Goal: Information Seeking & Learning: Check status

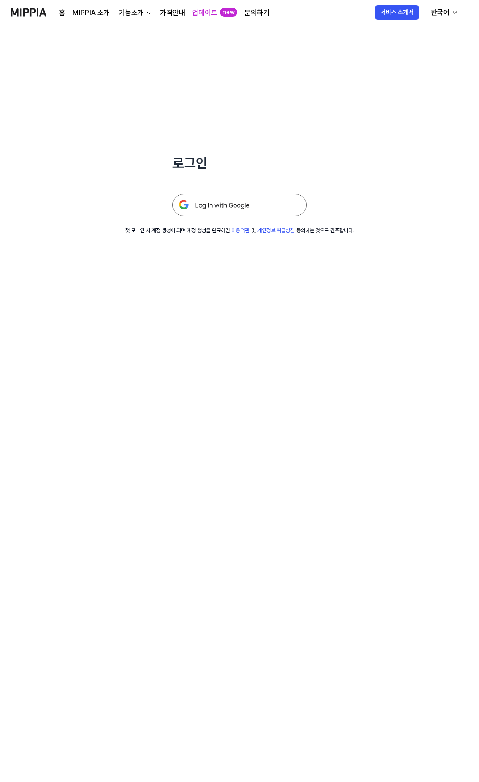
click at [233, 205] on img at bounding box center [239, 205] width 134 height 22
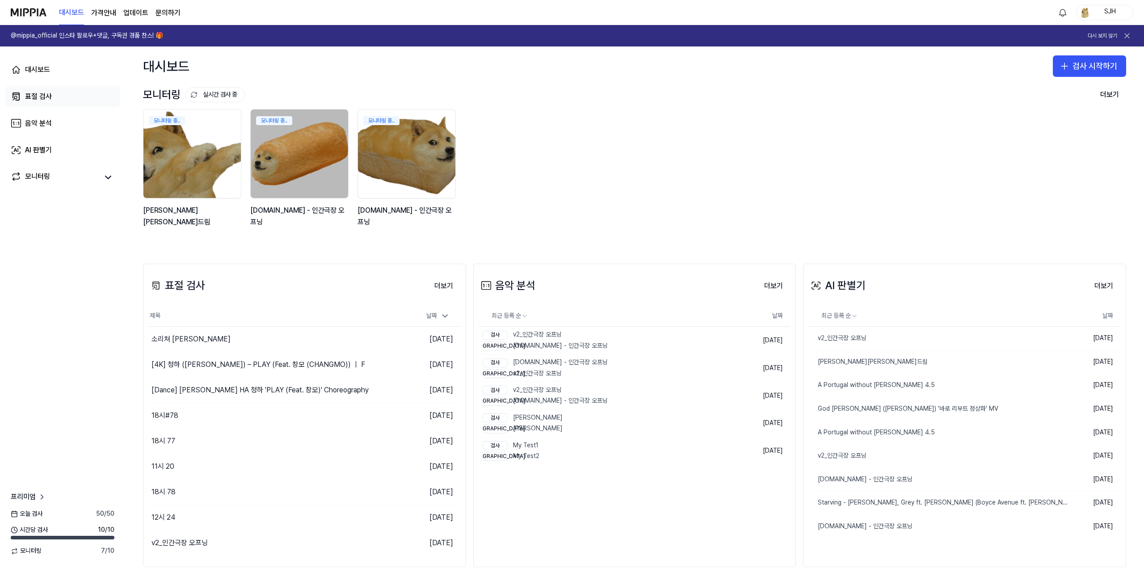
click at [66, 98] on link "표절 검사" at bounding box center [62, 96] width 114 height 21
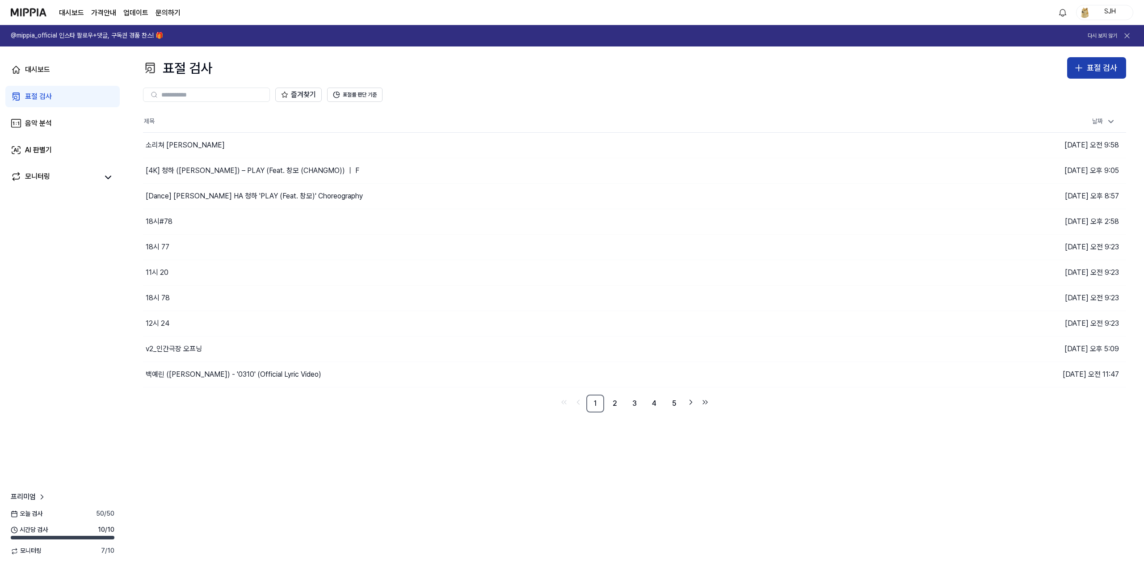
click at [482, 63] on div "표절 검사" at bounding box center [1102, 68] width 30 height 13
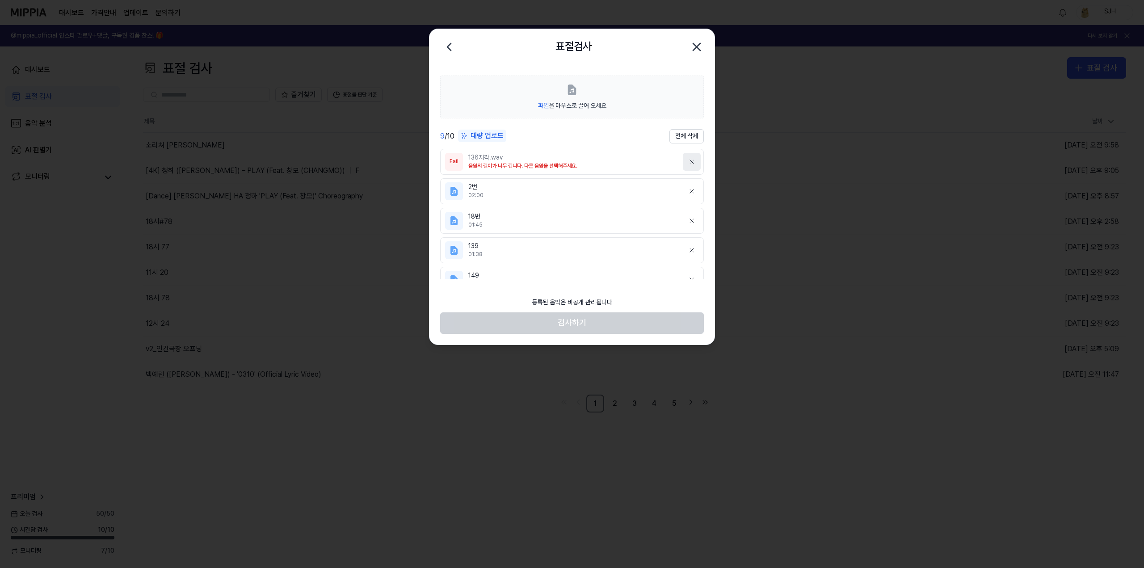
click at [482, 162] on icon at bounding box center [691, 161] width 7 height 7
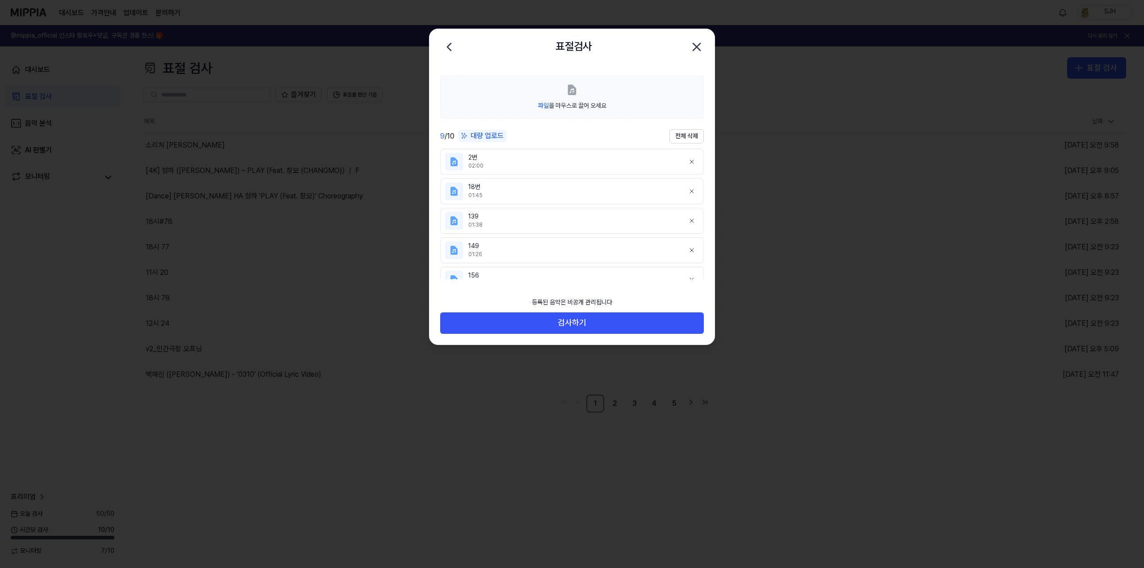
click at [482, 47] on icon "button" at bounding box center [696, 46] width 7 height 7
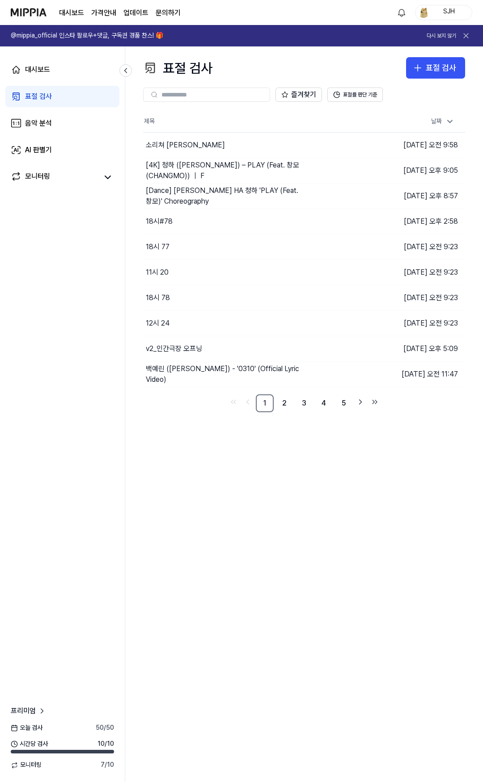
click at [285, 543] on div "표절 검사 표절 검사 표절 검사 음악 분석 AI 판별기 즐겨찾기 표절률 판단 기준 제목 날짜 소리쳐 이승철 이동하기 2025.09.29 오전 …" at bounding box center [303, 414] width 357 height 736
click at [253, 454] on div "표절 검사 표절 검사 표절 검사 음악 분석 AI 판별기 즐겨찾기 표절률 판단 기준 제목 날짜 소리쳐 이승철 이동하기 2025.09.29 오전 …" at bounding box center [303, 414] width 357 height 736
click at [229, 529] on div "표절 검사 표절 검사 표절 검사 음악 분석 AI 판별기 즐겨찾기 표절률 판단 기준 제목 날짜 소리쳐 이승철 이동하기 [DATE] 오전 9:58…" at bounding box center [303, 414] width 357 height 736
click at [251, 529] on div "표절 검사 표절 검사 표절 검사 음악 분석 AI 판별기 즐겨찾기 표절률 판단 기준 제목 날짜 소리쳐 이승철 이동하기 [DATE] 오전 9:58…" at bounding box center [303, 414] width 357 height 736
click at [434, 62] on div "표절 검사" at bounding box center [440, 68] width 30 height 13
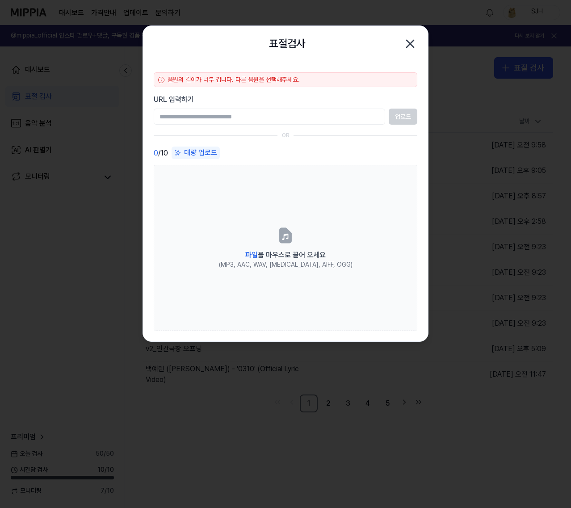
click at [320, 21] on body "대시보드 가격안내 업데이트 문의하기 SJH @mippia_official 인스타 팔로우+댓글, 구독권 경품 찬스! 🎁 다시 보지 않기 대시보드…" at bounding box center [285, 254] width 571 height 508
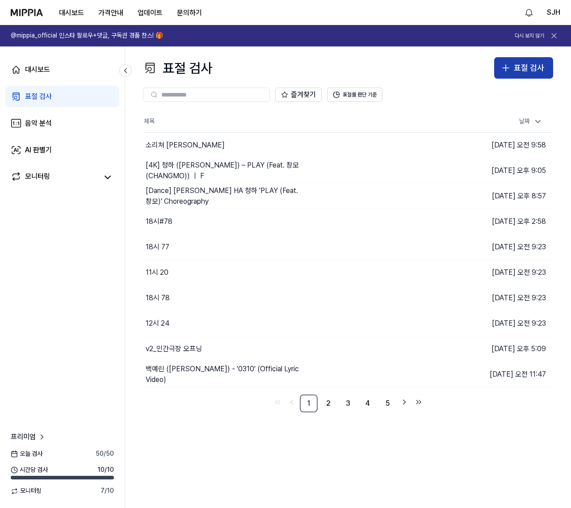
click at [525, 58] on button "표절 검사" at bounding box center [523, 67] width 59 height 21
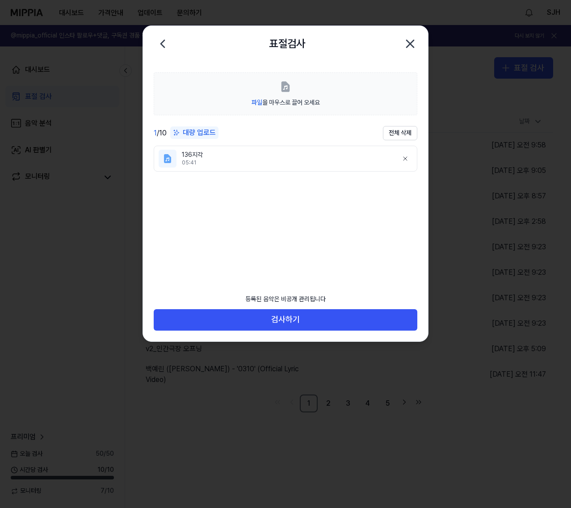
click at [410, 42] on icon "button" at bounding box center [410, 44] width 14 height 14
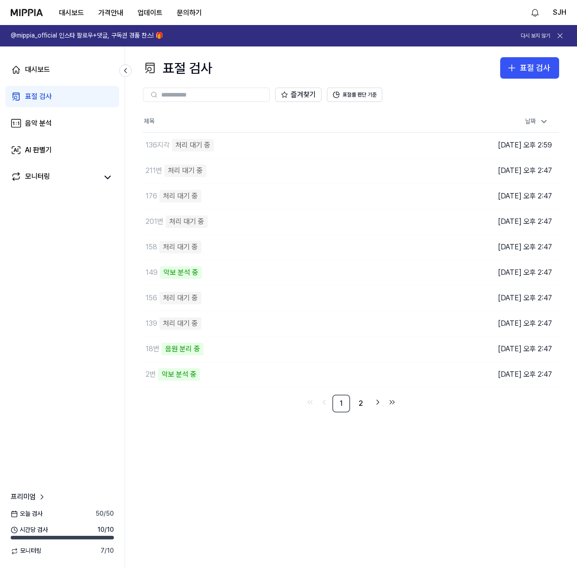
click at [411, 468] on div "표절 검사 표절 검사 표절 검사 음악 분석 AI 판별기 즐겨찾기 표절률 판단 기준 제목 날짜 136지각 처리 대기 중 이동하기 [DATE] 오…" at bounding box center [351, 306] width 452 height 521
click at [356, 400] on link "2" at bounding box center [361, 404] width 18 height 18
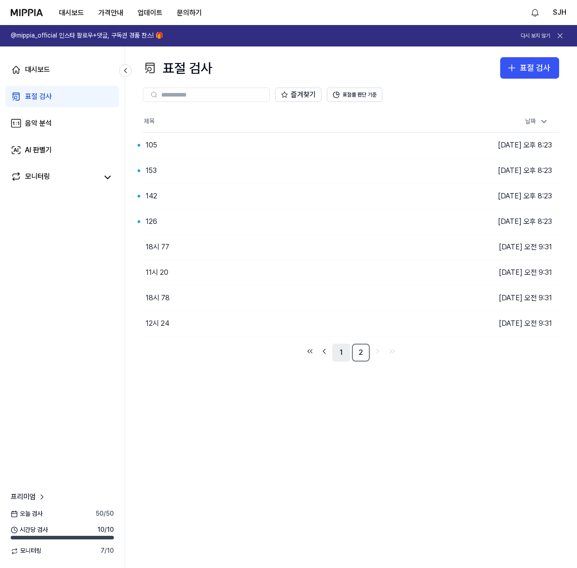
click at [338, 351] on link "1" at bounding box center [341, 353] width 18 height 18
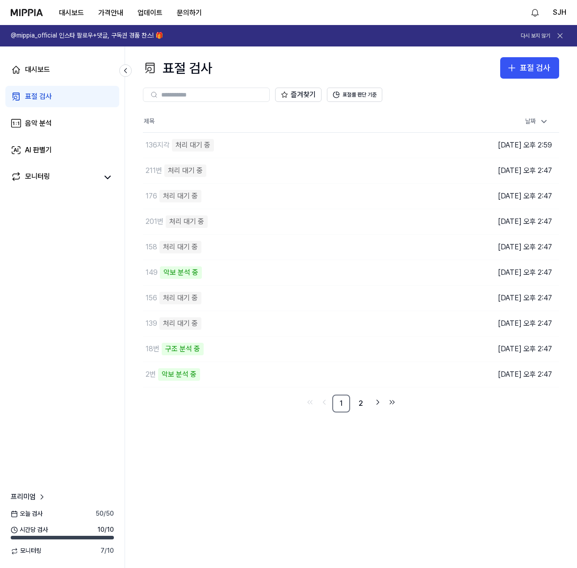
click at [302, 484] on div "표절 검사 표절 검사 표절 검사 음악 분석 AI 판별기 즐겨찾기 표절률 판단 기준 제목 날짜 136지각 처리 대기 중 이동하기 [DATE] 오…" at bounding box center [351, 306] width 452 height 521
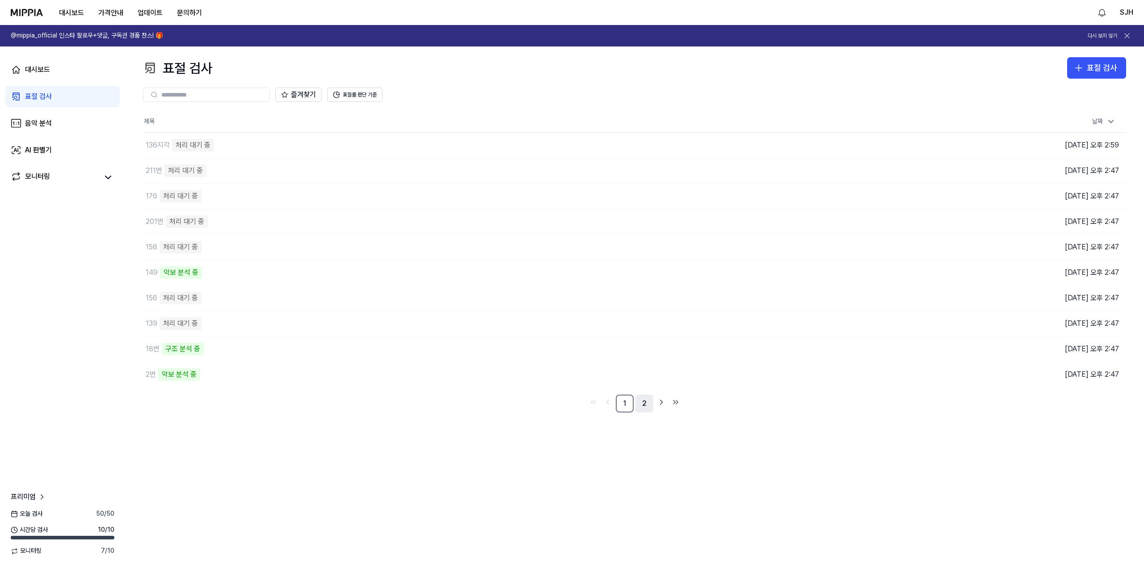
click at [571, 403] on link "2" at bounding box center [644, 404] width 18 height 18
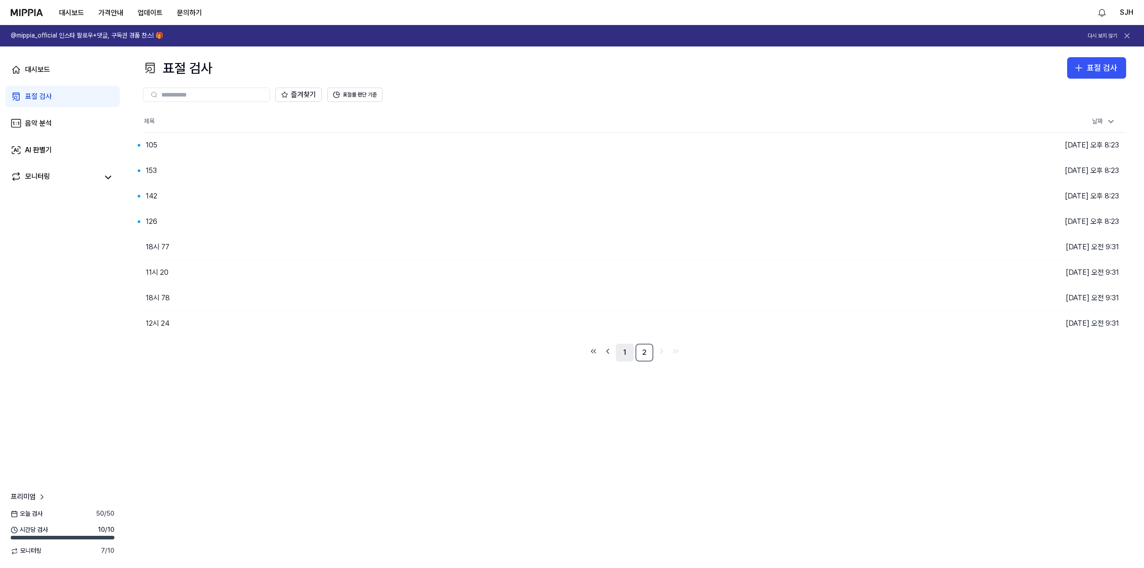
click at [571, 357] on link "1" at bounding box center [625, 353] width 18 height 18
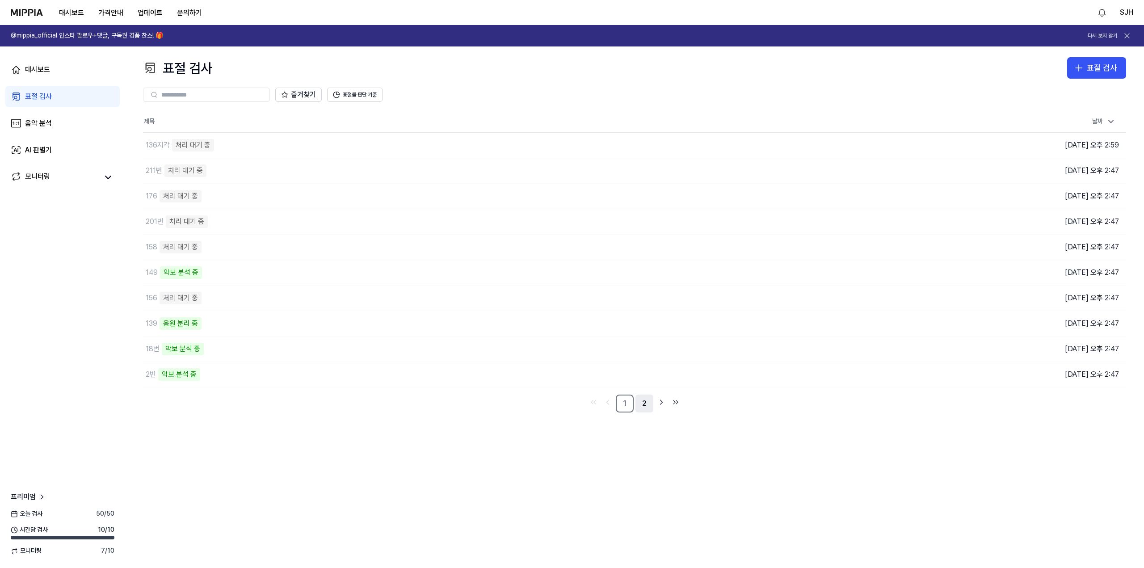
click at [571, 403] on link "2" at bounding box center [644, 404] width 18 height 18
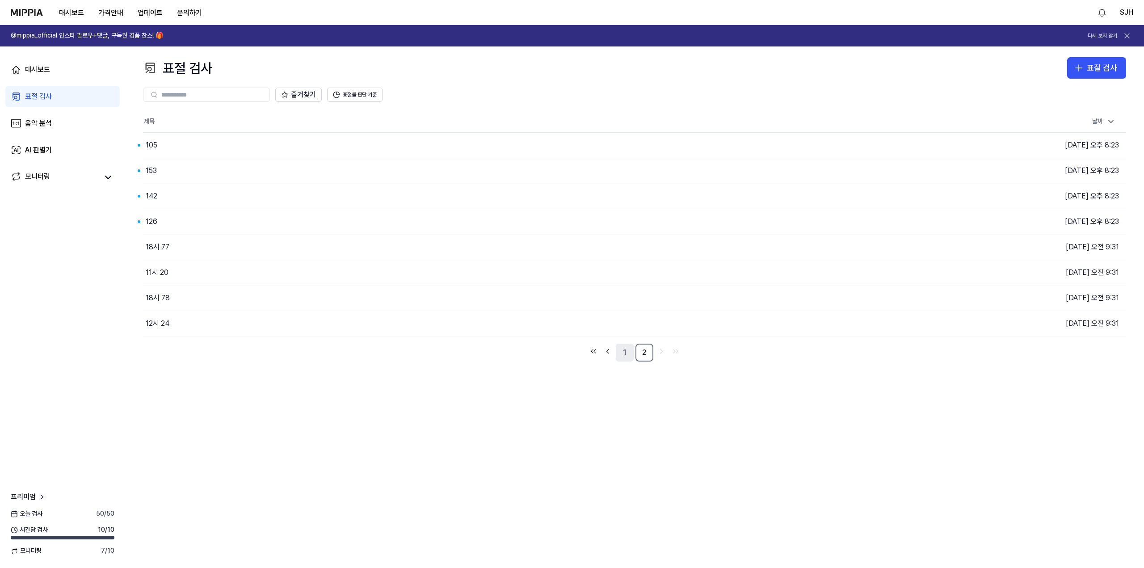
click at [571, 358] on link "1" at bounding box center [625, 353] width 18 height 18
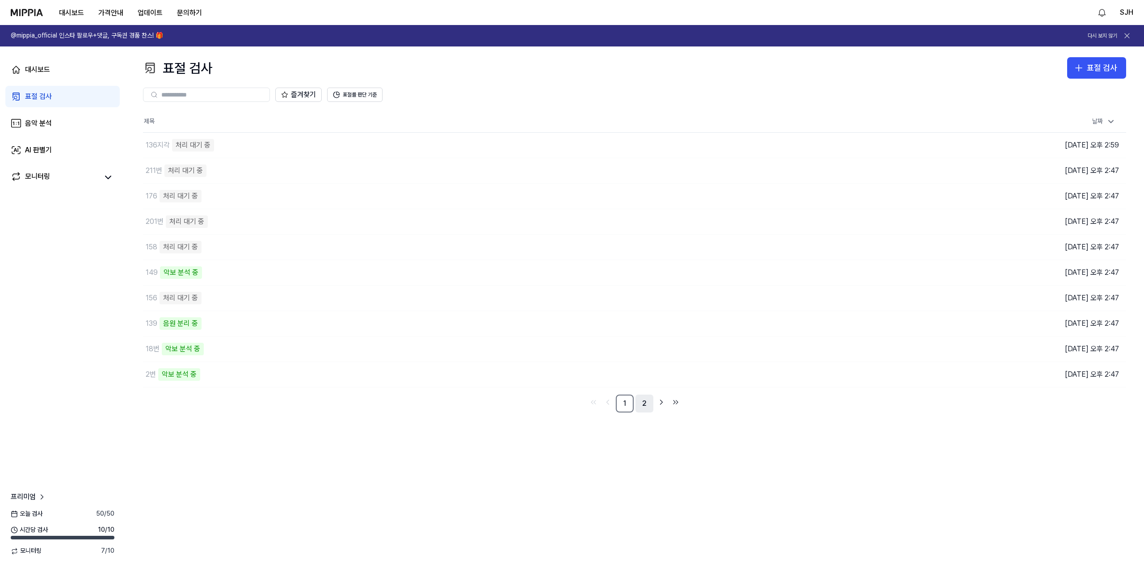
click at [571, 411] on link "2" at bounding box center [644, 404] width 18 height 18
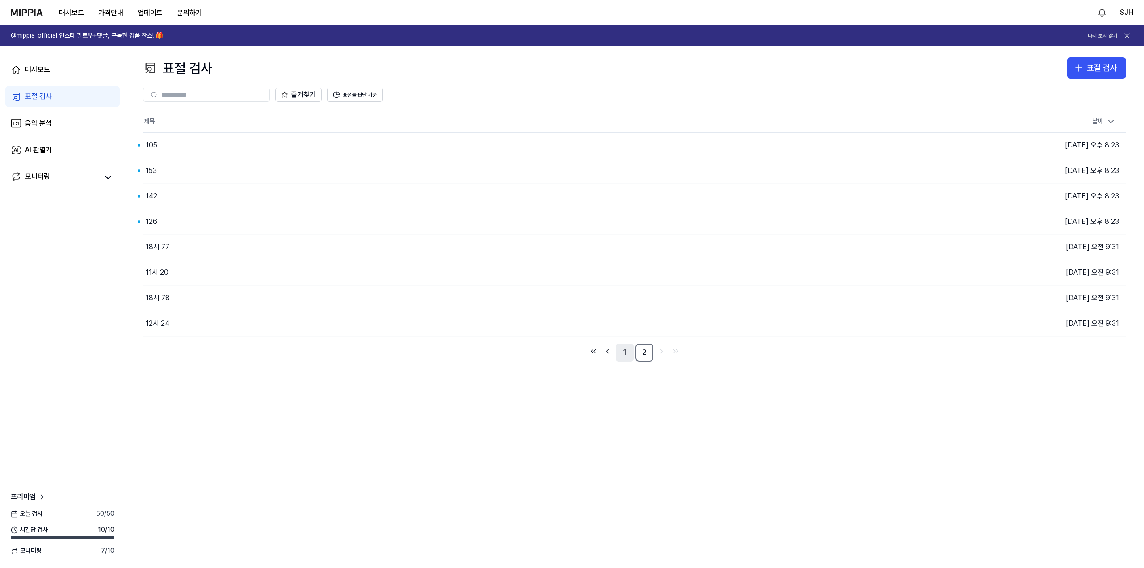
click at [571, 357] on link "1" at bounding box center [625, 353] width 18 height 18
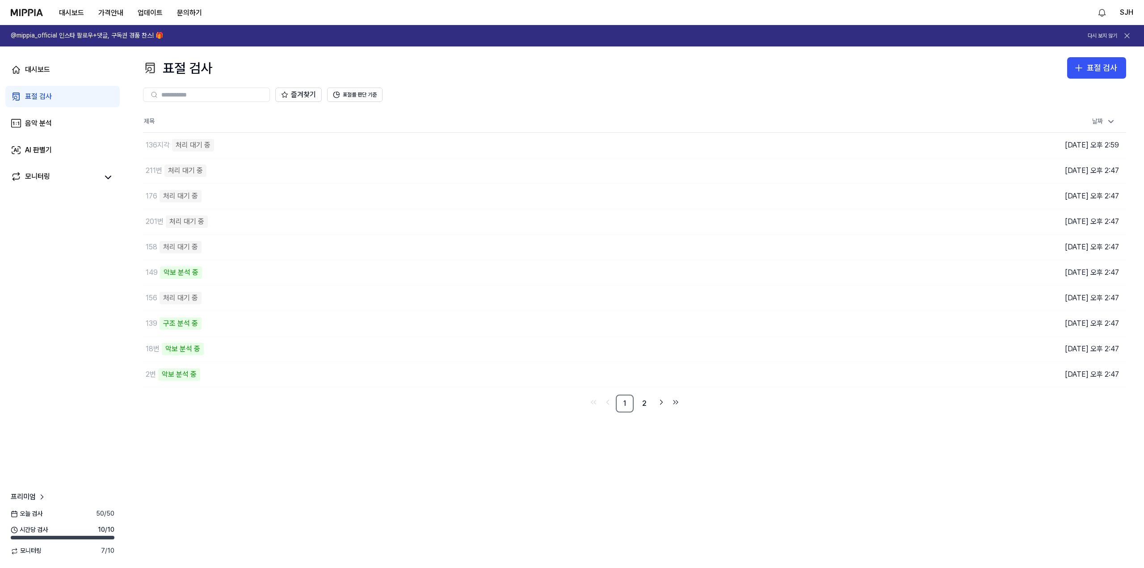
click at [409, 485] on div "표절 검사 표절 검사 표절 검사 음악 분석 AI 판별기 즐겨찾기 표절률 판단 기준 제목 날짜 136지각 처리 대기 중 이동하기 2025.09.…" at bounding box center [634, 306] width 1019 height 521
click at [368, 437] on div "표절 검사 표절 검사 표절 검사 음악 분석 AI 판별기 즐겨찾기 표절률 판단 기준 제목 날짜 136지각 처리 대기 중 이동하기 2025.09.…" at bounding box center [634, 306] width 1019 height 521
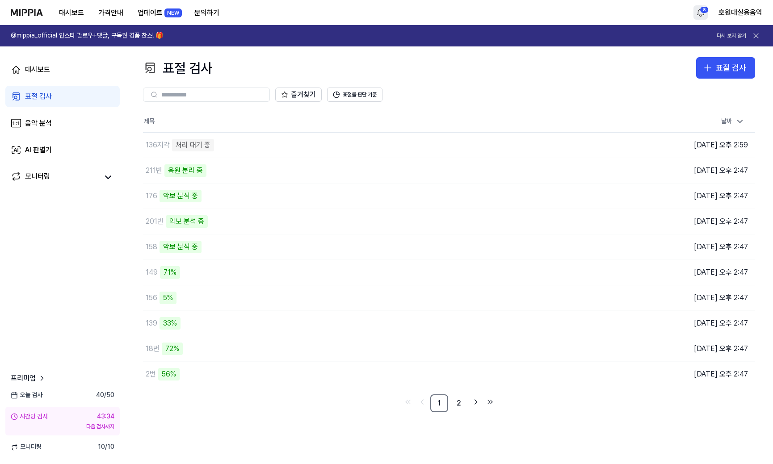
click at [705, 16] on html "대시보드 가격안내 업데이트 NEW 문의하기 8 호원대실용음악 @mippia_official 인스타 팔로우+댓글, 구독권 경품 찬스! 🎁 다시 …" at bounding box center [386, 232] width 773 height 464
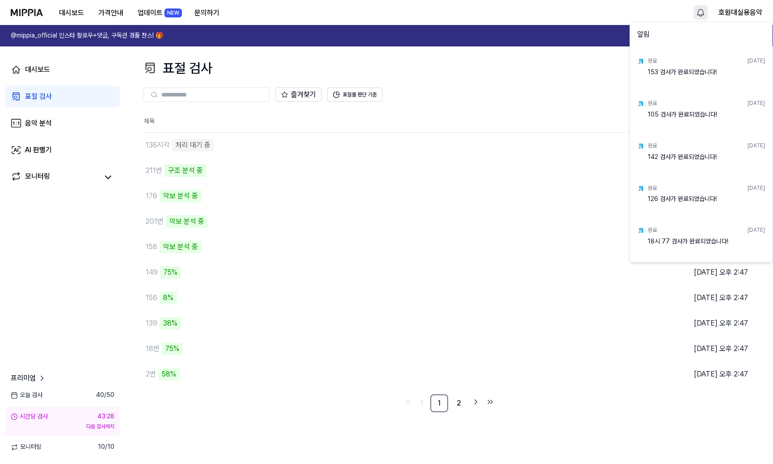
click at [702, 12] on html "대시보드 가격안내 업데이트 NEW 문의하기 호원대실용음악 @mippia_official 인스타 팔로우+댓글, 구독권 경품 찬스! 🎁 다시 보지…" at bounding box center [386, 232] width 773 height 464
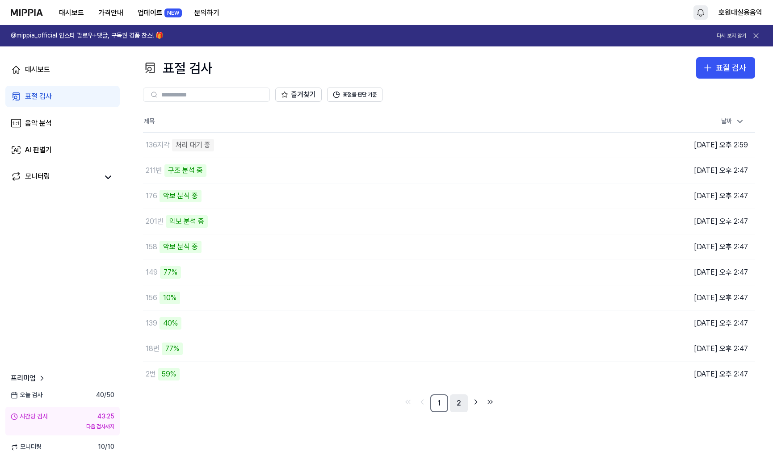
click at [463, 408] on link "2" at bounding box center [459, 404] width 18 height 18
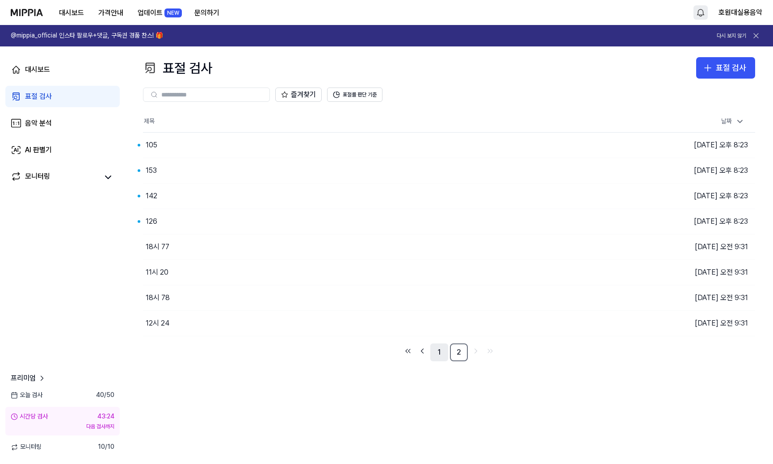
click at [441, 353] on link "1" at bounding box center [439, 353] width 18 height 18
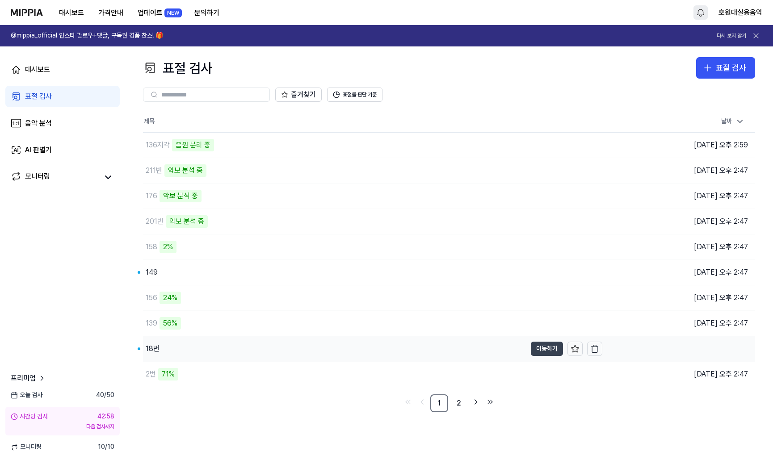
click at [543, 349] on button "이동하기" at bounding box center [547, 349] width 32 height 14
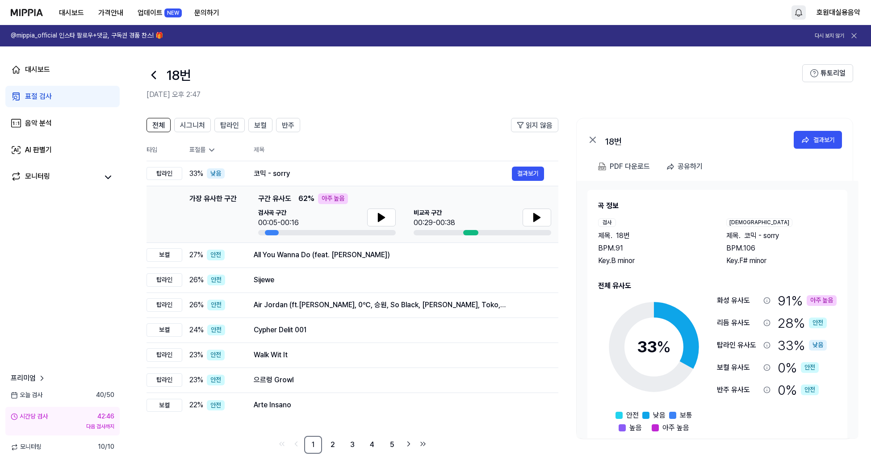
click at [447, 464] on div "전체 시그니처 탑라인 보컬 반주 읽지 않음 전체 시그니처 탑라인 보컬 반주 타입 표절률 제목 표절률 읽지 않음 탑라인 33 % 낮음 코믹 - …" at bounding box center [498, 290] width 746 height 363
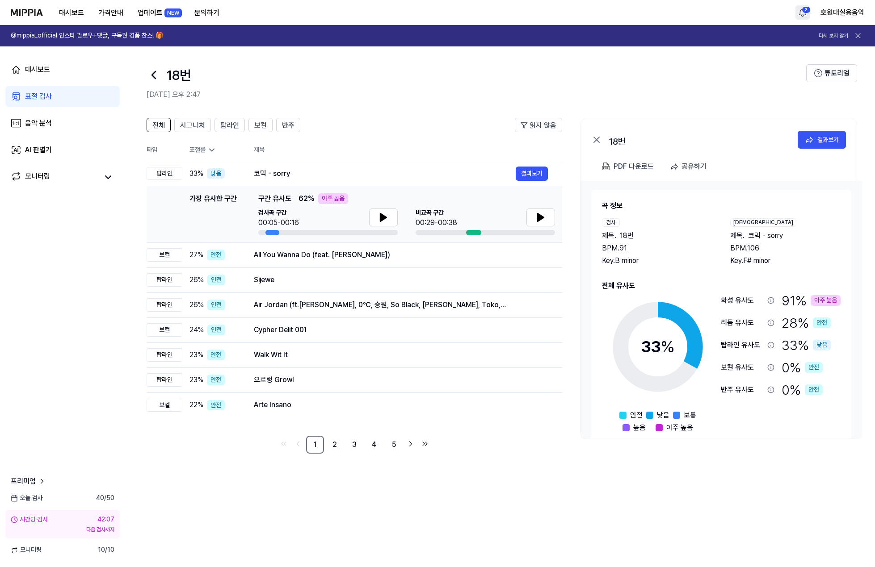
click at [152, 79] on icon at bounding box center [154, 75] width 14 height 14
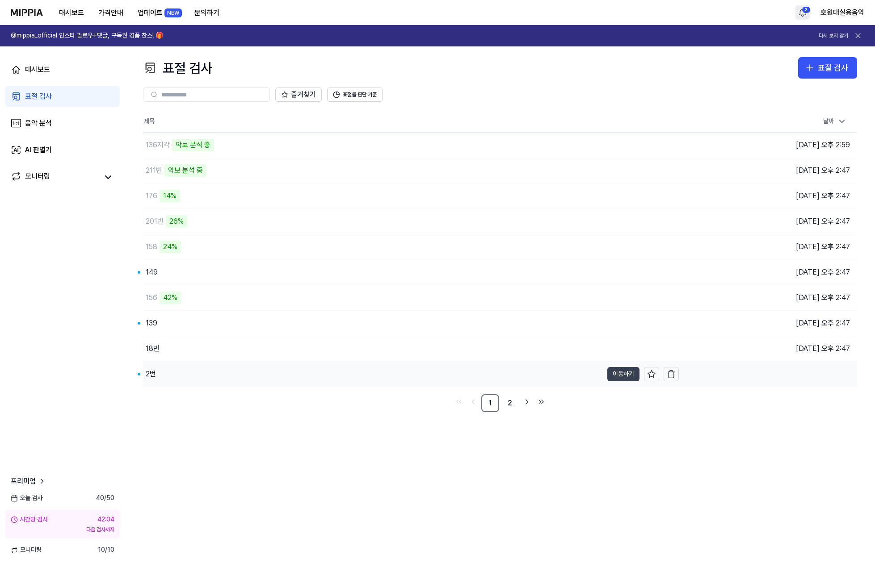
click at [614, 377] on button "이동하기" at bounding box center [623, 374] width 32 height 14
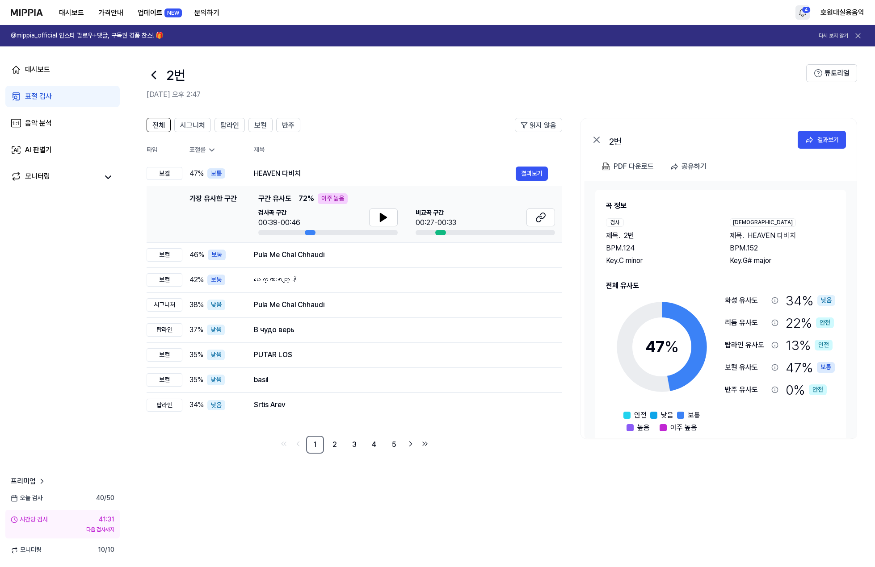
click at [55, 95] on link "표절 검사" at bounding box center [62, 96] width 114 height 21
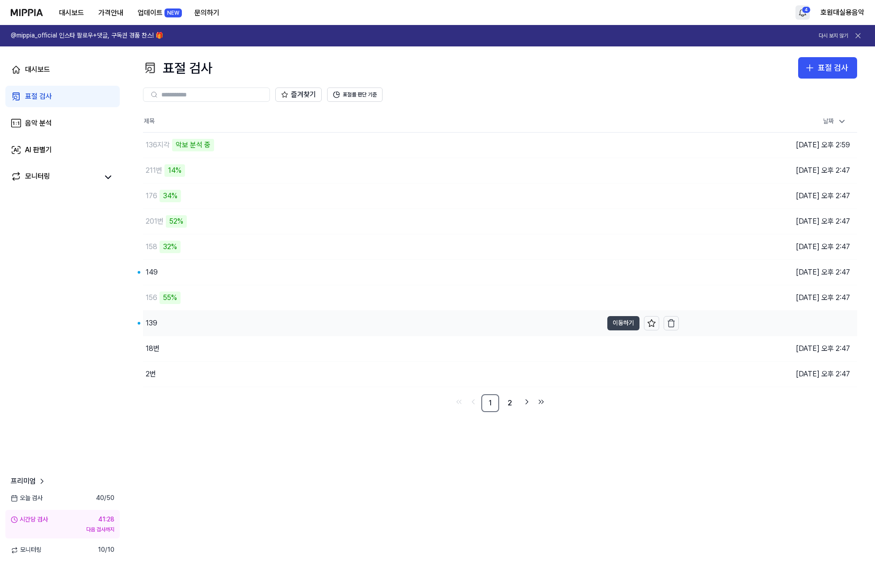
click at [618, 323] on button "이동하기" at bounding box center [623, 323] width 32 height 14
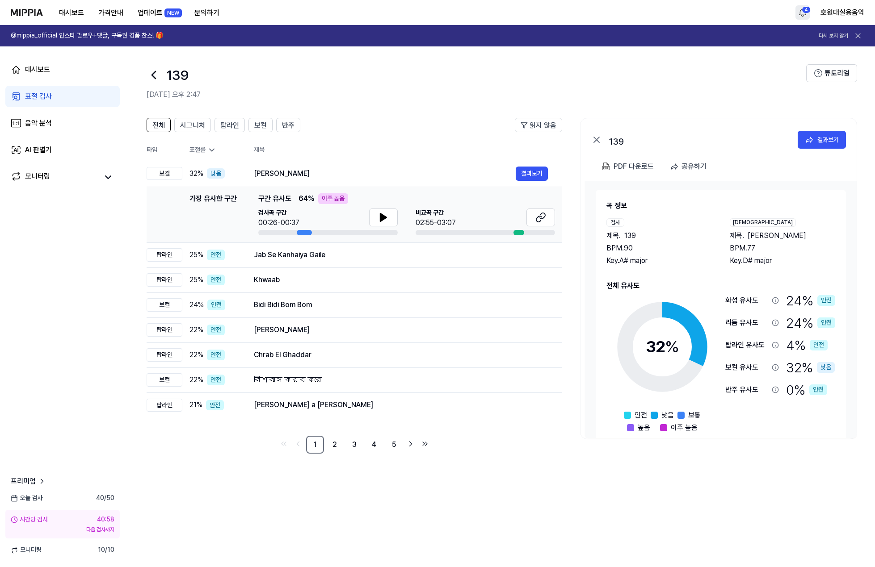
click at [158, 78] on icon at bounding box center [154, 75] width 14 height 14
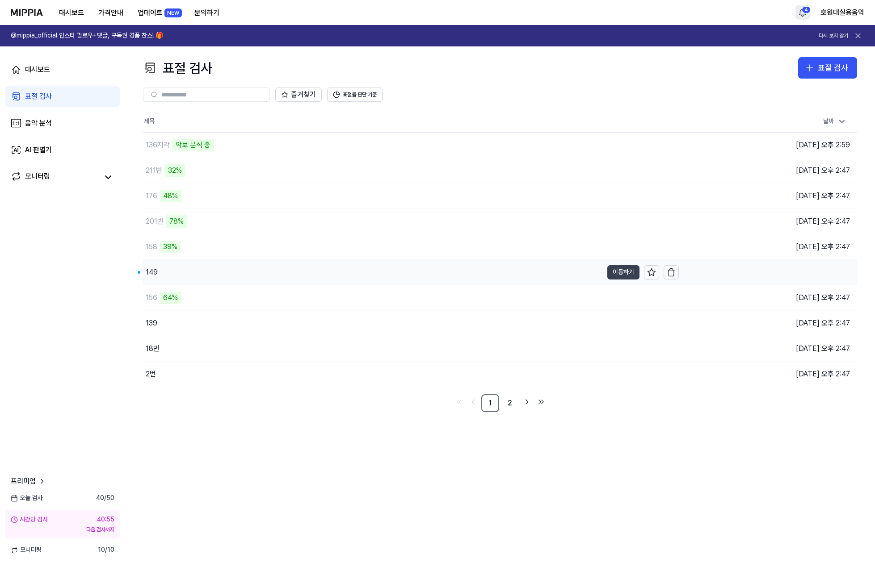
click at [631, 273] on button "이동하기" at bounding box center [623, 272] width 32 height 14
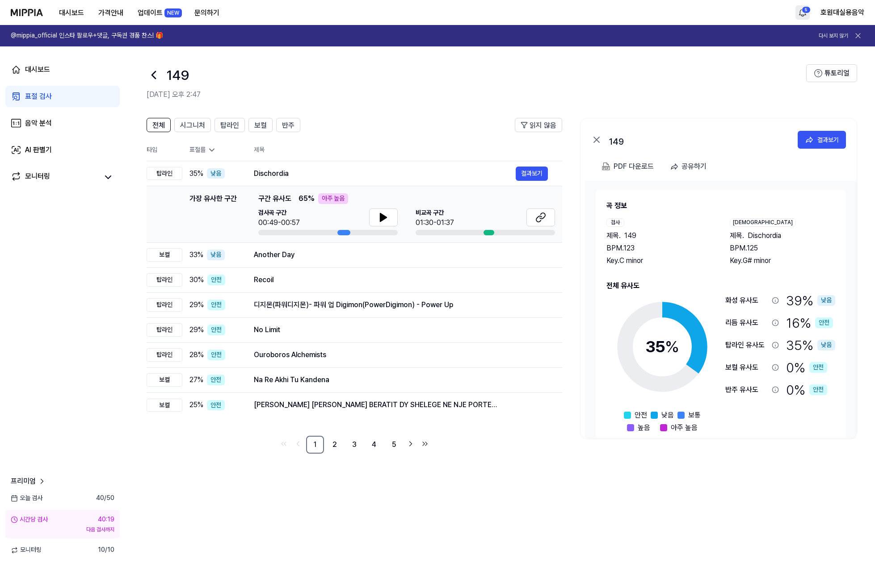
click at [157, 75] on icon at bounding box center [154, 75] width 14 height 14
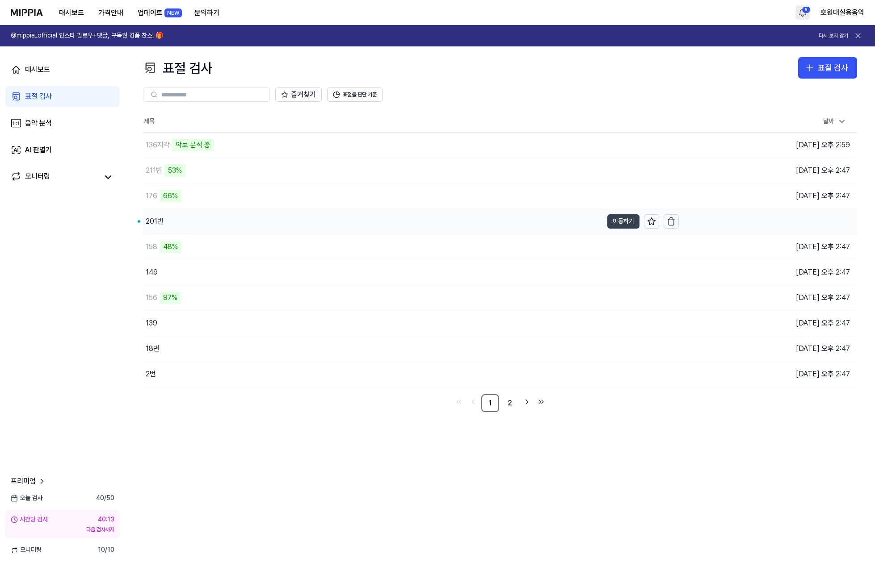
click at [618, 222] on button "이동하기" at bounding box center [623, 221] width 32 height 14
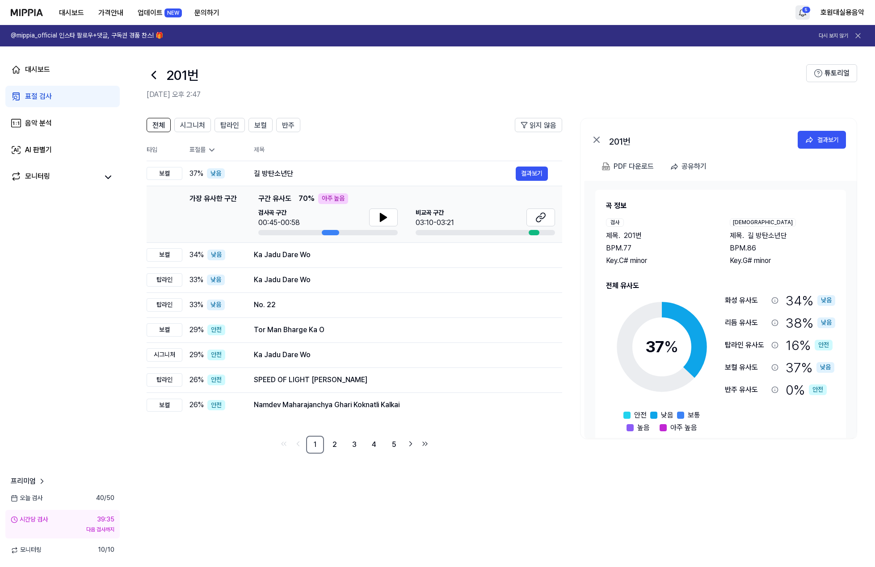
click at [152, 76] on icon at bounding box center [154, 74] width 4 height 7
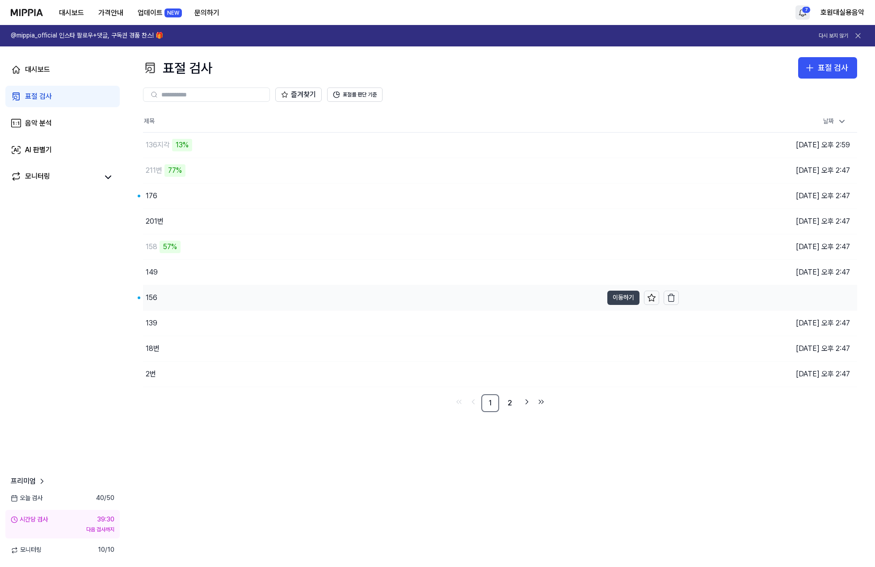
click at [610, 298] on button "이동하기" at bounding box center [623, 298] width 32 height 14
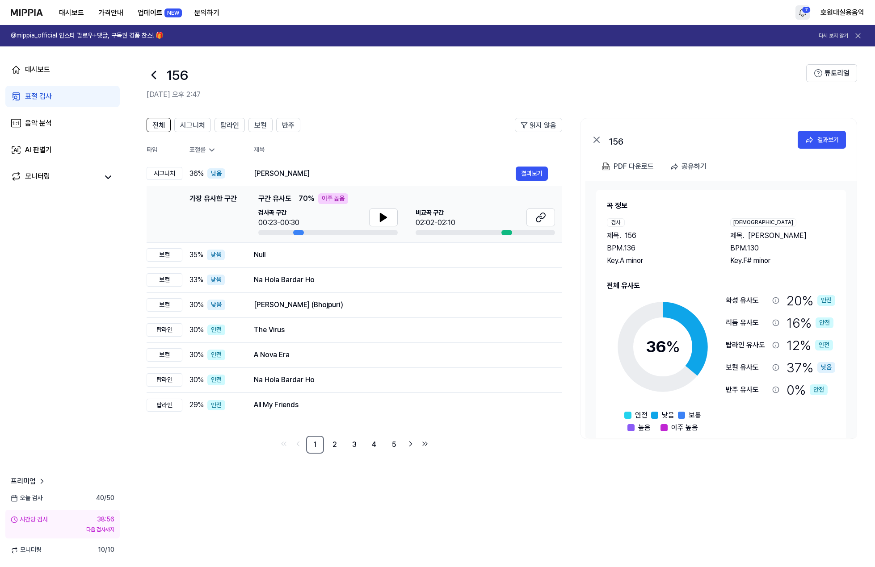
drag, startPoint x: 633, startPoint y: 82, endPoint x: 329, endPoint y: 66, distance: 304.2
click at [625, 82] on div "156" at bounding box center [477, 74] width 660 height 21
click at [156, 80] on icon at bounding box center [154, 75] width 14 height 14
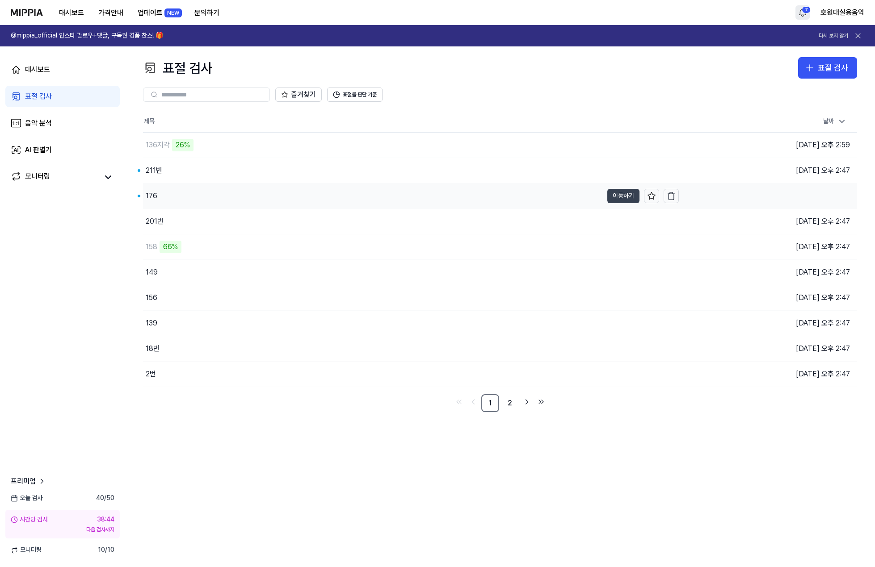
click at [622, 196] on button "이동하기" at bounding box center [623, 196] width 32 height 14
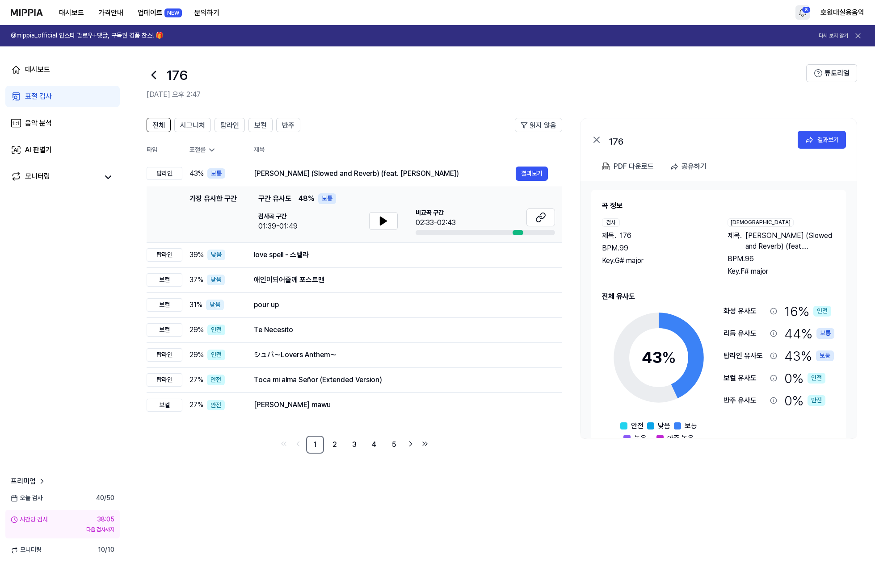
click at [551, 83] on div "176" at bounding box center [477, 74] width 660 height 21
click at [159, 75] on icon at bounding box center [154, 75] width 14 height 14
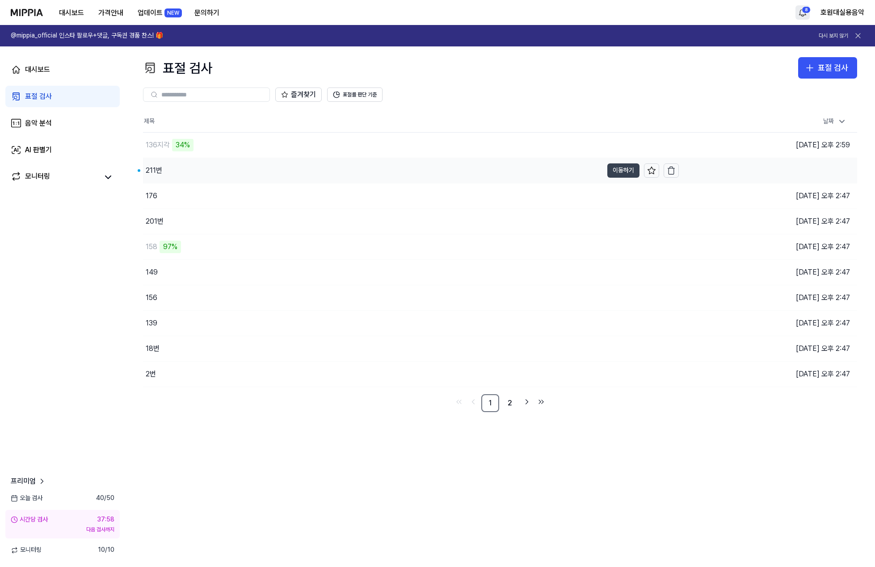
click at [614, 167] on button "이동하기" at bounding box center [623, 171] width 32 height 14
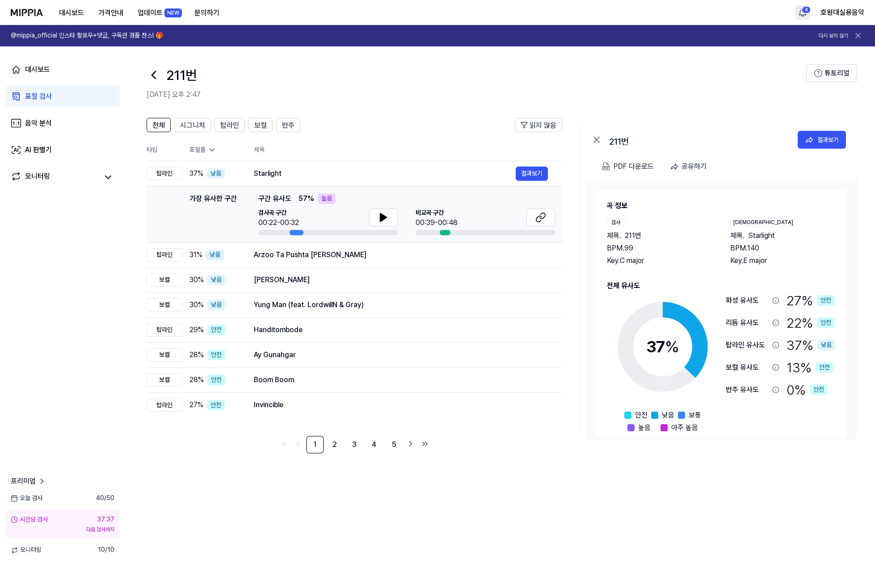
click at [158, 77] on icon at bounding box center [154, 75] width 14 height 14
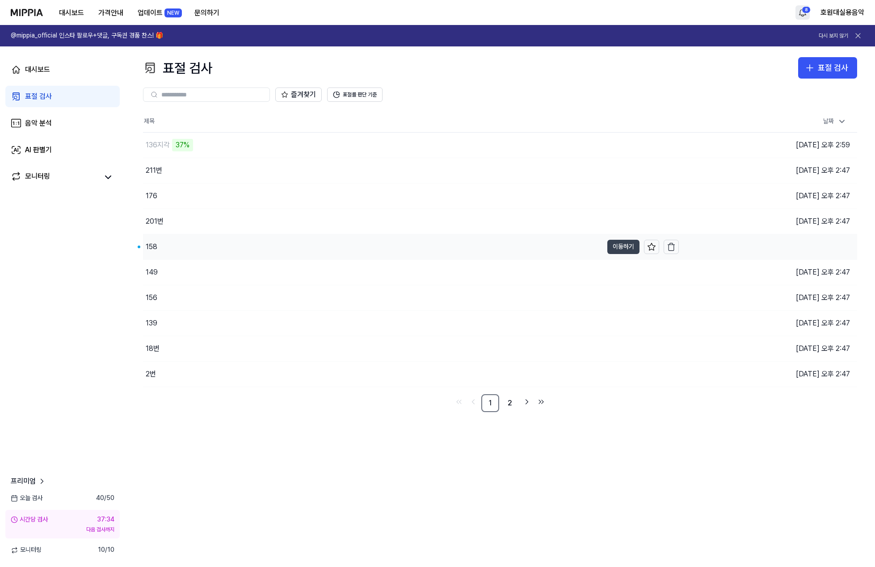
click at [624, 244] on button "이동하기" at bounding box center [623, 247] width 32 height 14
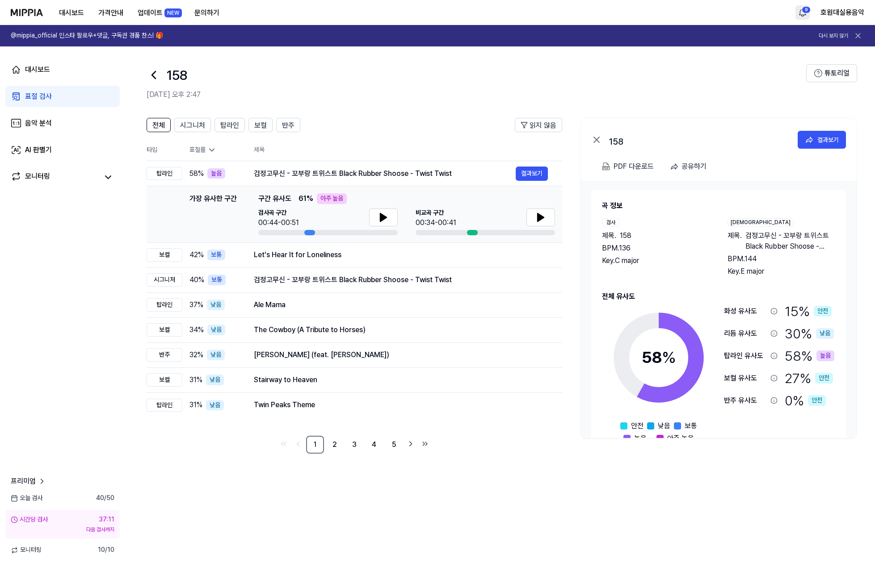
click at [146, 78] on header "158 2025.09.30 오후 2:47 튜토리얼" at bounding box center [500, 77] width 750 height 63
click at [148, 77] on icon at bounding box center [154, 75] width 14 height 14
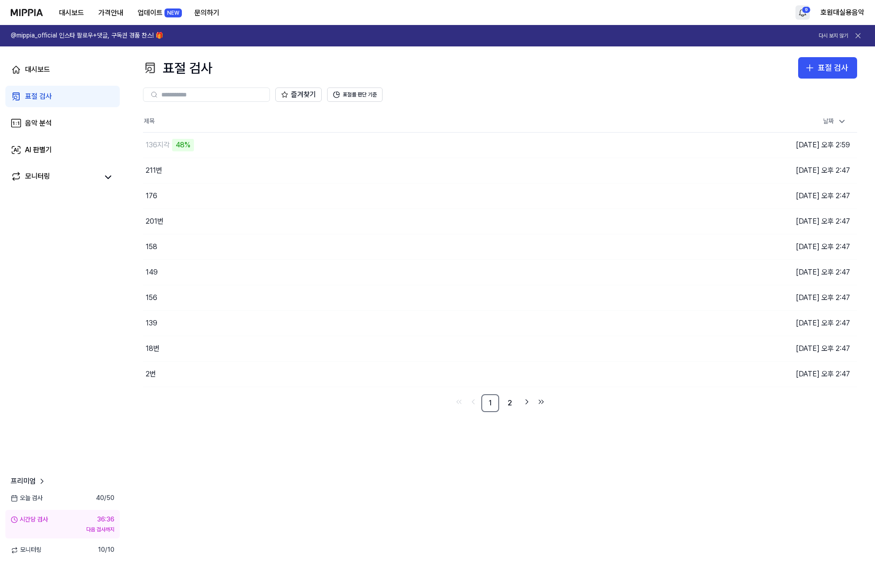
click at [409, 119] on th "제목" at bounding box center [411, 121] width 536 height 21
click at [848, 75] on button "표절 검사" at bounding box center [827, 67] width 59 height 21
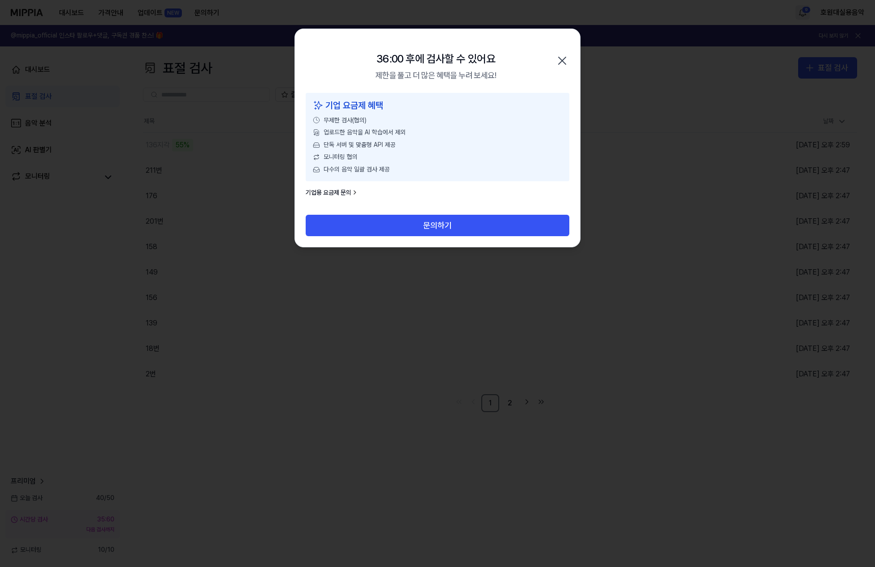
click at [566, 61] on icon "button" at bounding box center [562, 61] width 14 height 14
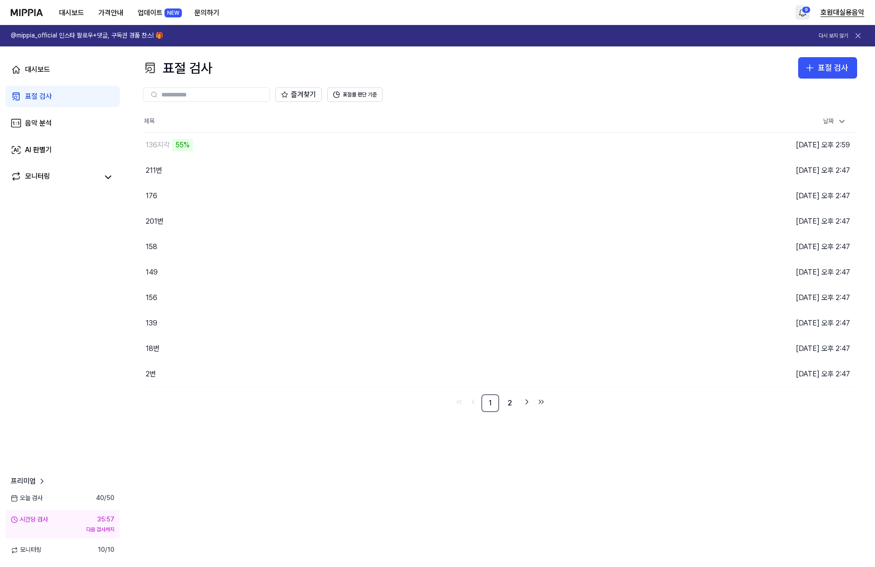
click at [840, 14] on button "호원대실용음악" at bounding box center [842, 12] width 44 height 11
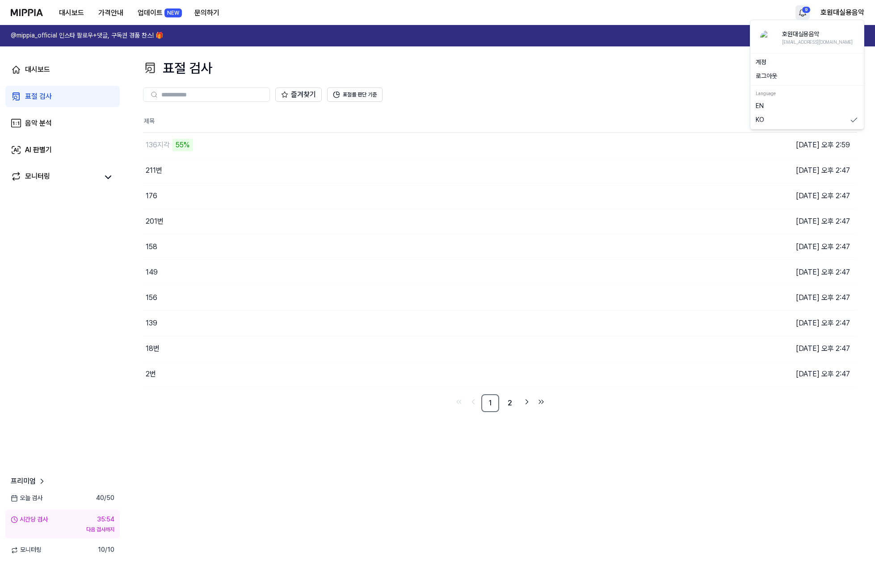
click at [778, 78] on button "로그아웃" at bounding box center [807, 76] width 103 height 9
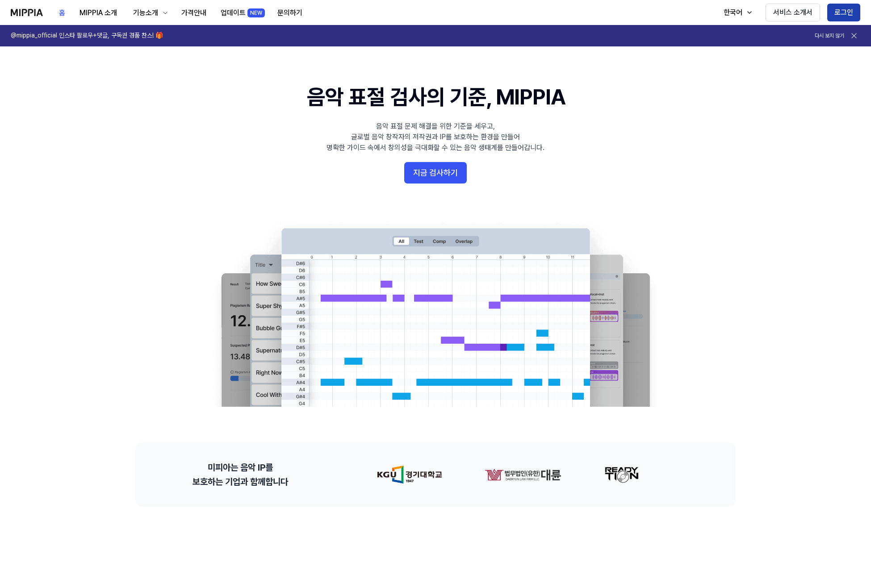
click at [845, 15] on button "로그인" at bounding box center [844, 13] width 33 height 18
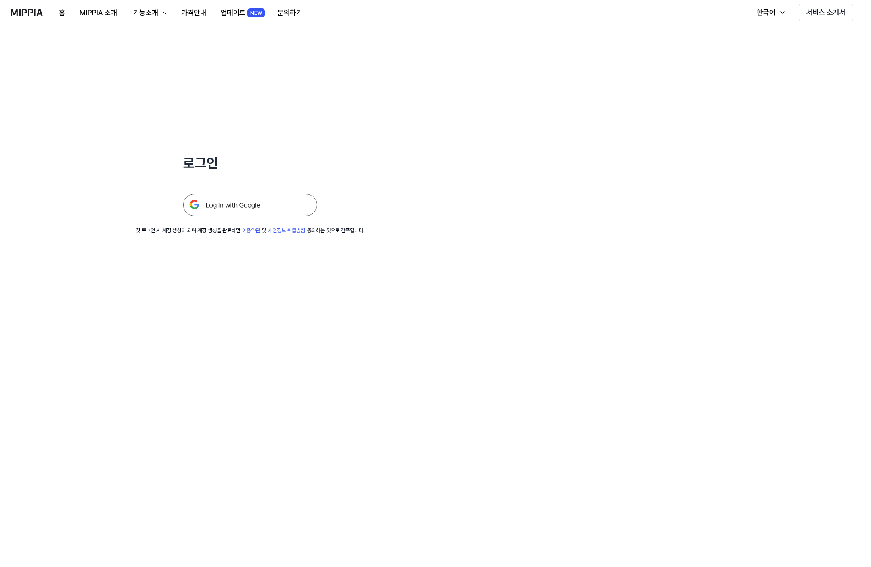
click at [258, 202] on img at bounding box center [250, 205] width 134 height 22
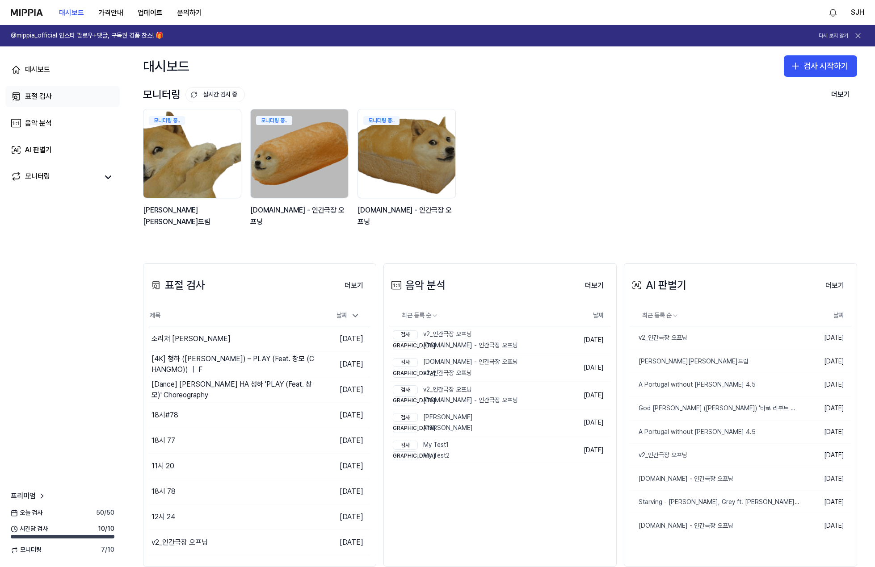
click at [89, 105] on link "표절 검사" at bounding box center [62, 96] width 114 height 21
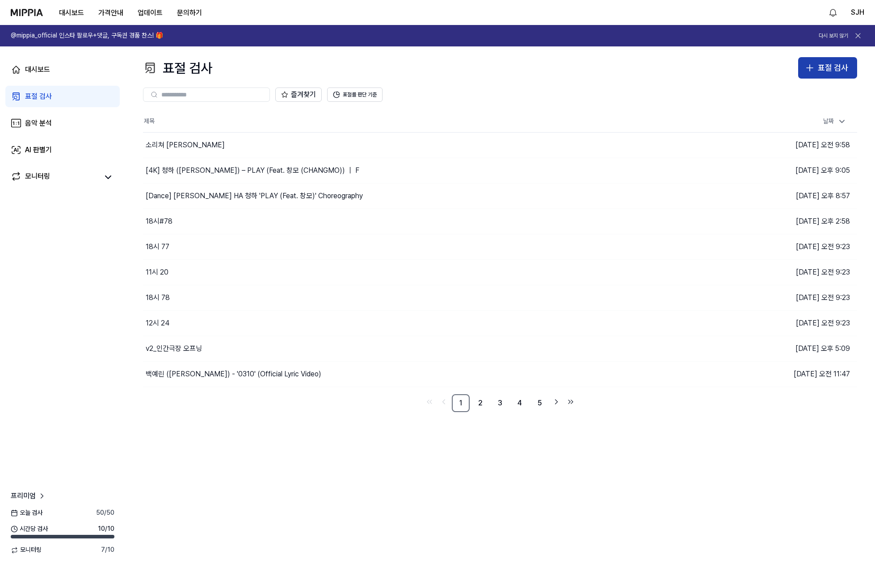
click at [815, 66] on icon "button" at bounding box center [809, 68] width 11 height 11
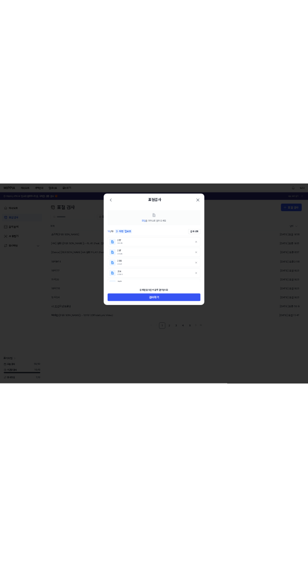
scroll to position [161, 0]
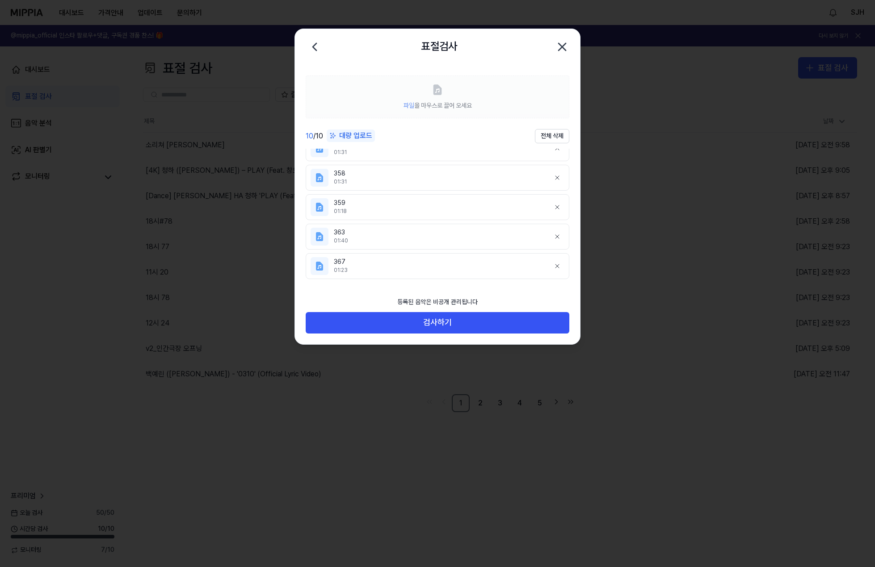
click at [559, 48] on icon "button" at bounding box center [562, 47] width 14 height 14
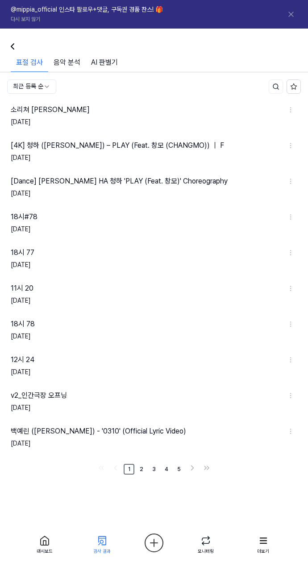
click at [222, 38] on div "표절 검사 음악 분석 AI 판별기" at bounding box center [154, 54] width 308 height 37
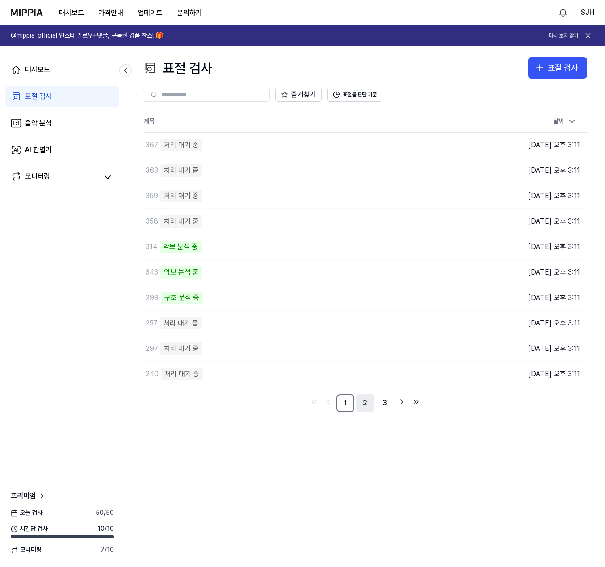
click at [308, 407] on link "2" at bounding box center [365, 404] width 18 height 18
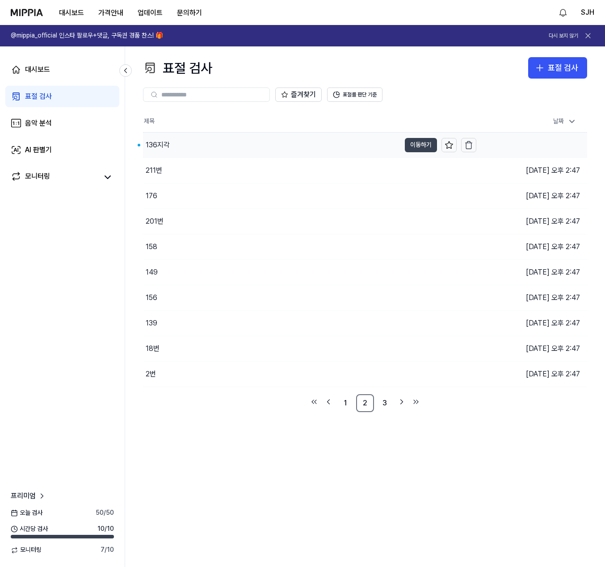
click at [308, 147] on button "이동하기" at bounding box center [421, 145] width 32 height 14
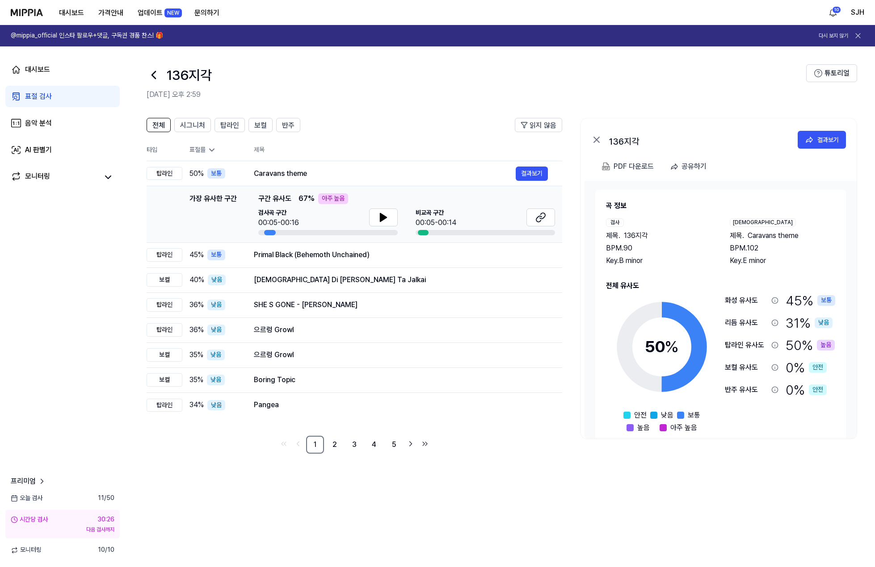
click at [151, 75] on icon at bounding box center [154, 75] width 14 height 14
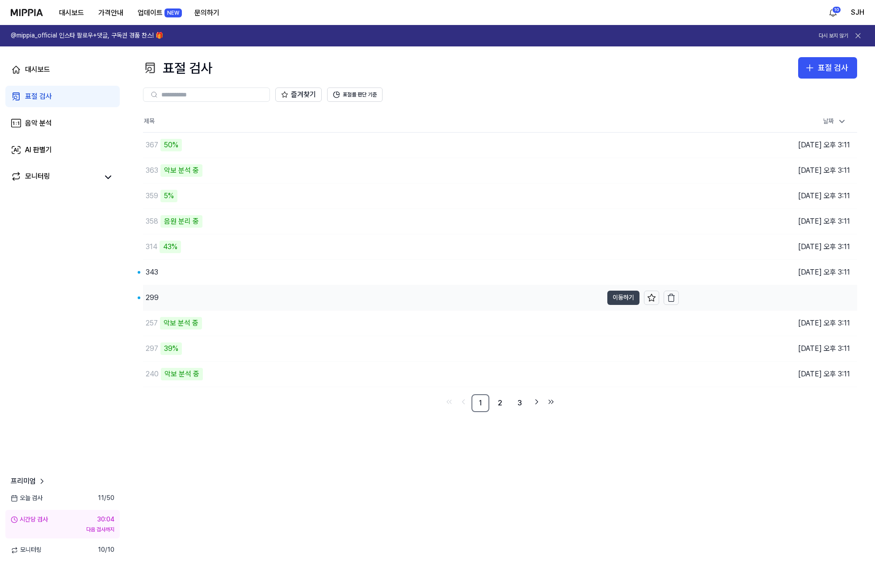
click at [308, 298] on button "이동하기" at bounding box center [623, 298] width 32 height 14
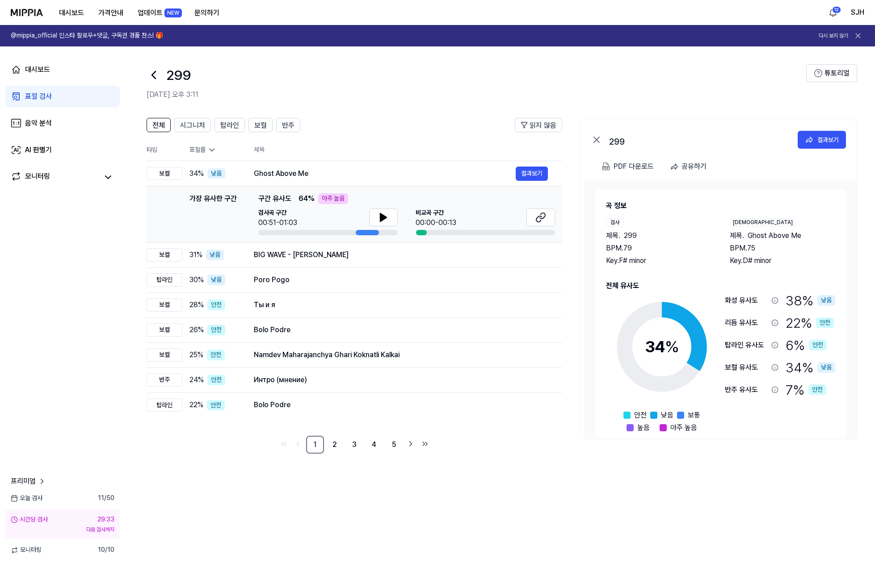
click at [308, 57] on header "299 2025.09.30 오후 3:11 튜토리얼" at bounding box center [500, 77] width 750 height 63
click at [156, 77] on icon at bounding box center [154, 75] width 14 height 14
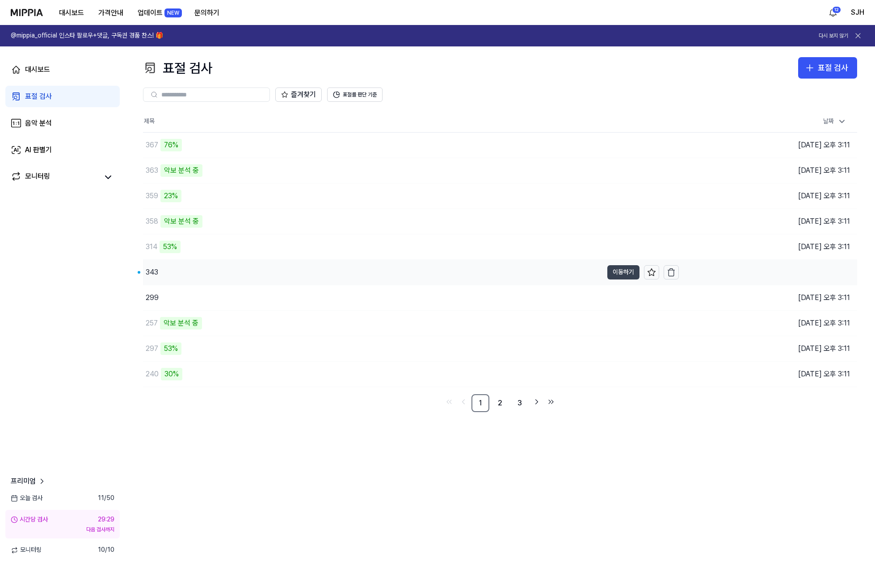
click at [308, 275] on button "이동하기" at bounding box center [623, 272] width 32 height 14
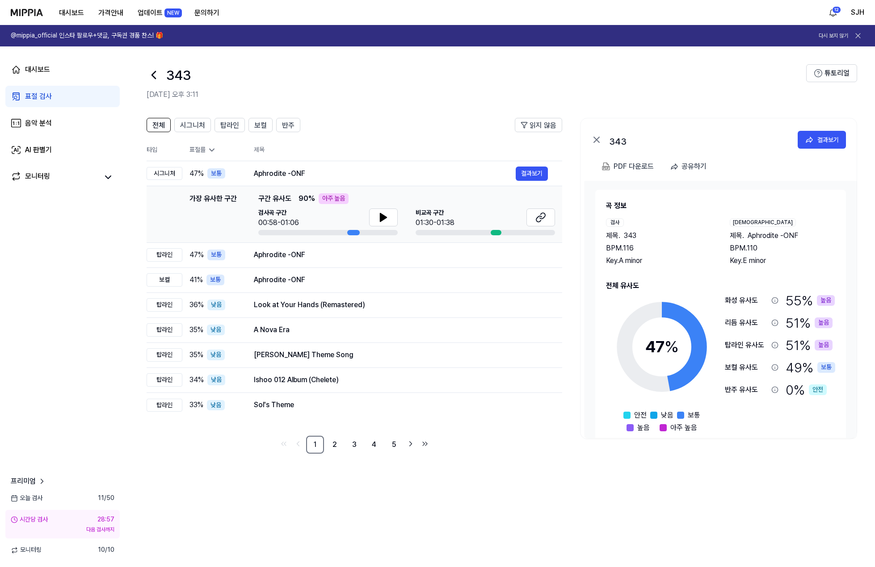
click at [308, 72] on div "343" at bounding box center [477, 74] width 660 height 21
click at [155, 78] on icon at bounding box center [154, 74] width 4 height 7
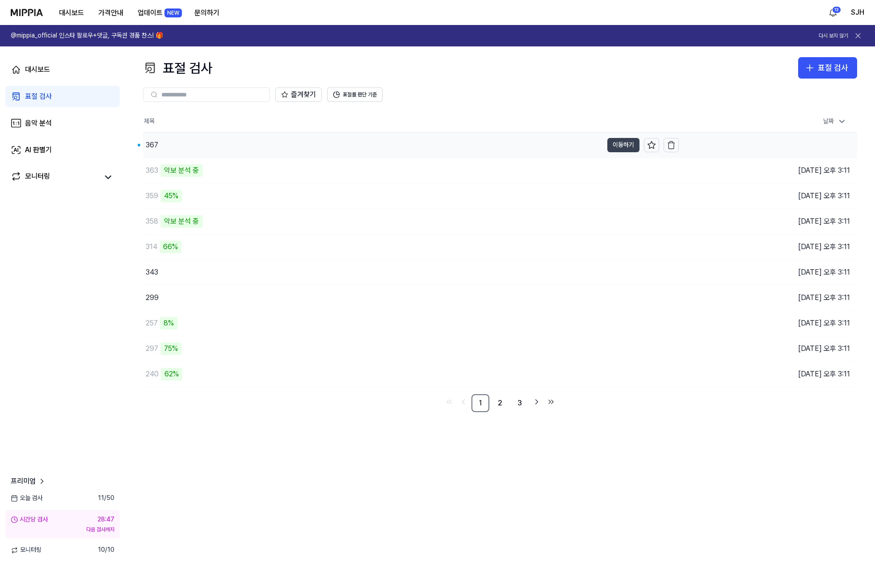
click at [308, 144] on button "이동하기" at bounding box center [623, 145] width 32 height 14
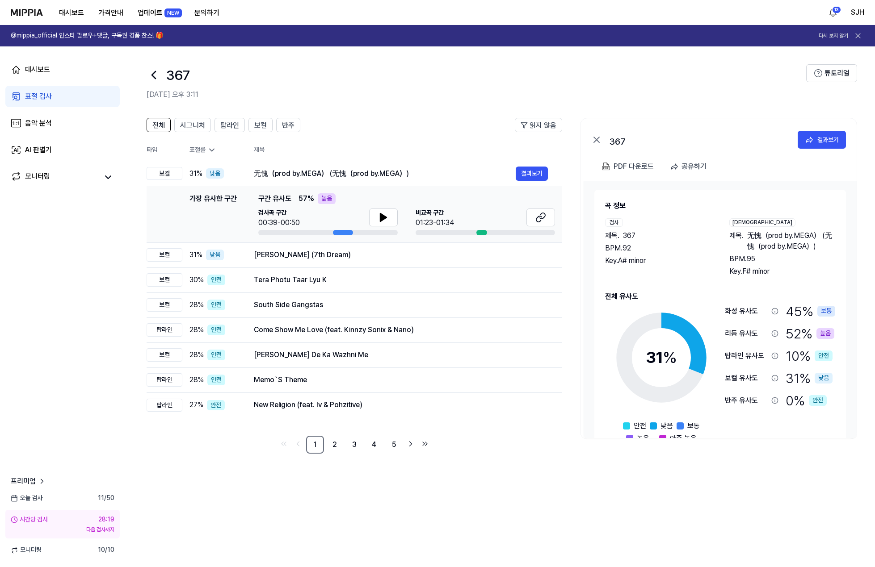
drag, startPoint x: 436, startPoint y: 59, endPoint x: 446, endPoint y: 58, distance: 10.3
click at [308, 59] on header "367 2025.09.30 오후 3:11 튜토리얼" at bounding box center [500, 77] width 750 height 63
click at [154, 73] on icon at bounding box center [154, 74] width 4 height 7
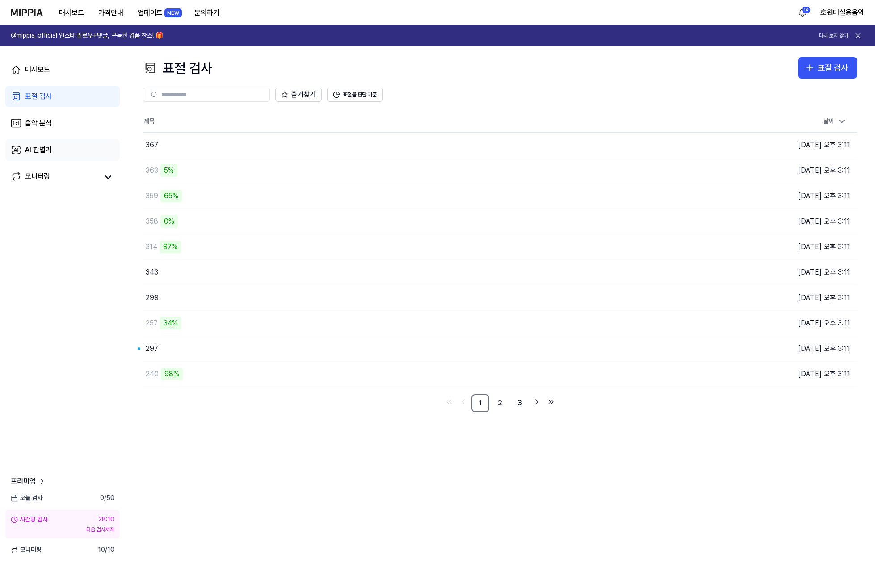
click at [47, 151] on div "AI 판별기" at bounding box center [38, 150] width 27 height 11
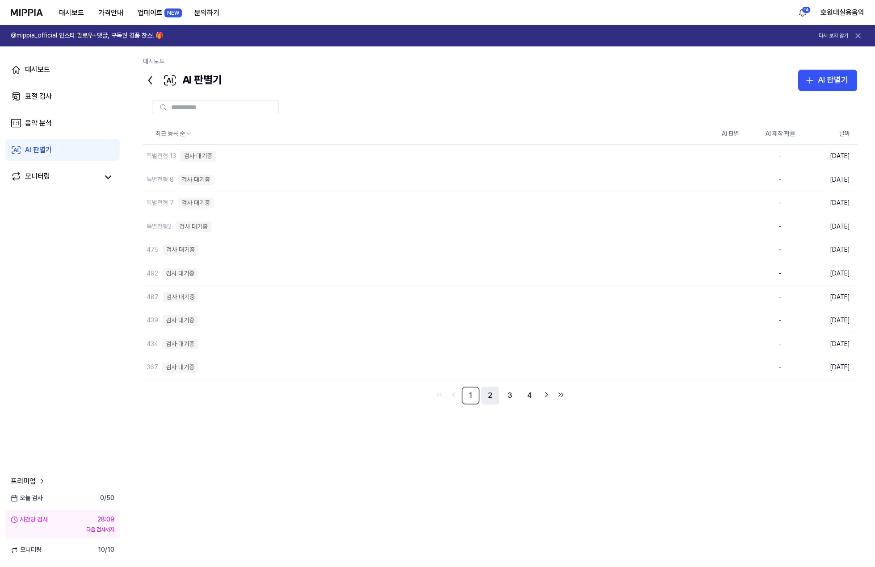
click at [491, 399] on link "2" at bounding box center [490, 396] width 18 height 18
click at [512, 399] on link "3" at bounding box center [510, 396] width 18 height 18
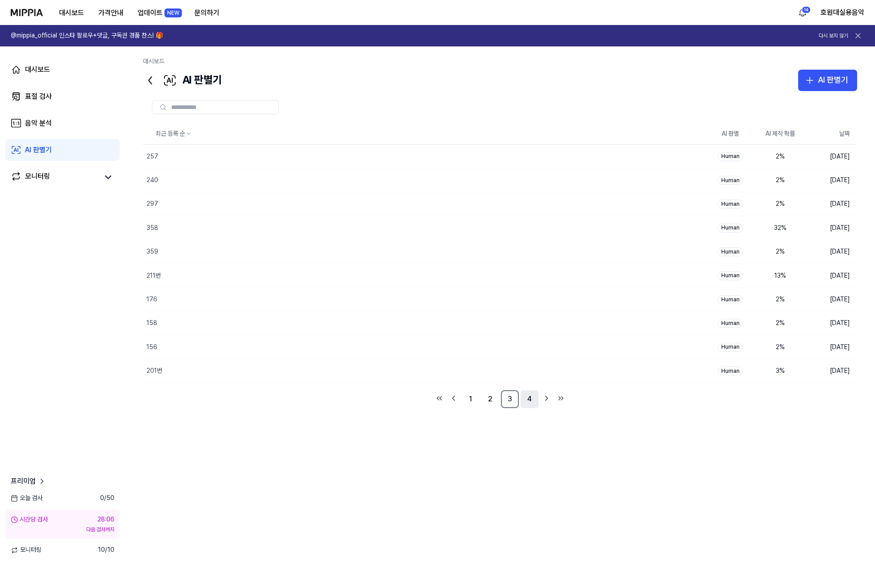
click at [529, 402] on link "4" at bounding box center [530, 400] width 18 height 18
click at [512, 285] on link "3" at bounding box center [510, 280] width 18 height 18
click at [495, 399] on link "2" at bounding box center [490, 400] width 18 height 18
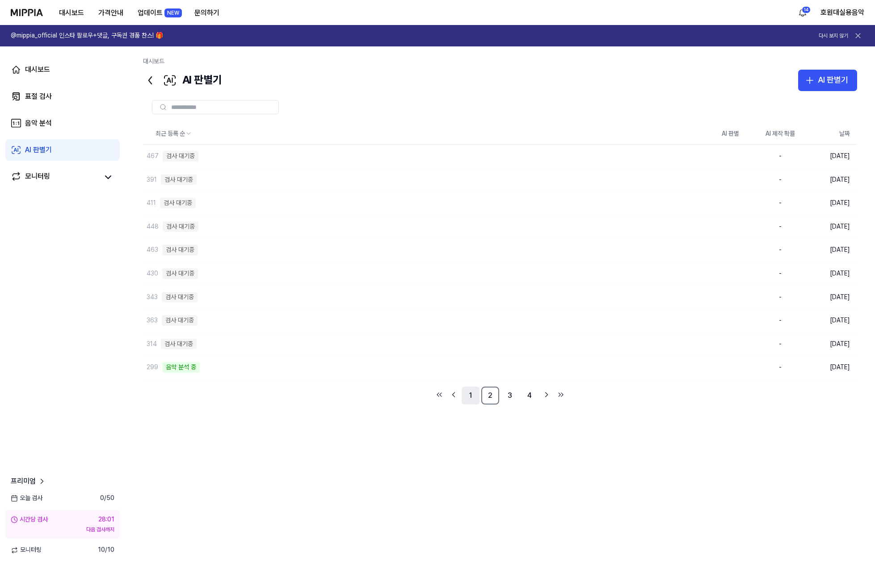
click at [467, 399] on link "1" at bounding box center [471, 396] width 18 height 18
click at [526, 403] on link "4" at bounding box center [530, 396] width 18 height 18
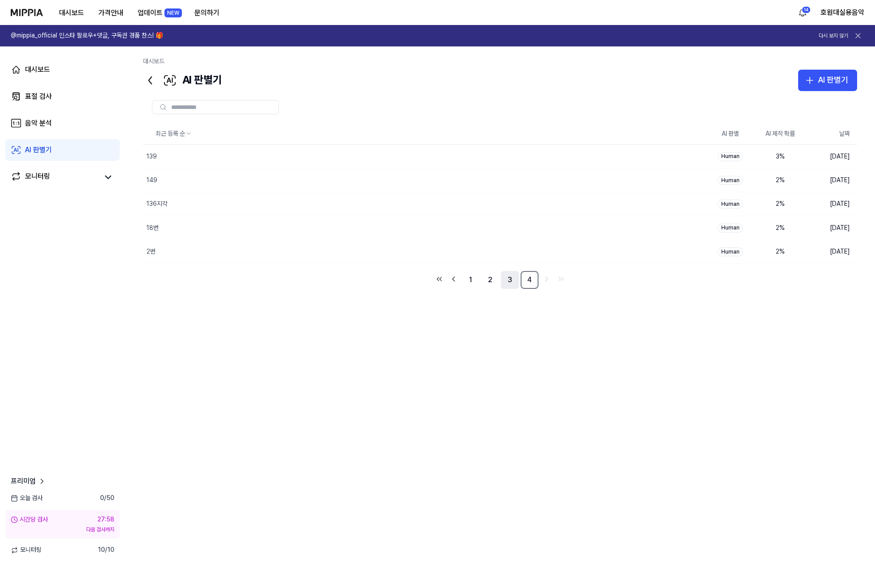
click at [511, 282] on link "3" at bounding box center [510, 280] width 18 height 18
click at [496, 403] on link "2" at bounding box center [490, 400] width 18 height 18
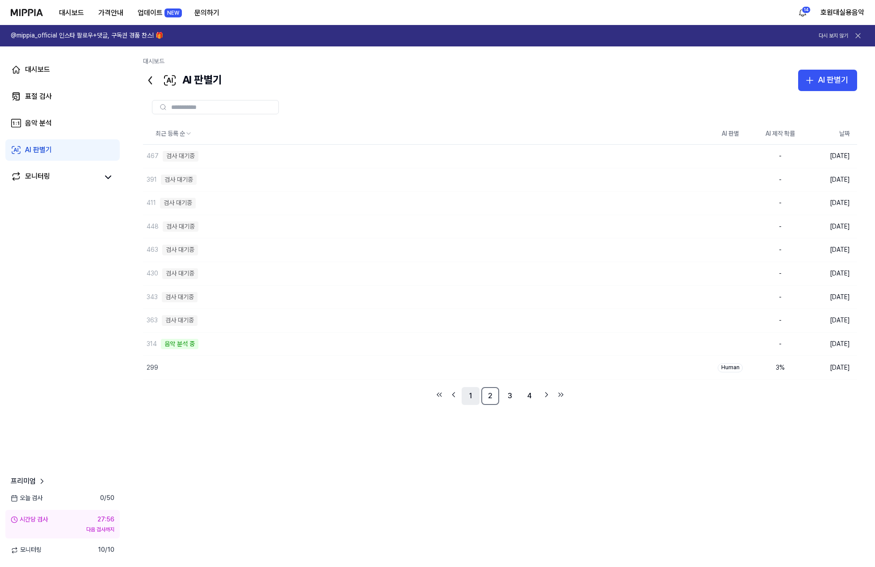
click at [476, 401] on link "1" at bounding box center [471, 396] width 18 height 18
click at [536, 397] on link "4" at bounding box center [530, 396] width 18 height 18
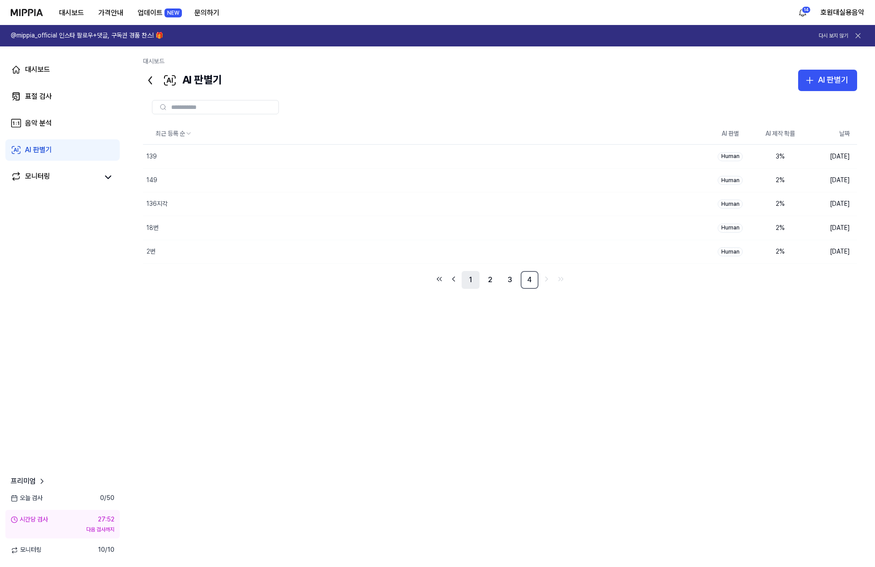
click at [466, 284] on link "1" at bounding box center [471, 280] width 18 height 18
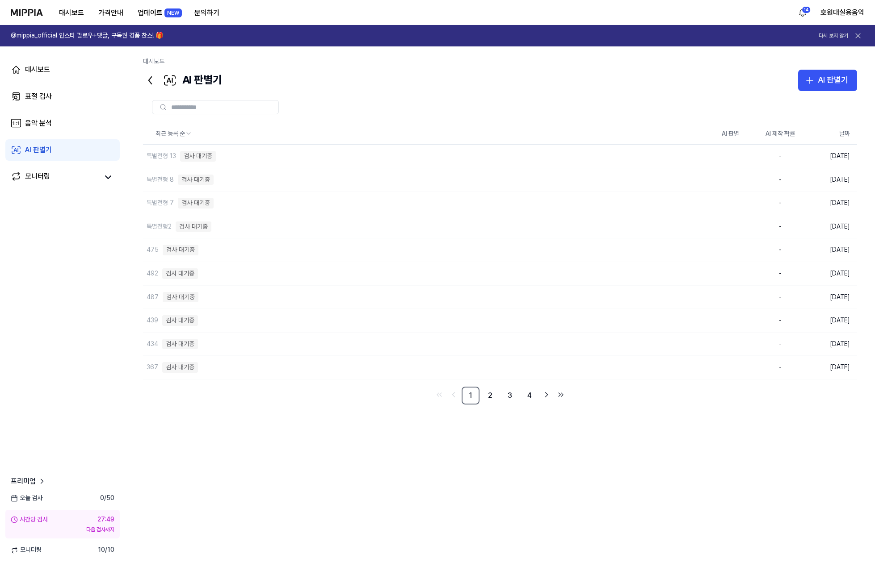
click at [529, 401] on link "4" at bounding box center [530, 396] width 18 height 18
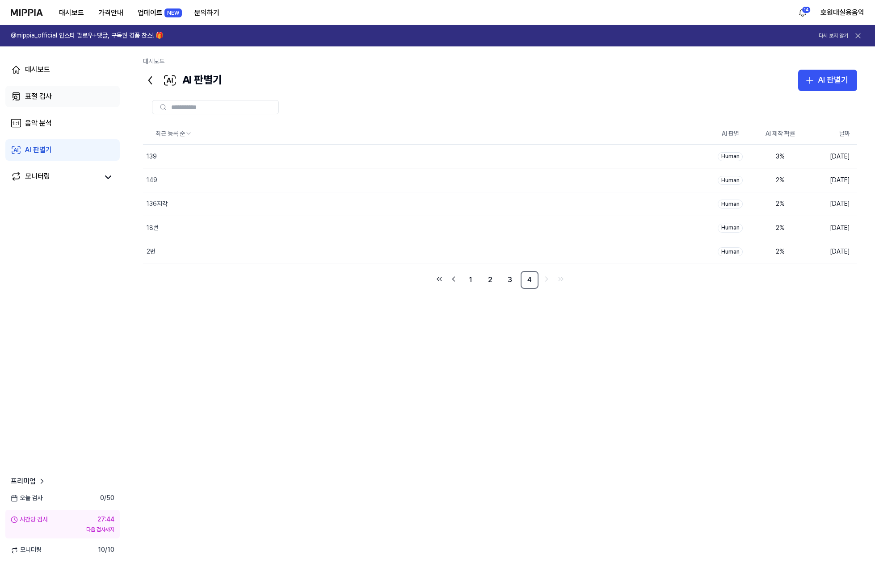
click at [39, 96] on div "표절 검사" at bounding box center [38, 96] width 27 height 11
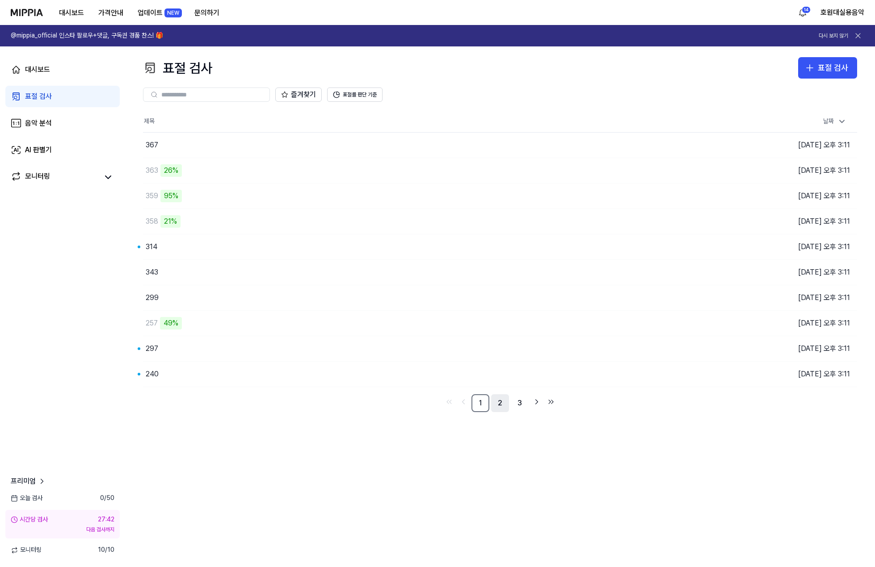
click at [498, 404] on link "2" at bounding box center [500, 404] width 18 height 18
click at [485, 404] on link "1" at bounding box center [480, 404] width 18 height 18
click at [627, 378] on button "이동하기" at bounding box center [623, 374] width 32 height 14
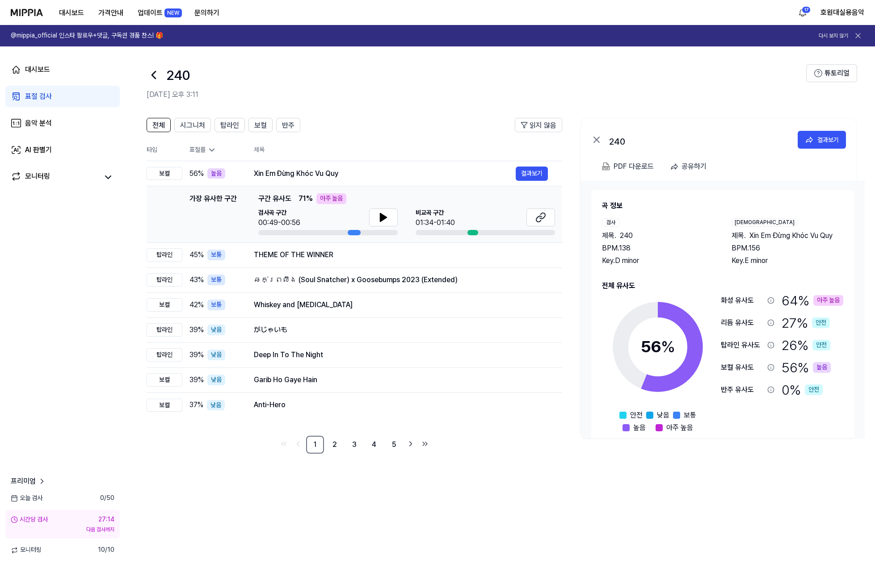
click at [151, 73] on icon at bounding box center [154, 75] width 14 height 14
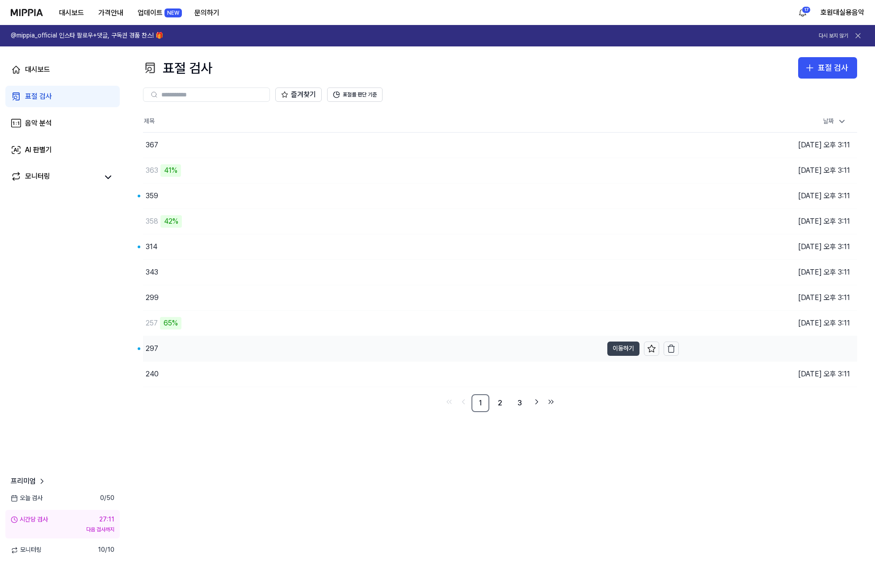
click at [622, 351] on button "이동하기" at bounding box center [623, 349] width 32 height 14
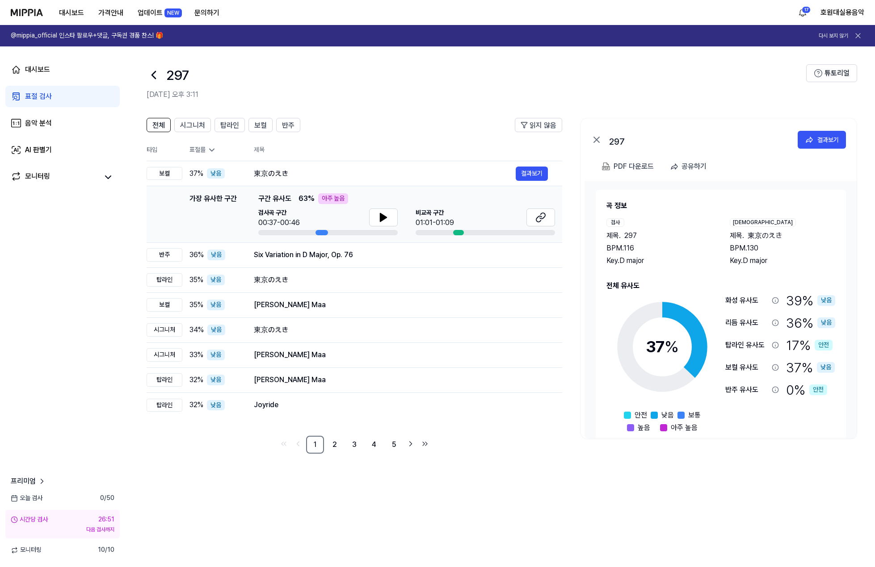
click at [160, 76] on icon at bounding box center [154, 75] width 14 height 14
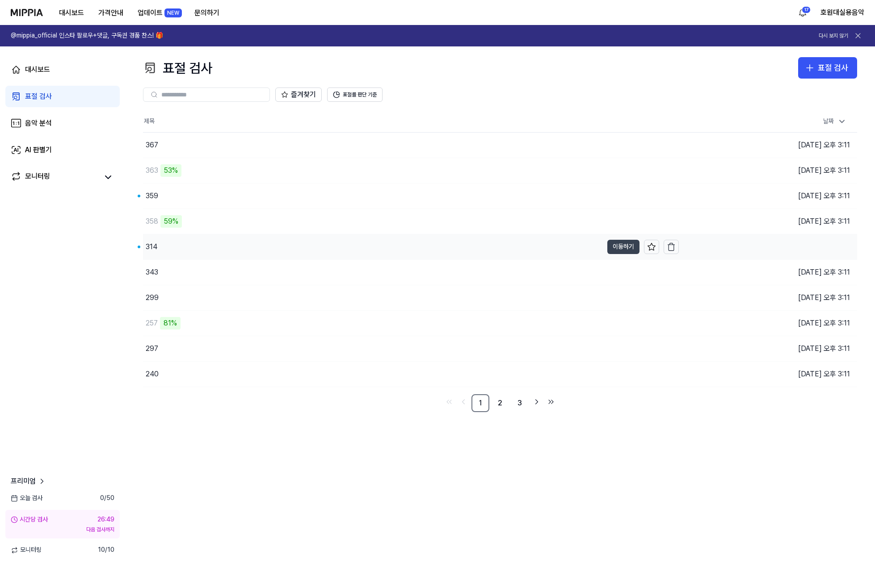
click at [618, 248] on button "이동하기" at bounding box center [623, 247] width 32 height 14
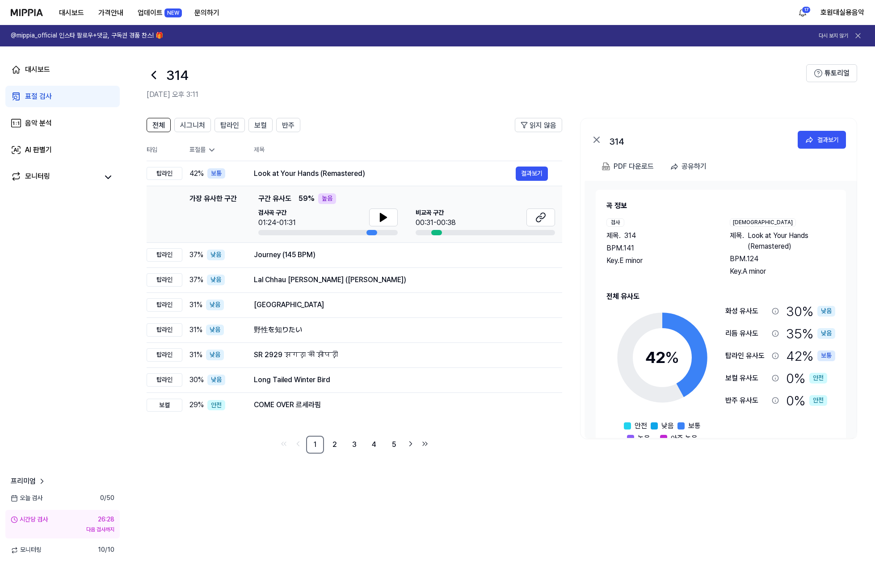
click at [158, 79] on icon at bounding box center [154, 75] width 14 height 14
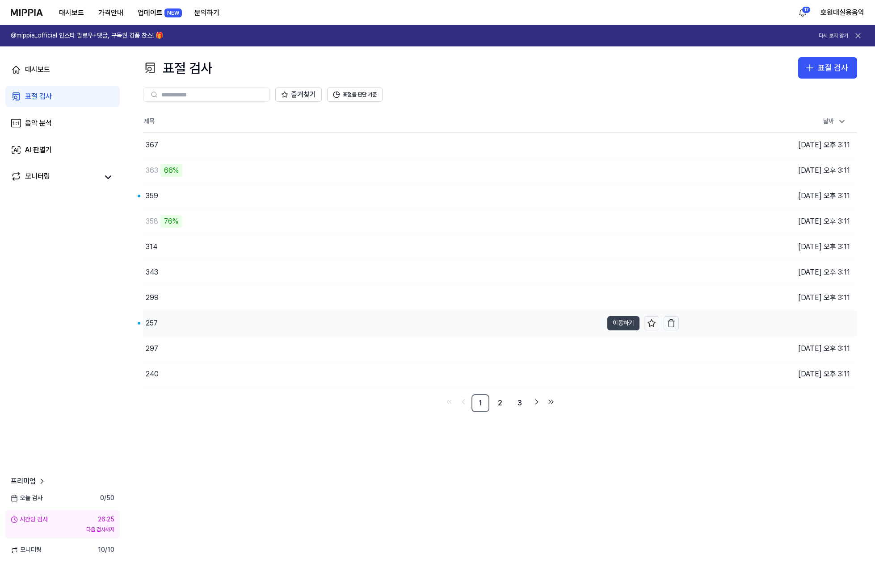
click at [619, 322] on button "이동하기" at bounding box center [623, 323] width 32 height 14
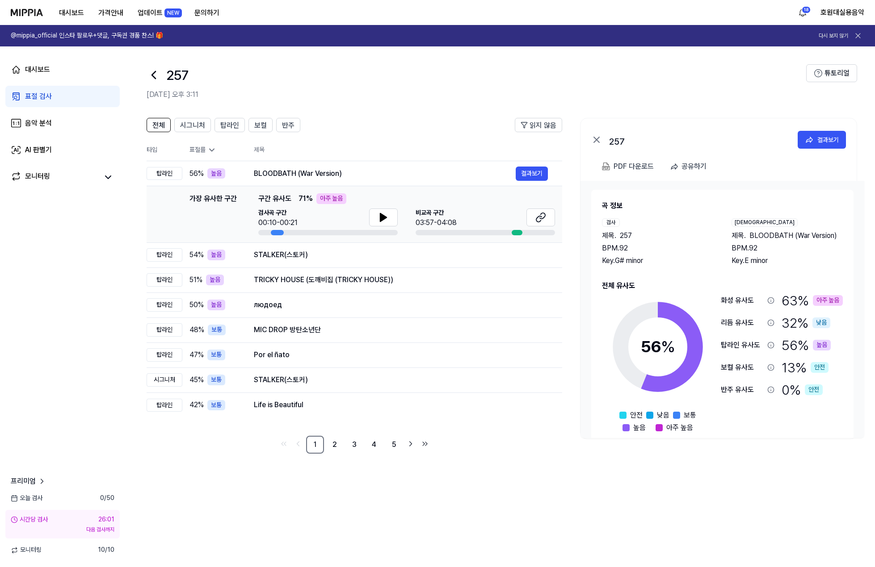
click at [157, 76] on icon at bounding box center [154, 75] width 14 height 14
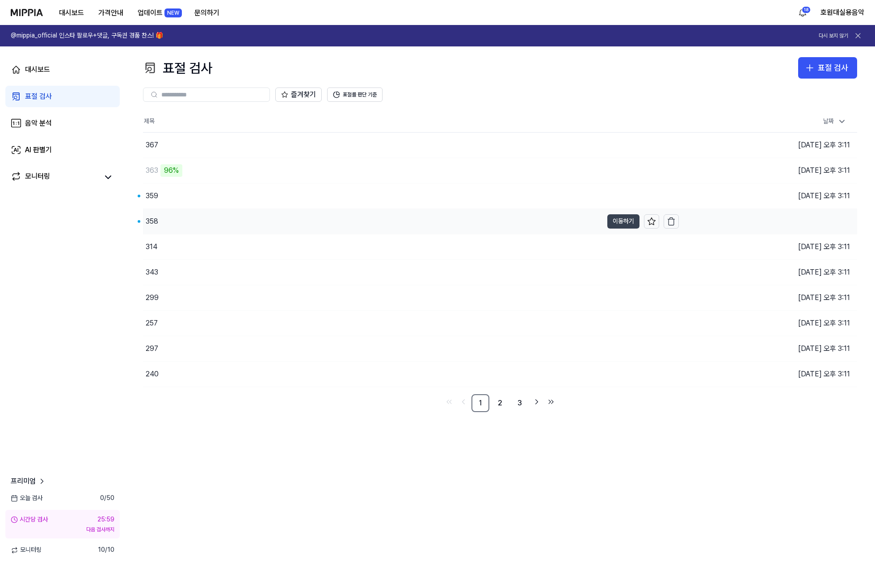
click at [624, 226] on button "이동하기" at bounding box center [623, 221] width 32 height 14
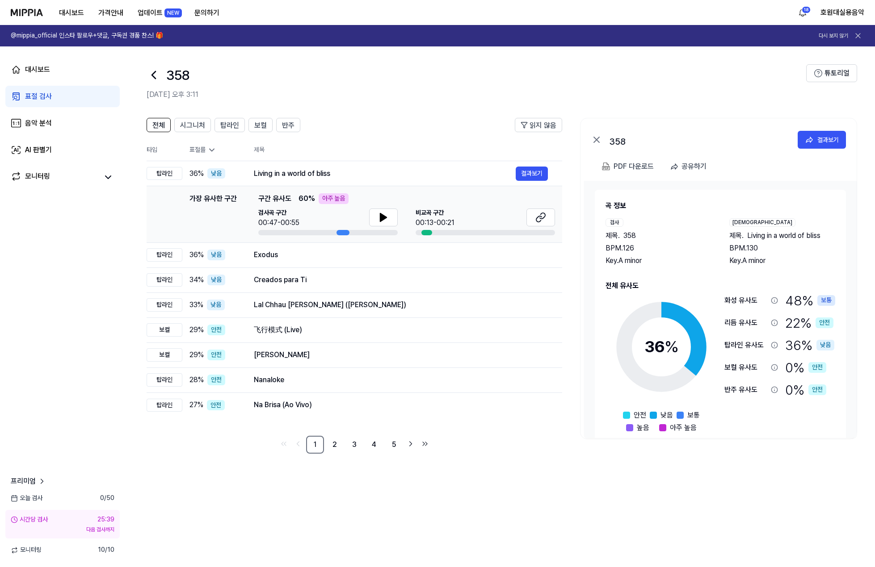
click at [154, 73] on icon at bounding box center [154, 74] width 4 height 7
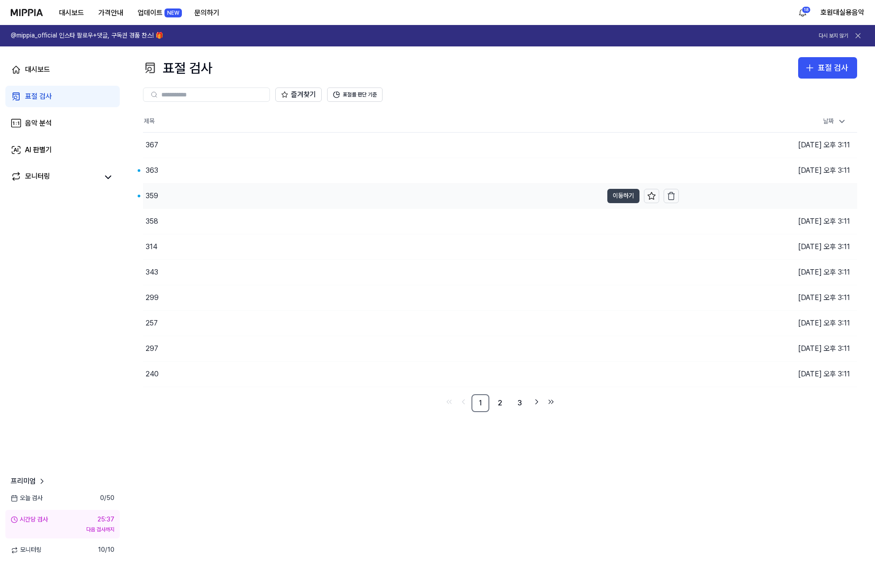
click at [625, 198] on button "이동하기" at bounding box center [623, 196] width 32 height 14
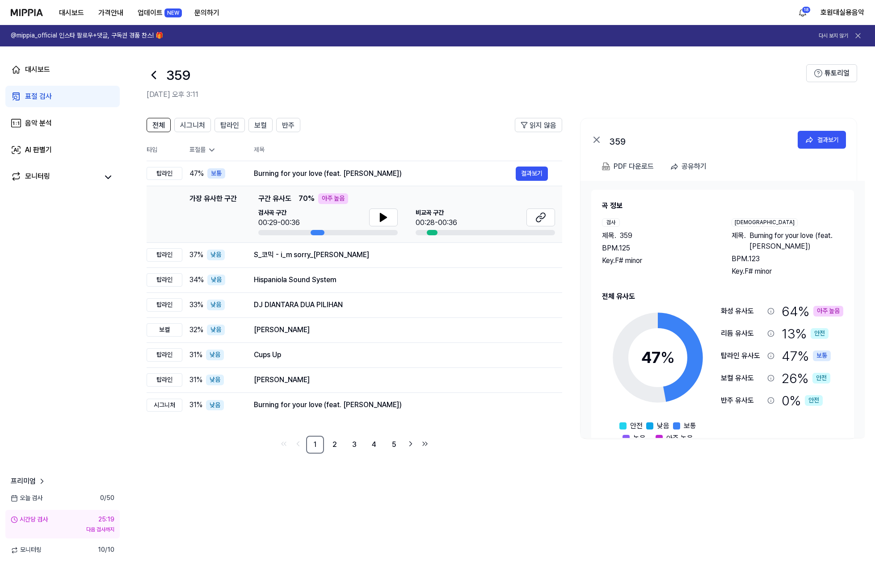
click at [162, 79] on div "359" at bounding box center [477, 74] width 660 height 21
click at [158, 77] on icon at bounding box center [154, 75] width 14 height 14
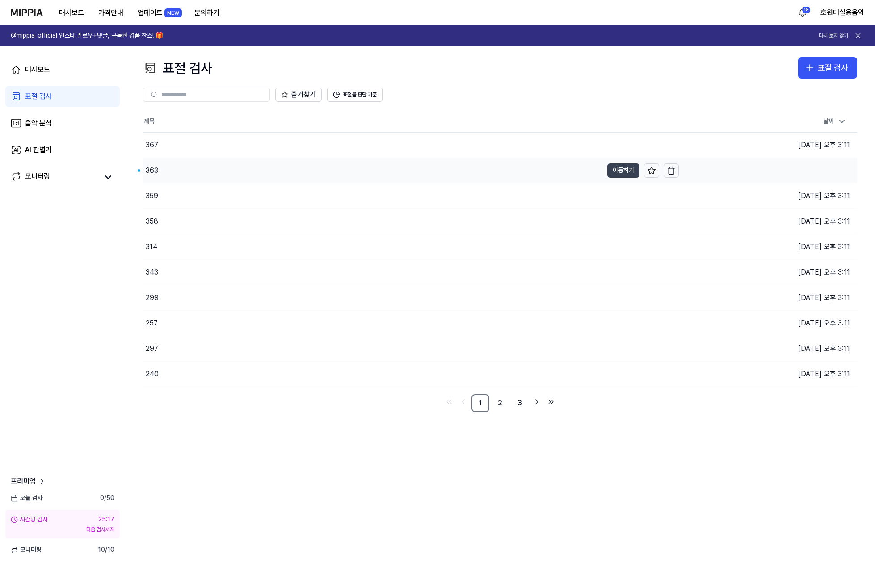
click at [618, 170] on button "이동하기" at bounding box center [623, 171] width 32 height 14
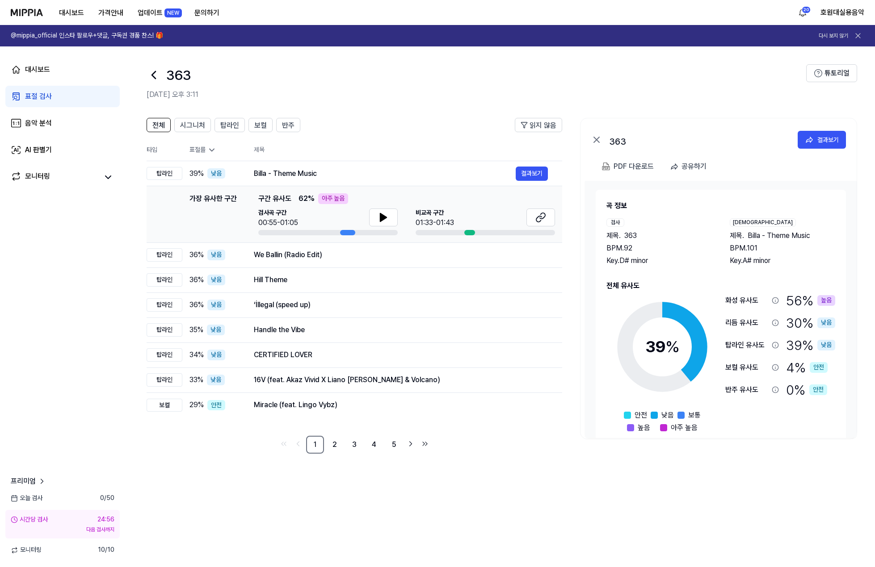
click at [154, 77] on icon at bounding box center [154, 74] width 4 height 7
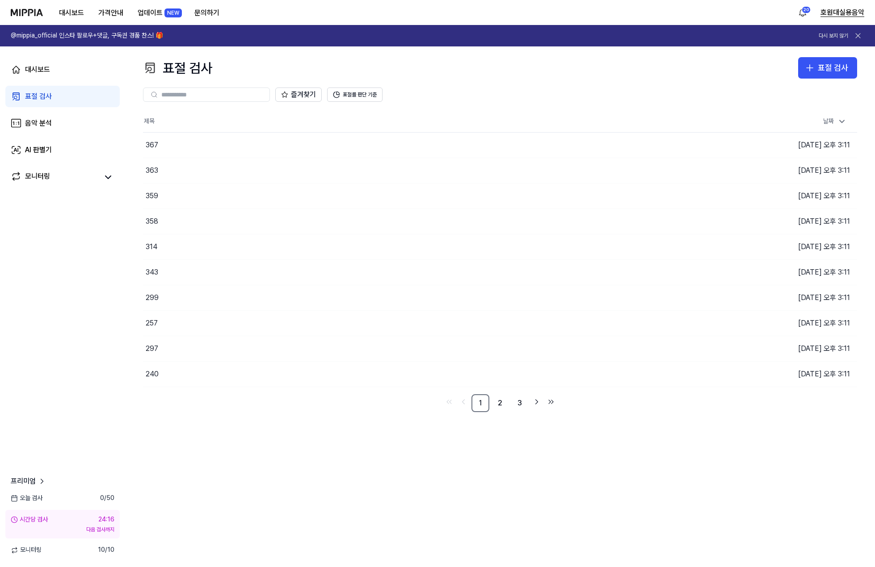
click at [840, 15] on button "호원대실용음악" at bounding box center [842, 12] width 44 height 11
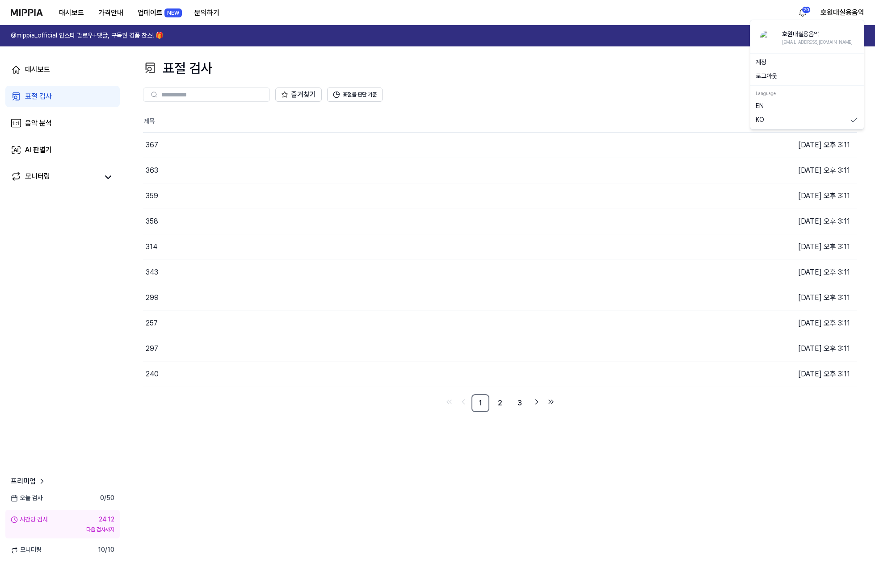
click at [647, 12] on div "대시보드 가격안내 업데이트 NEW 문의하기 20 호원대실용음악" at bounding box center [437, 12] width 853 height 25
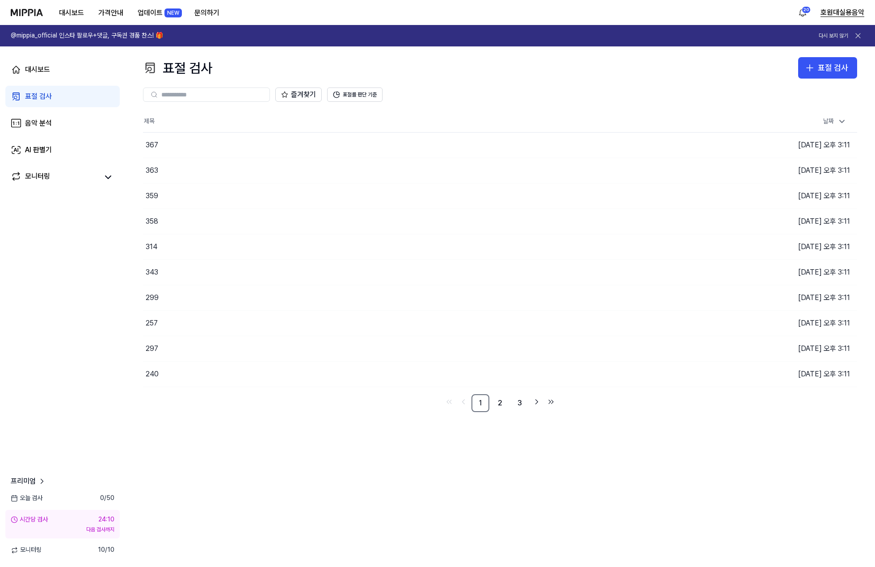
click at [845, 14] on button "호원대실용음악" at bounding box center [842, 12] width 44 height 11
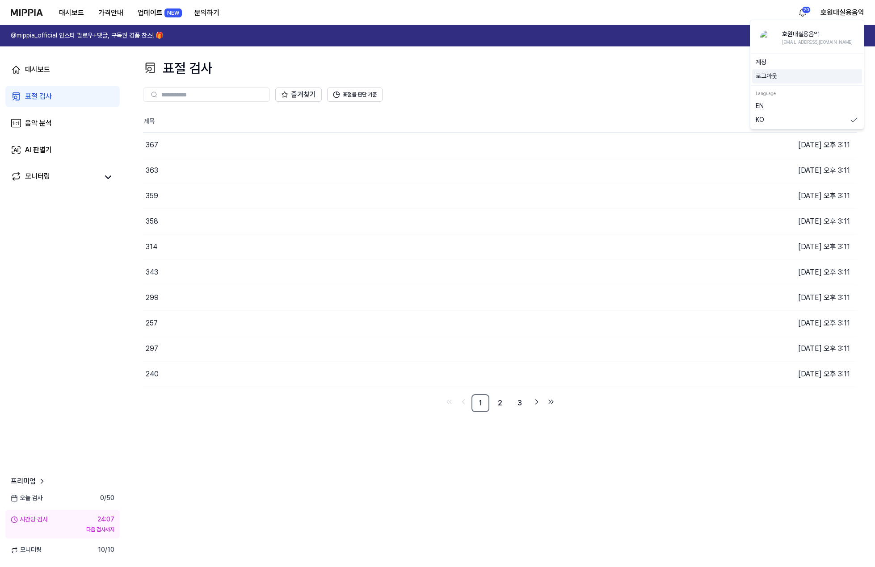
click at [757, 71] on div "로그아웃" at bounding box center [807, 76] width 110 height 14
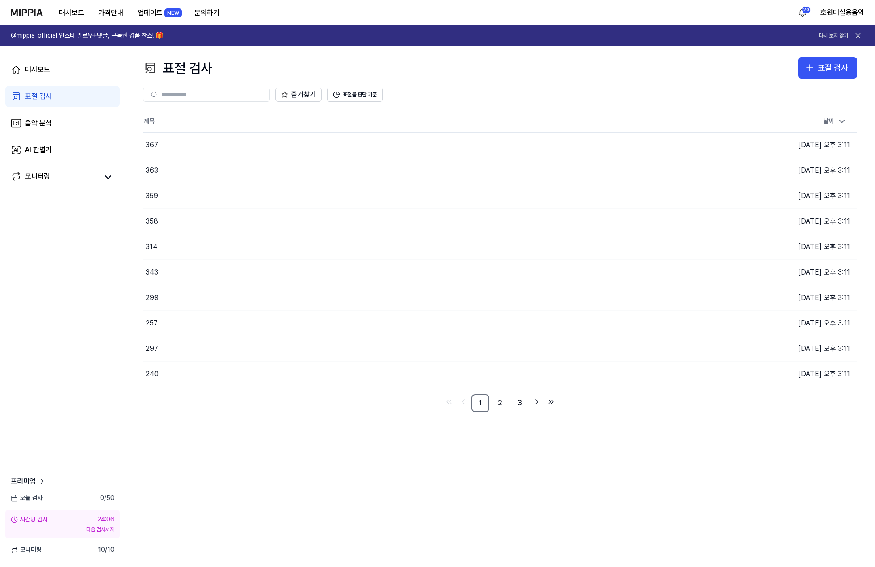
click at [837, 10] on button "호원대실용음악" at bounding box center [842, 12] width 44 height 11
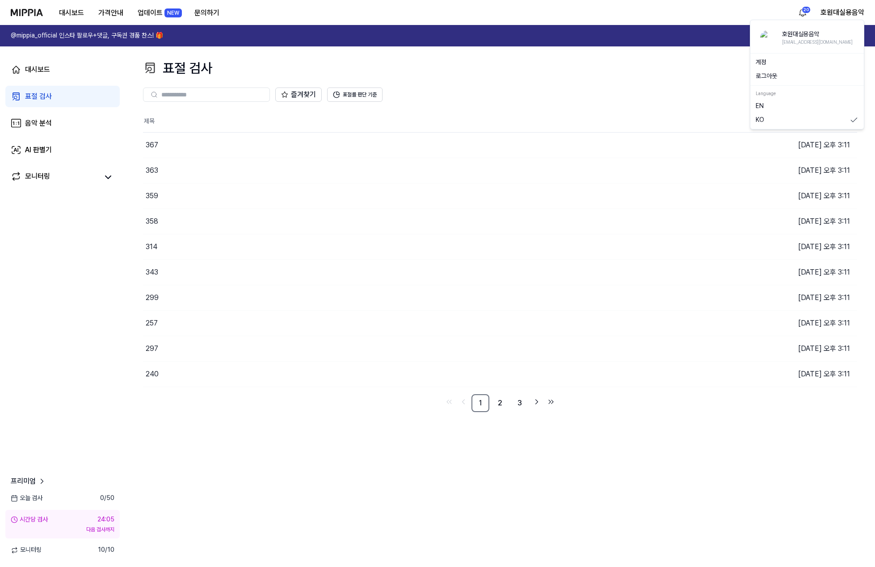
click at [784, 76] on button "로그아웃" at bounding box center [807, 76] width 103 height 9
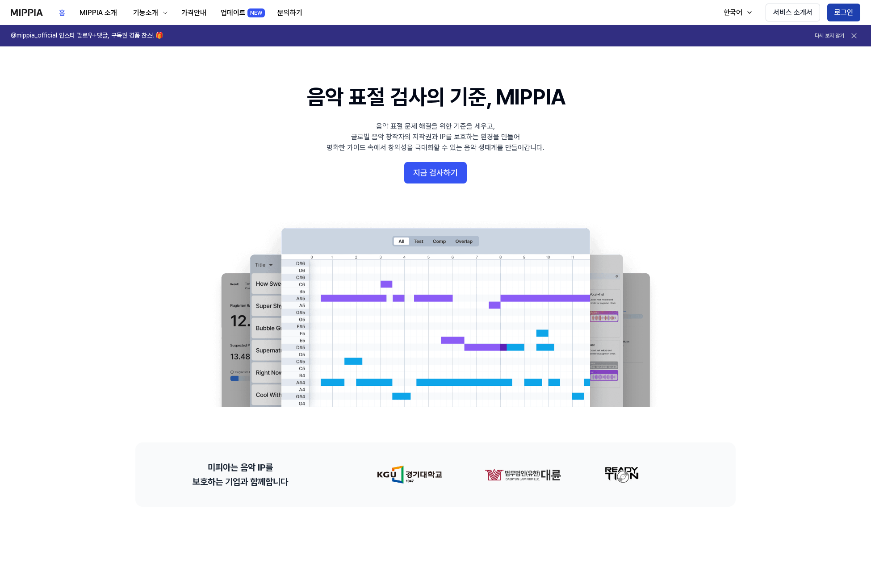
click at [849, 15] on button "로그인" at bounding box center [844, 13] width 33 height 18
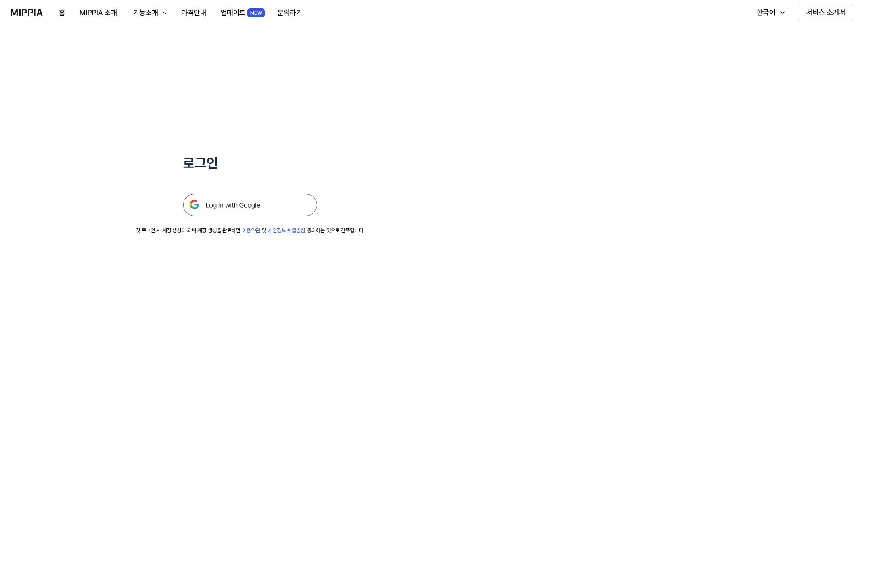
click at [267, 214] on img at bounding box center [250, 205] width 134 height 22
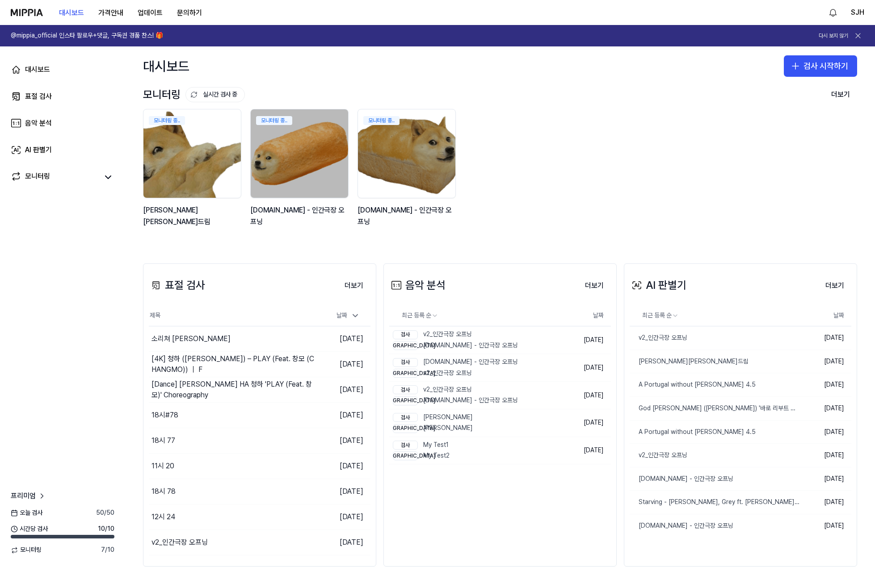
click at [63, 103] on link "표절 검사" at bounding box center [62, 96] width 114 height 21
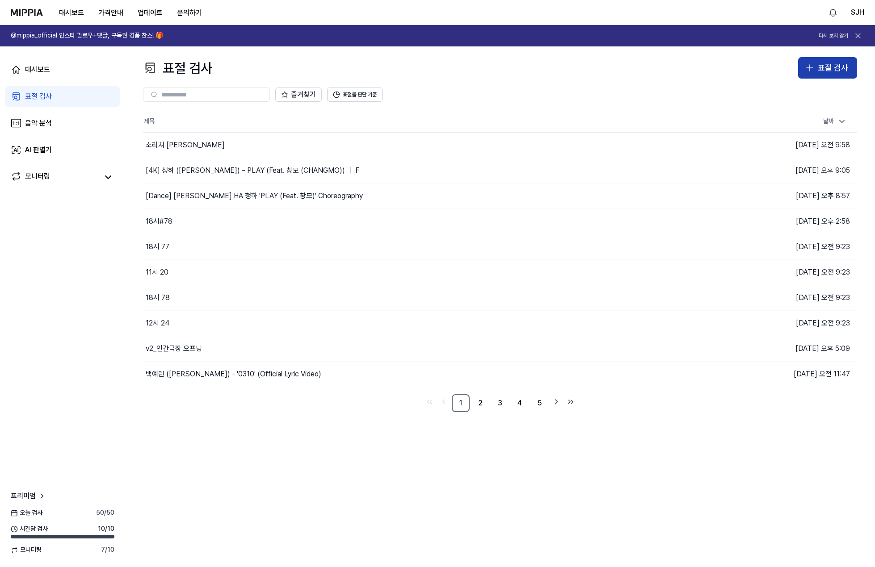
click at [828, 60] on button "표절 검사" at bounding box center [827, 67] width 59 height 21
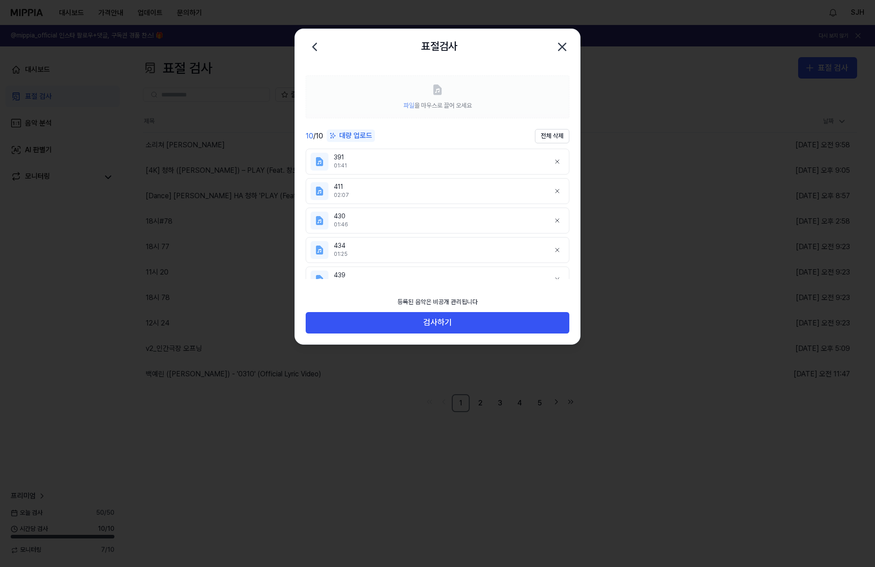
click at [564, 47] on icon "button" at bounding box center [562, 47] width 14 height 14
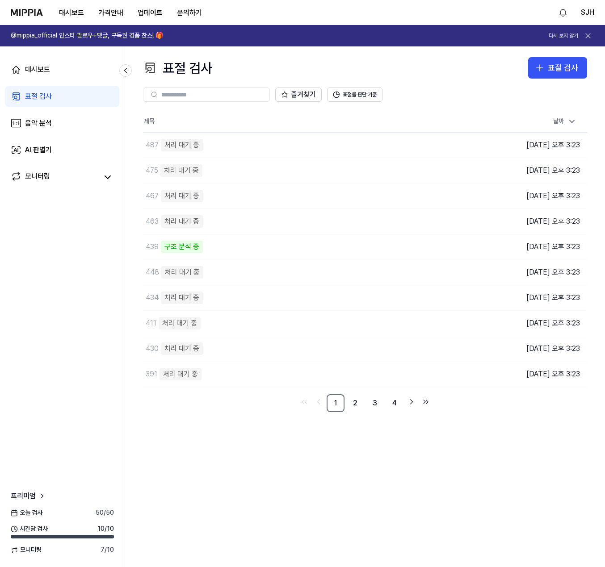
click at [344, 456] on div "표절 검사 표절 검사 표절 검사 음악 분석 AI 판별기 즐겨찾기 표절률 판단 기준 제목 날짜 487 처리 대기 중 이동하기 [DATE] 오후 …" at bounding box center [365, 306] width 480 height 521
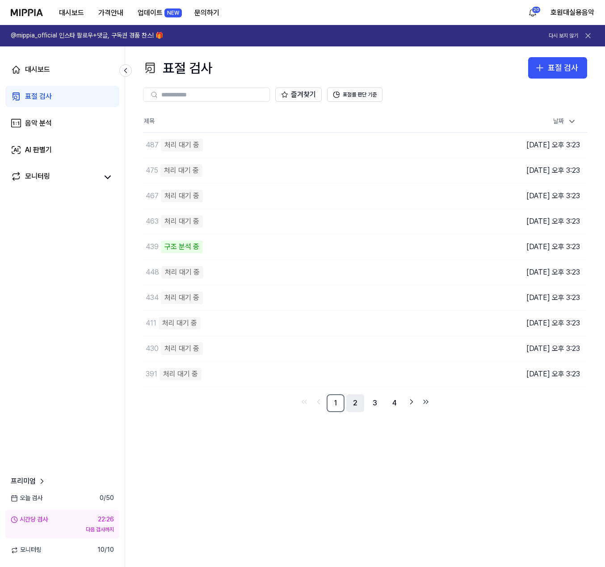
click at [351, 404] on link "2" at bounding box center [355, 404] width 18 height 18
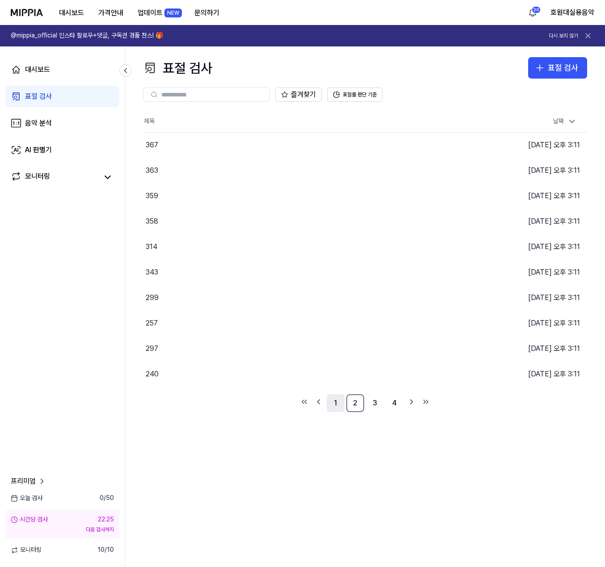
click at [334, 407] on link "1" at bounding box center [336, 404] width 18 height 18
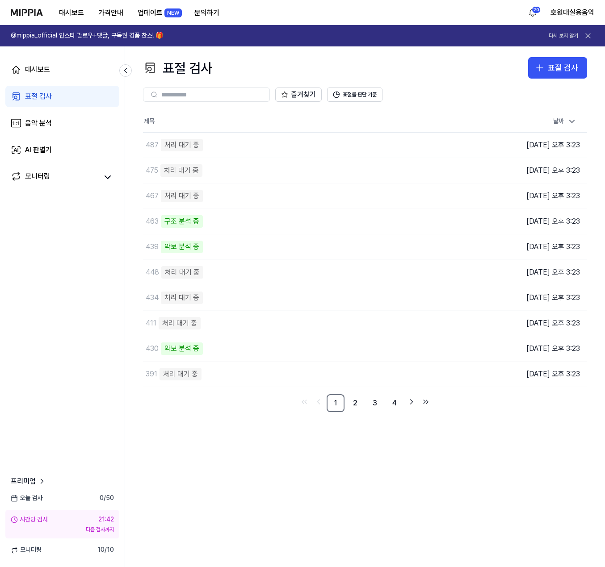
click at [394, 440] on div "표절 검사 표절 검사 표절 검사 음악 분석 AI 판별기 즐겨찾기 표절률 판단 기준 제목 날짜 487 처리 대기 중 이동하기 2025.09.30…" at bounding box center [365, 306] width 480 height 521
click at [50, 149] on div "AI 판별기" at bounding box center [38, 150] width 27 height 11
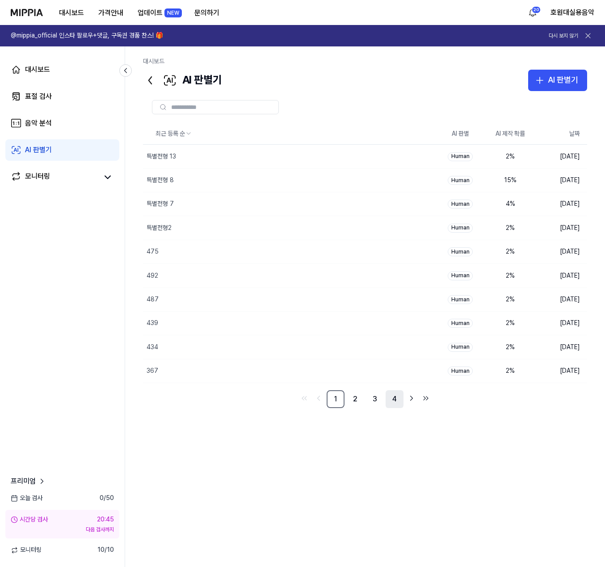
click at [393, 403] on link "4" at bounding box center [395, 400] width 18 height 18
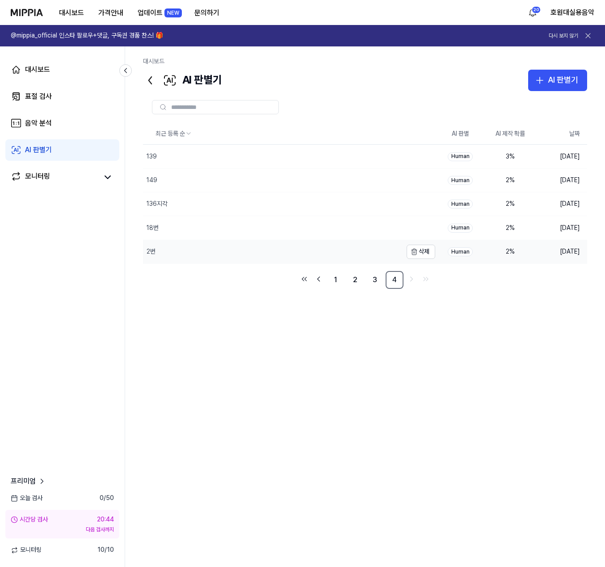
click at [292, 263] on div "2번" at bounding box center [272, 251] width 259 height 23
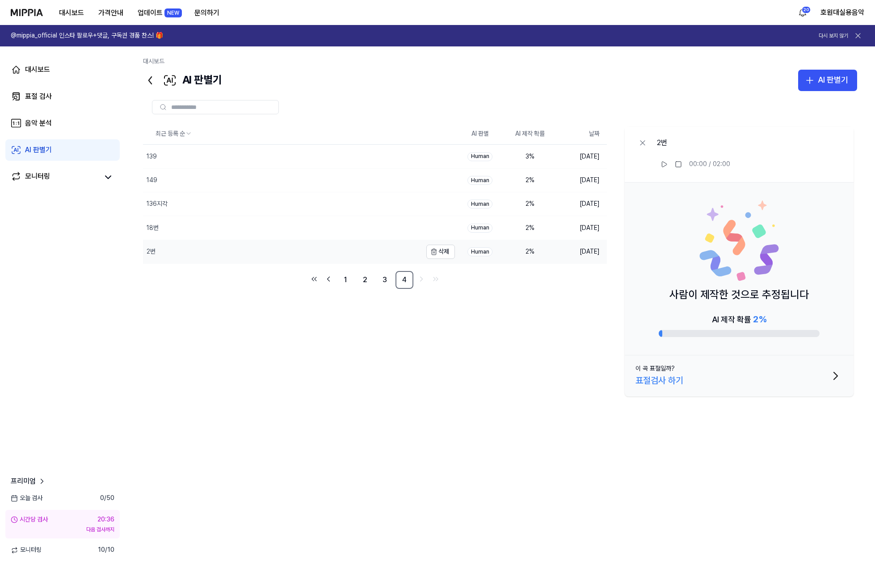
click at [267, 254] on div "2번" at bounding box center [282, 251] width 279 height 23
click at [72, 100] on link "표절 검사" at bounding box center [62, 96] width 114 height 21
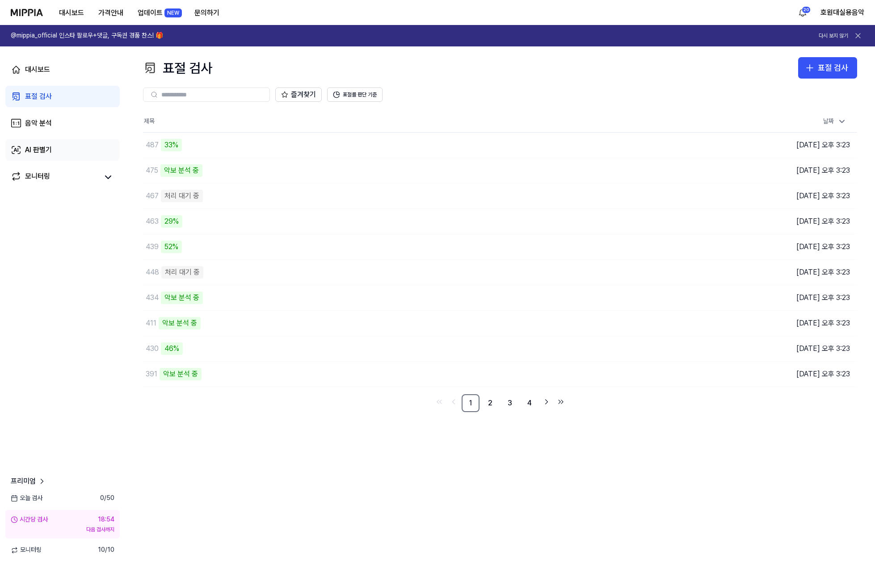
click at [33, 149] on div "AI 판별기" at bounding box center [38, 150] width 27 height 11
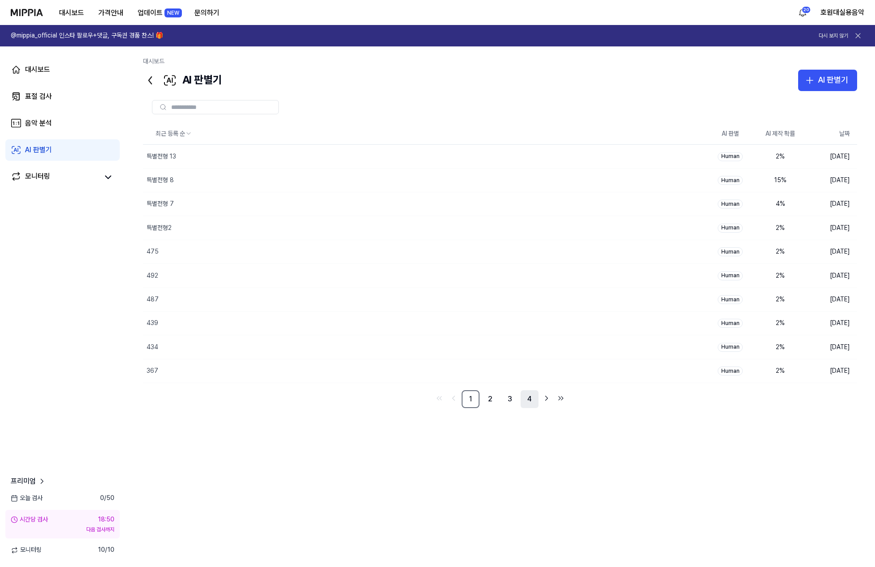
click at [525, 399] on link "4" at bounding box center [530, 400] width 18 height 18
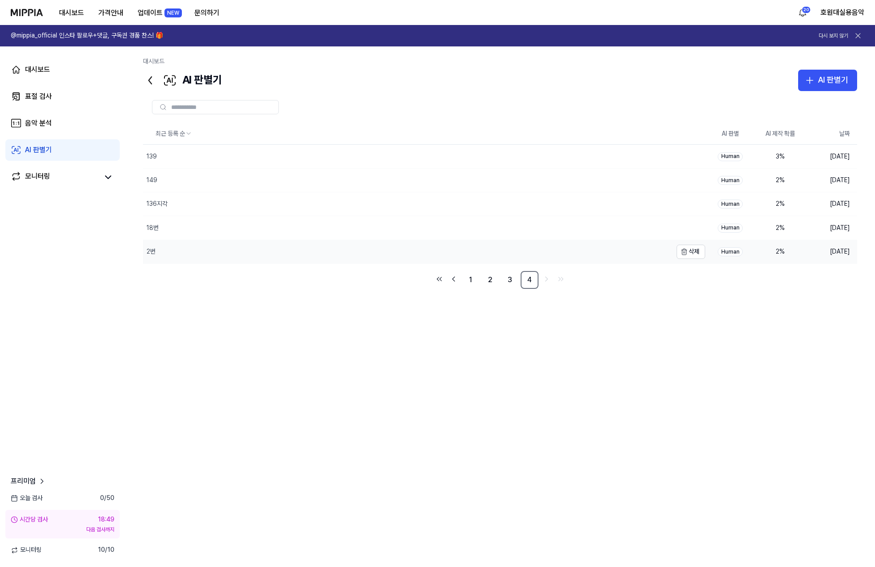
click at [208, 256] on div "2번" at bounding box center [407, 251] width 529 height 23
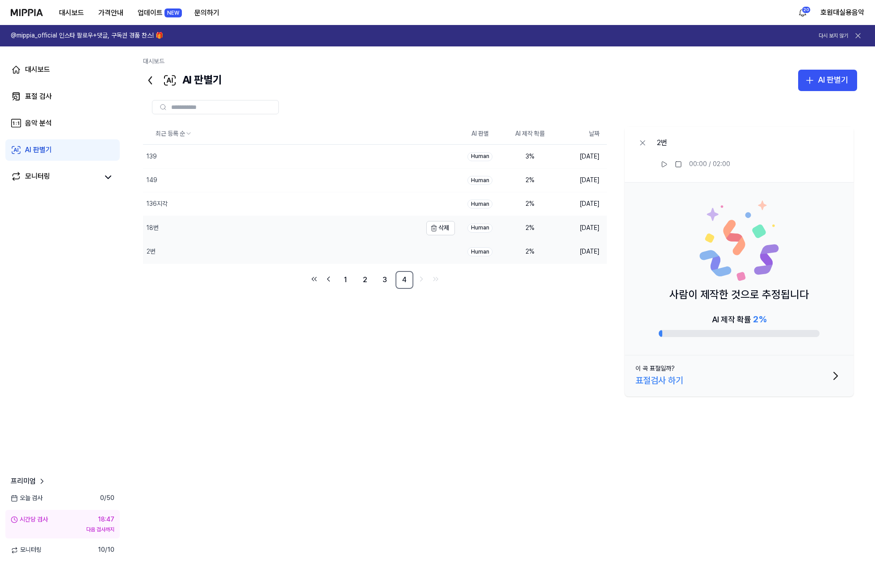
click at [214, 228] on div "18번" at bounding box center [282, 227] width 279 height 23
click at [222, 200] on div "136지각" at bounding box center [282, 204] width 279 height 23
click at [220, 174] on div "149" at bounding box center [282, 180] width 279 height 23
click at [235, 151] on div "139" at bounding box center [282, 156] width 279 height 23
click at [375, 278] on ul "1 2 3 4" at bounding box center [375, 280] width 134 height 18
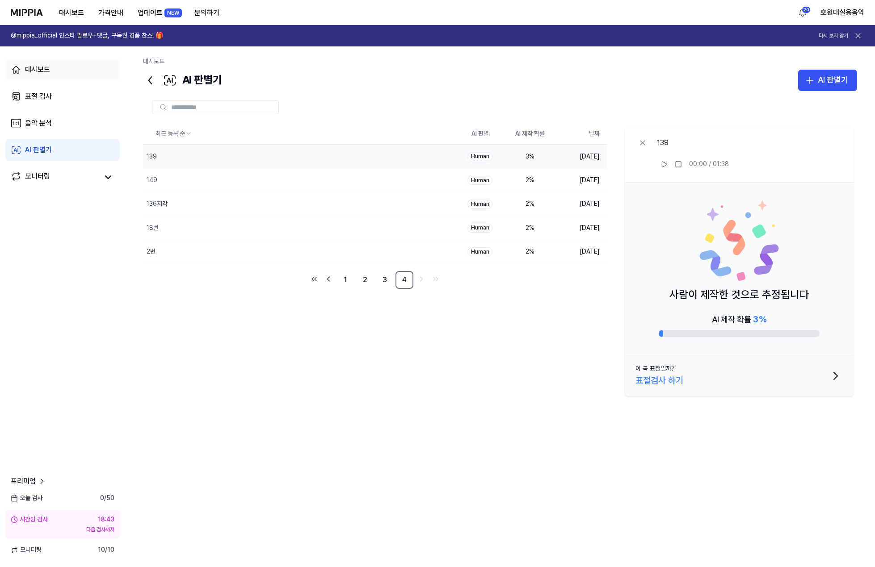
click at [77, 73] on link "대시보드" at bounding box center [62, 69] width 114 height 21
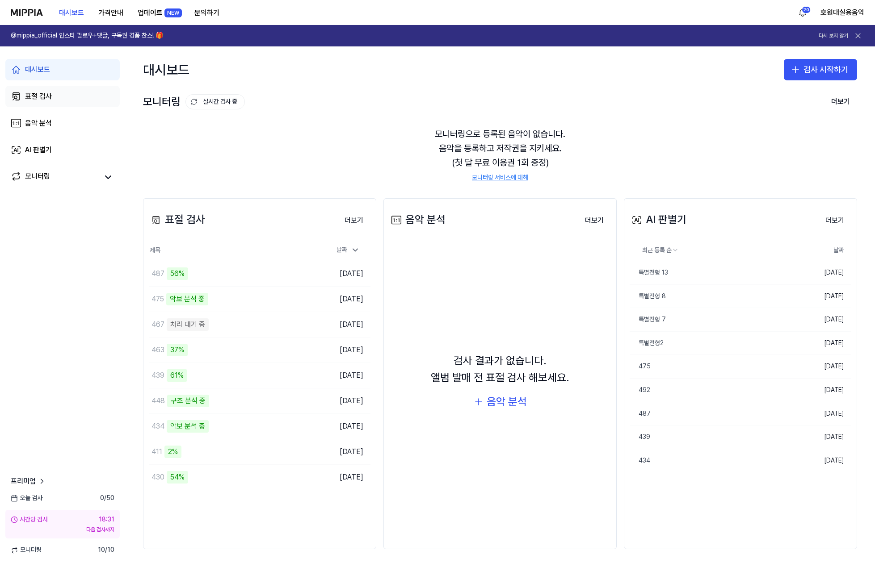
click at [56, 99] on link "표절 검사" at bounding box center [62, 96] width 114 height 21
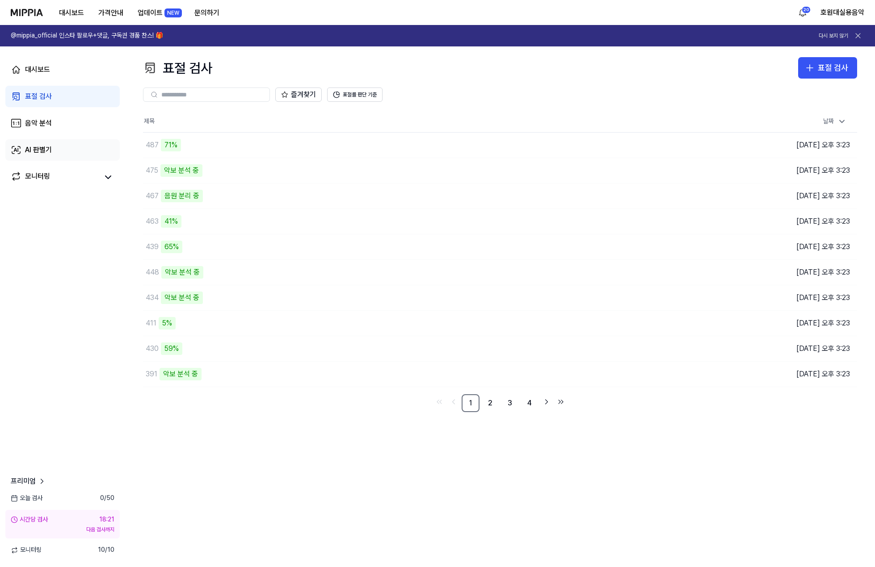
click at [34, 148] on div "AI 판별기" at bounding box center [38, 150] width 27 height 11
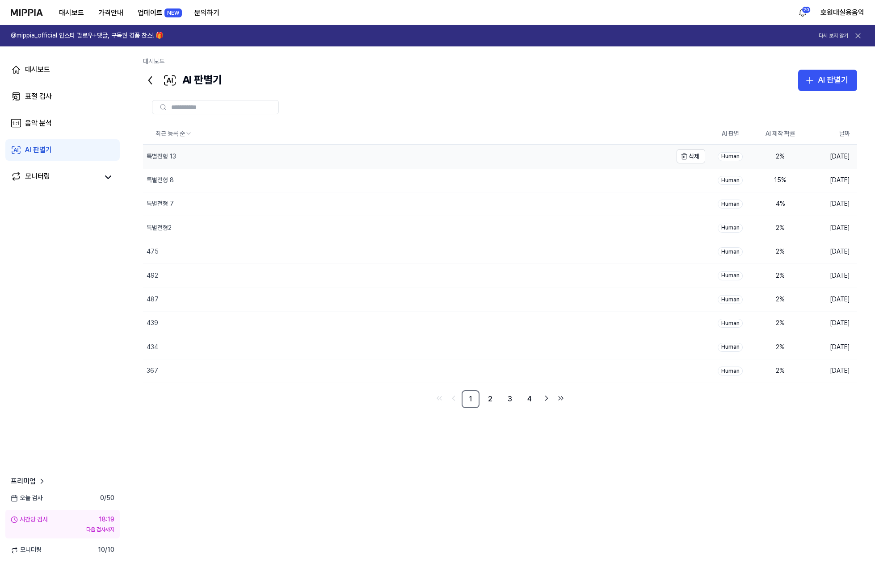
click at [480, 163] on div "특별전형 13" at bounding box center [407, 156] width 529 height 23
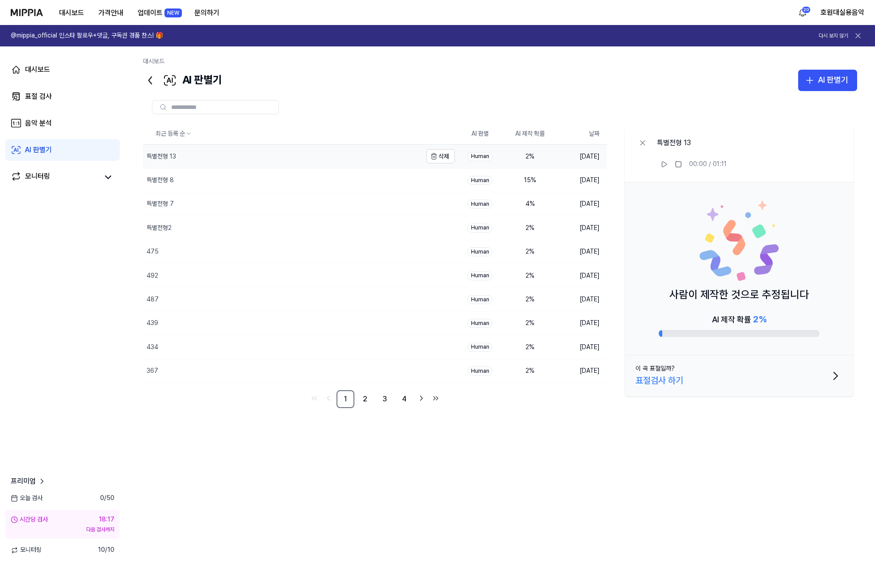
click at [354, 160] on div "특별전형 13" at bounding box center [282, 156] width 279 height 23
click at [407, 398] on link "4" at bounding box center [404, 400] width 18 height 18
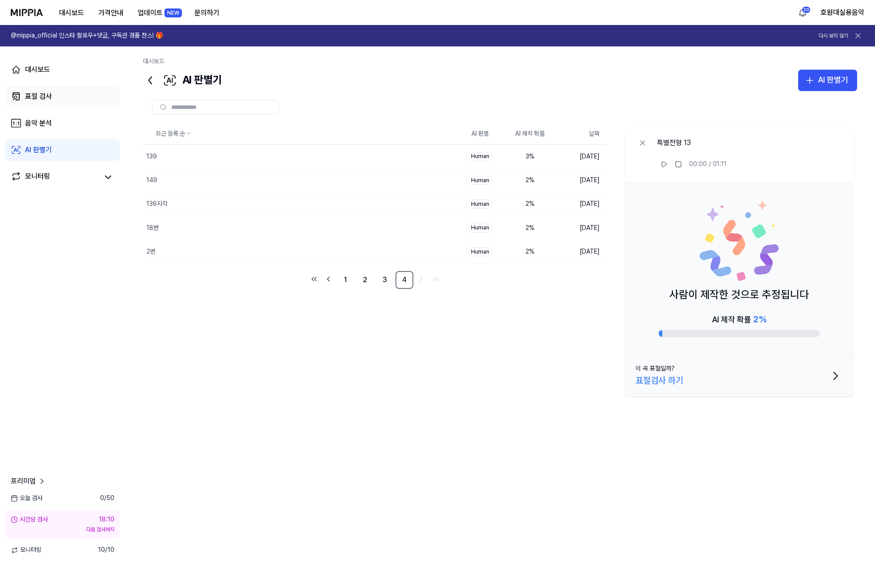
click at [46, 91] on div "표절 검사" at bounding box center [38, 96] width 27 height 11
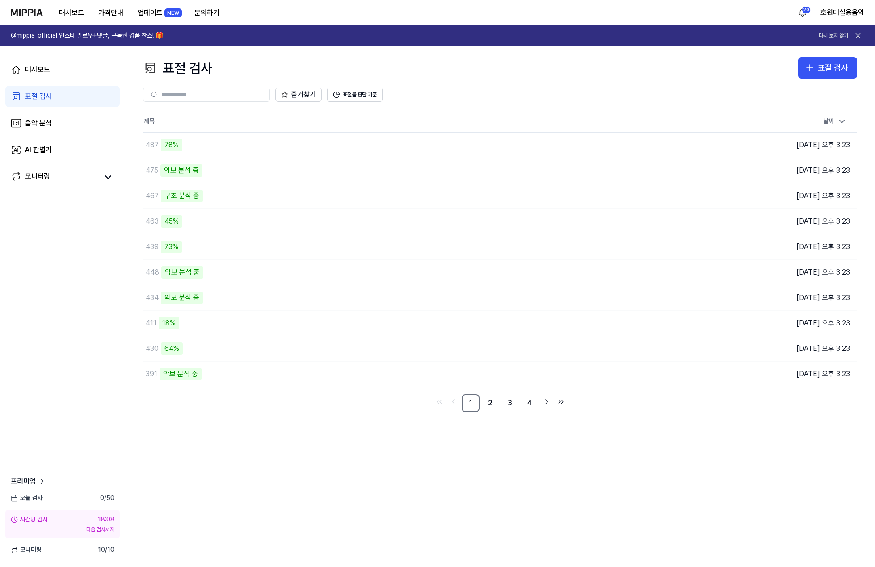
click at [38, 165] on div "대시보드 표절 검사 음악 분석 AI 판별기 모니터링" at bounding box center [62, 123] width 125 height 154
click at [40, 159] on link "AI 판별기" at bounding box center [62, 149] width 114 height 21
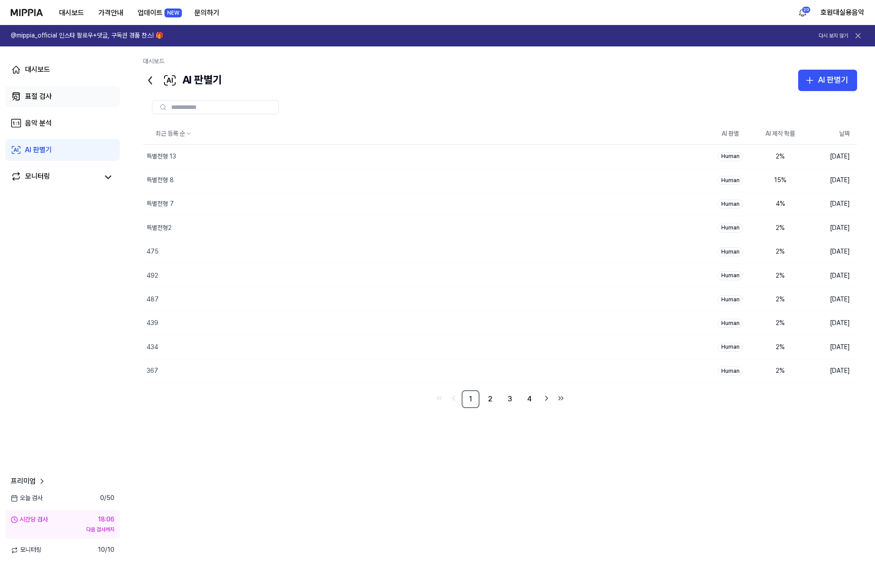
click at [50, 102] on link "표절 검사" at bounding box center [62, 96] width 114 height 21
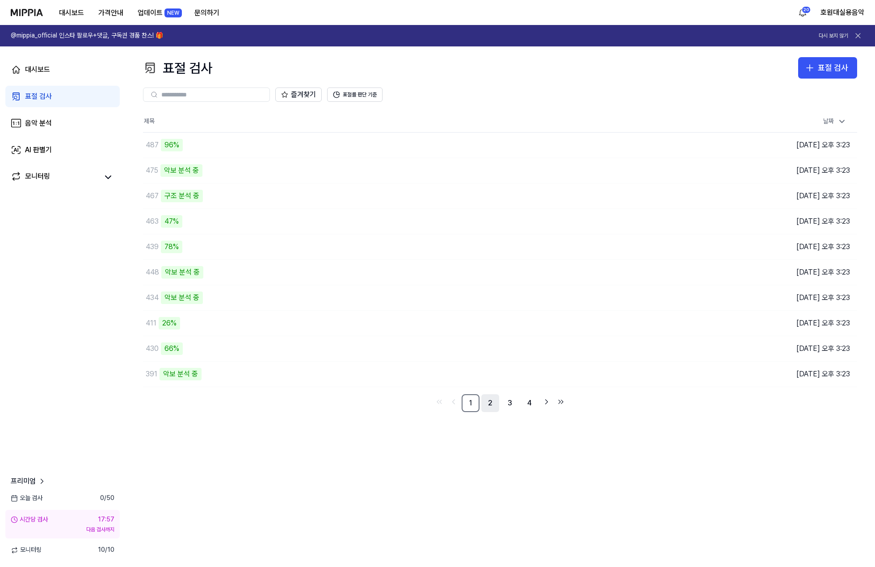
click at [491, 403] on link "2" at bounding box center [490, 404] width 18 height 18
click at [472, 405] on link "1" at bounding box center [471, 404] width 18 height 18
click at [605, 351] on button "이동하기" at bounding box center [623, 349] width 32 height 14
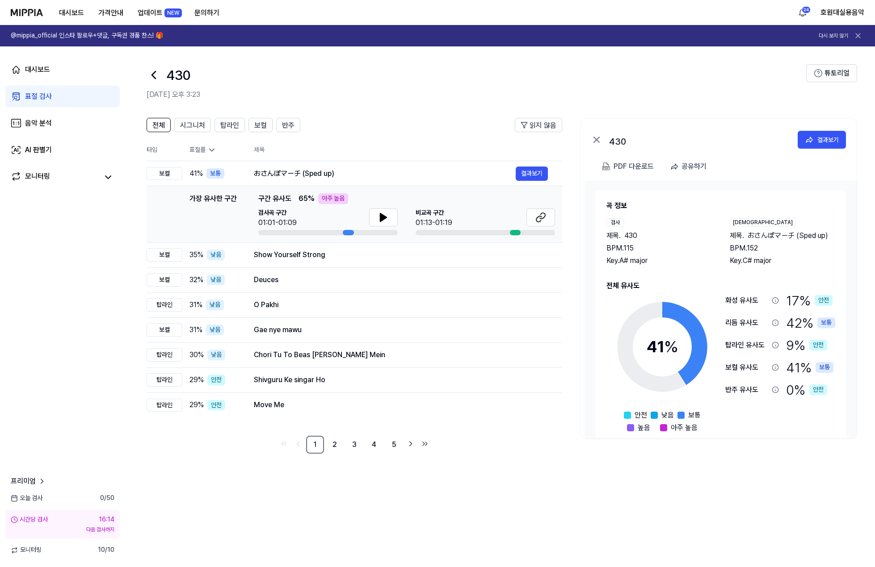
click at [155, 76] on icon at bounding box center [154, 75] width 14 height 14
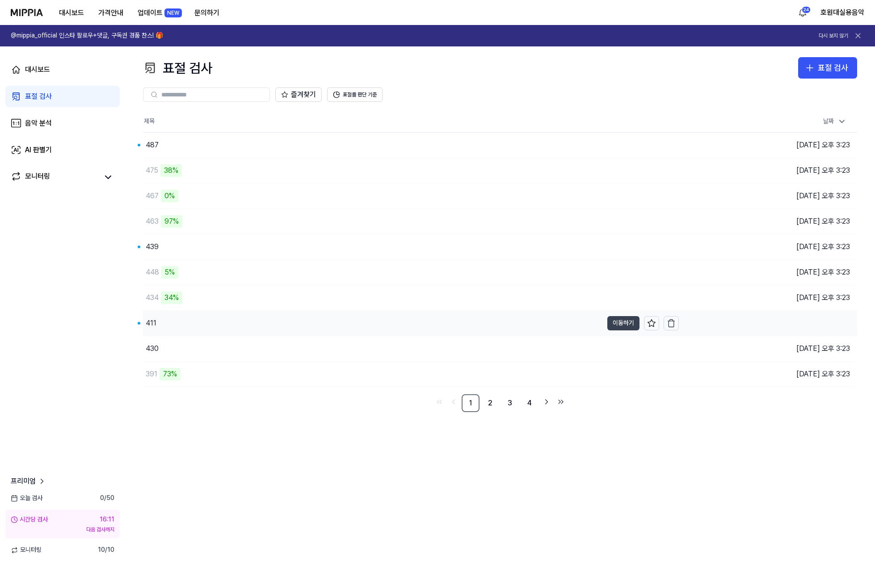
click at [605, 320] on button "이동하기" at bounding box center [623, 323] width 32 height 14
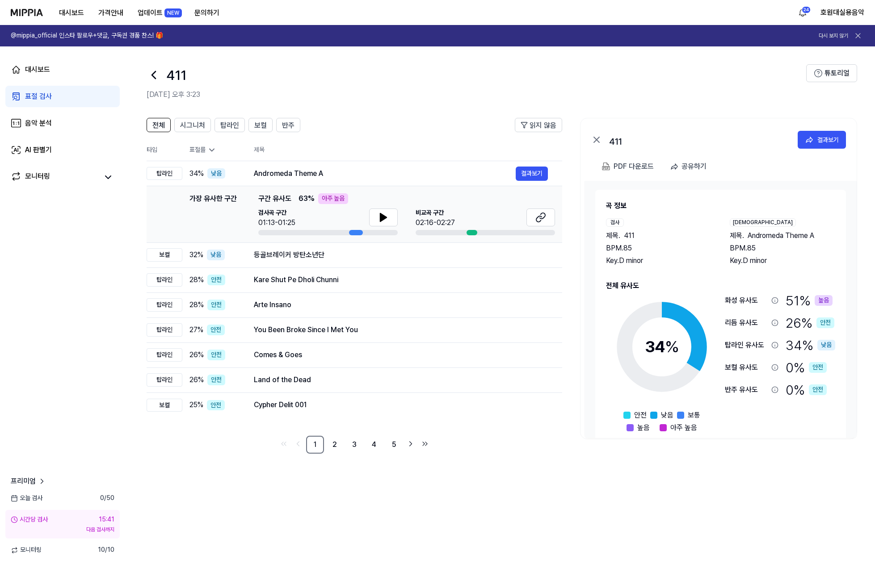
click at [152, 79] on icon at bounding box center [154, 75] width 14 height 14
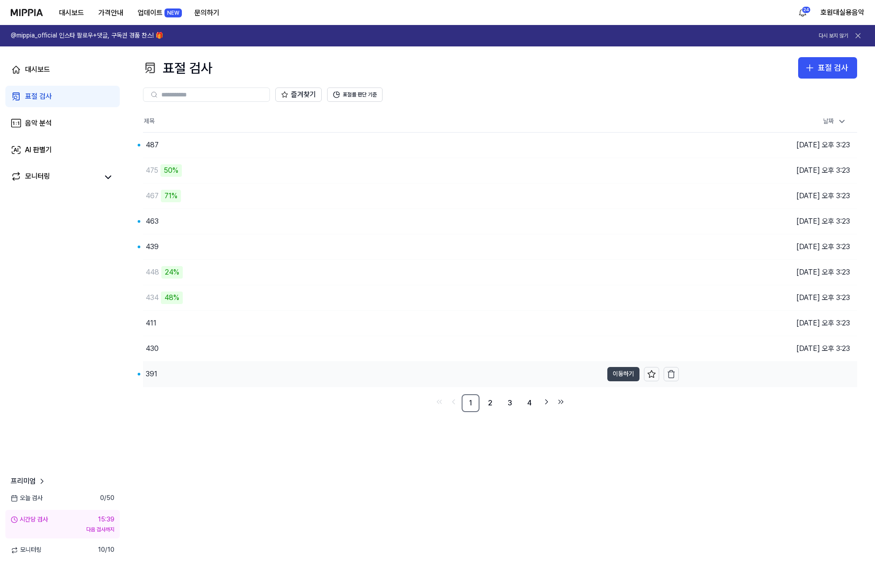
click at [605, 374] on button "이동하기" at bounding box center [623, 374] width 32 height 14
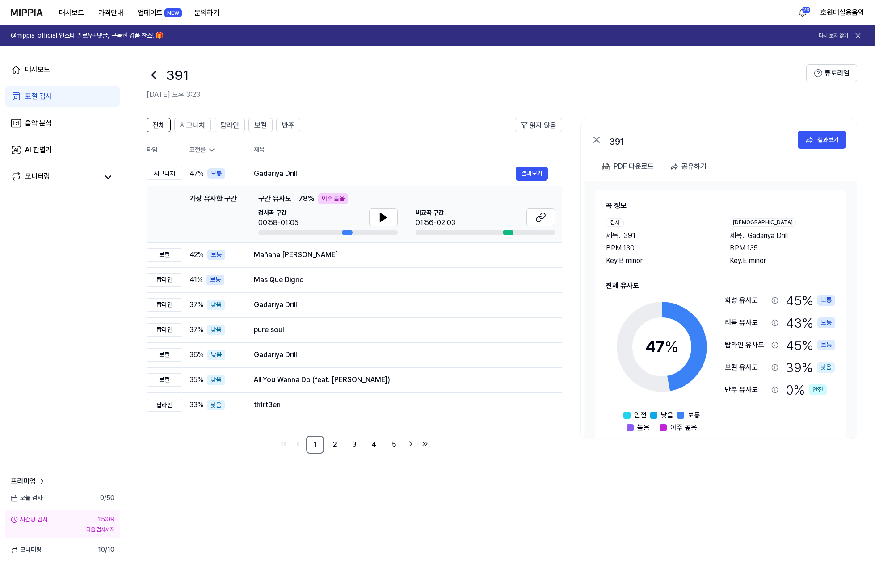
click at [150, 74] on icon at bounding box center [154, 75] width 14 height 14
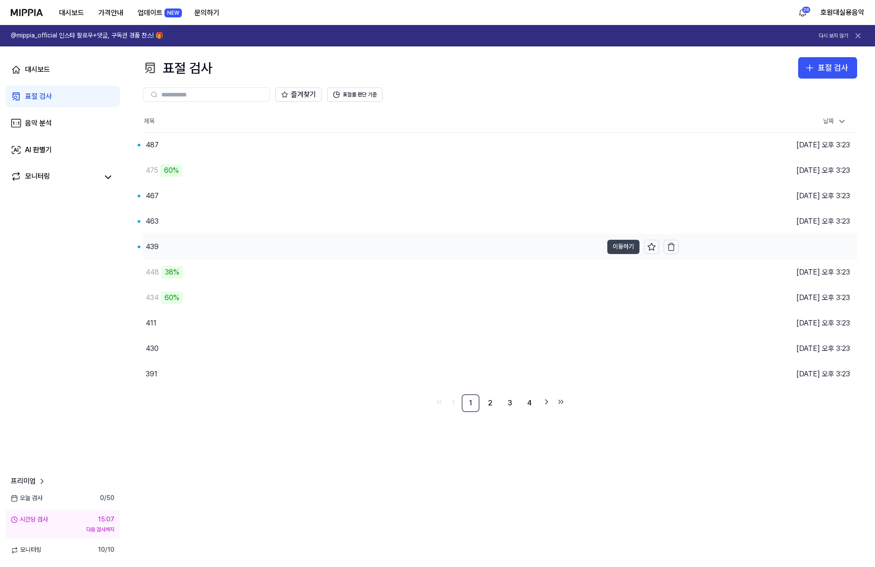
click at [605, 249] on button "이동하기" at bounding box center [623, 247] width 32 height 14
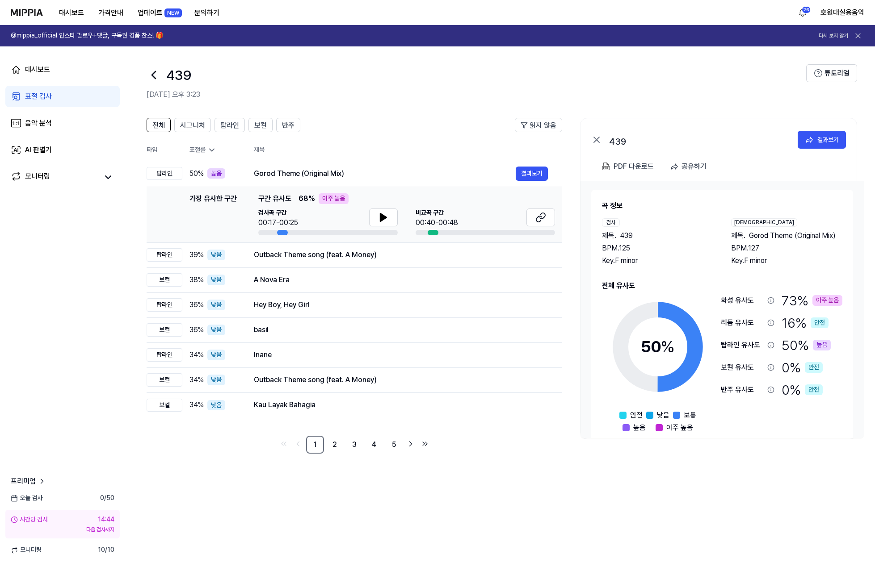
click at [147, 74] on icon at bounding box center [154, 75] width 14 height 14
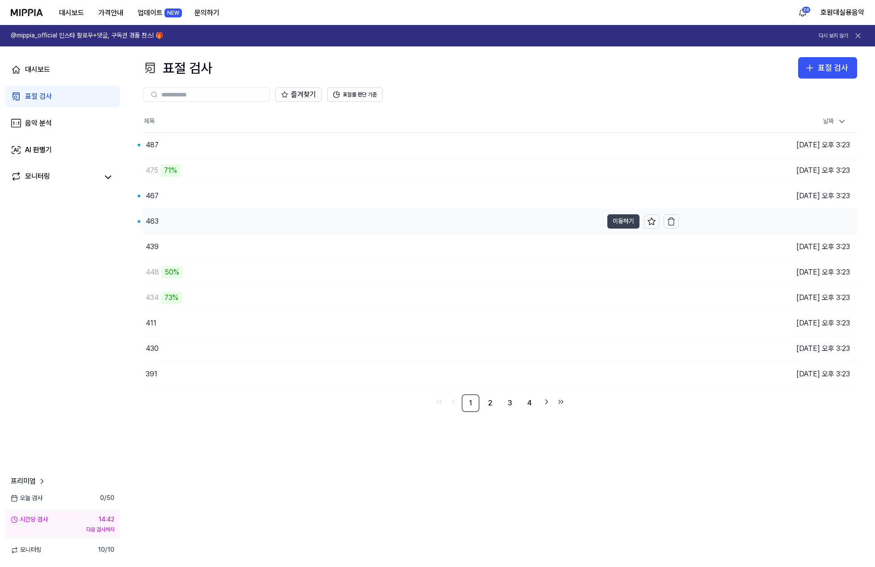
click at [605, 221] on button "이동하기" at bounding box center [623, 221] width 32 height 14
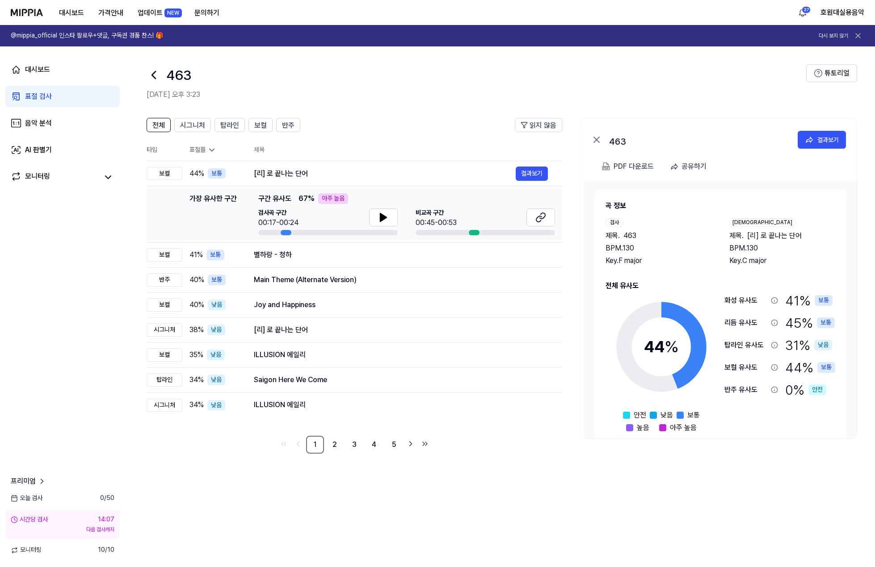
click at [155, 76] on icon at bounding box center [154, 75] width 14 height 14
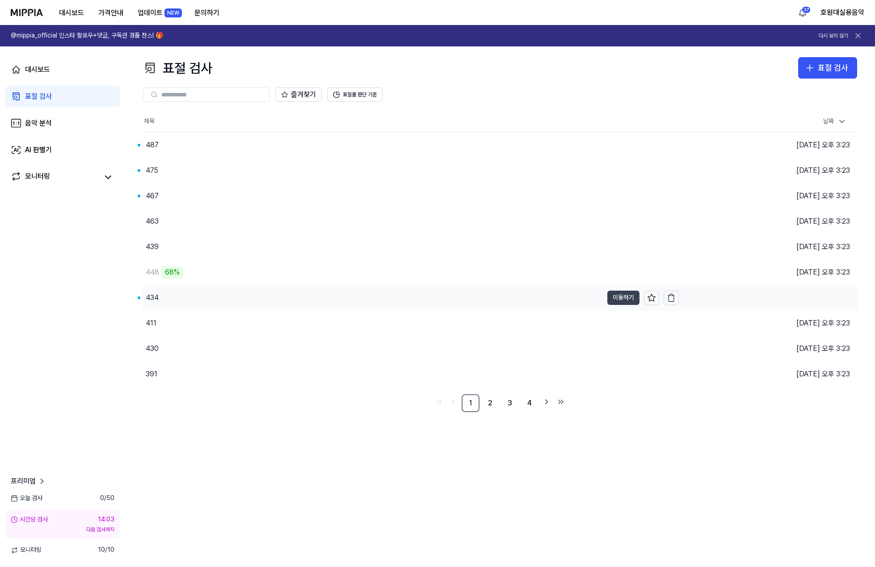
click at [605, 297] on button "이동하기" at bounding box center [623, 298] width 32 height 14
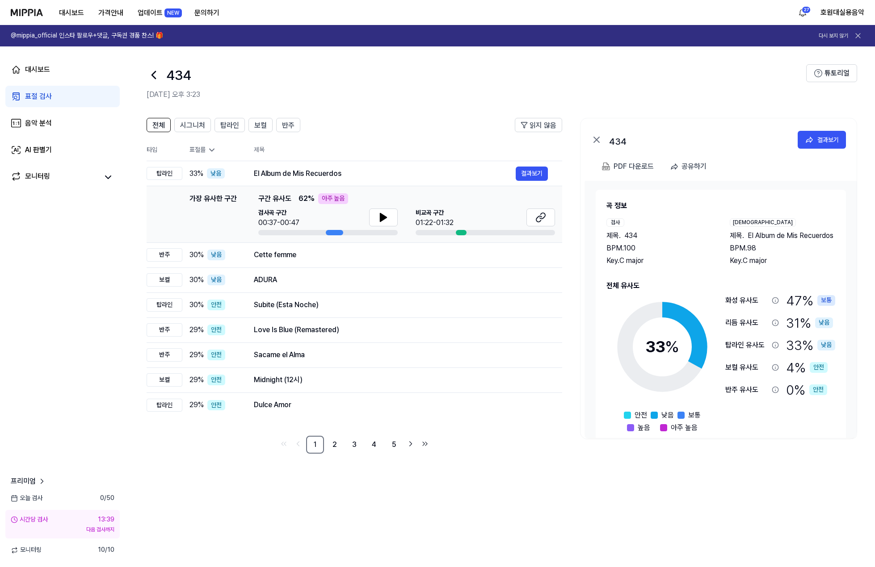
click at [159, 77] on icon at bounding box center [154, 75] width 14 height 14
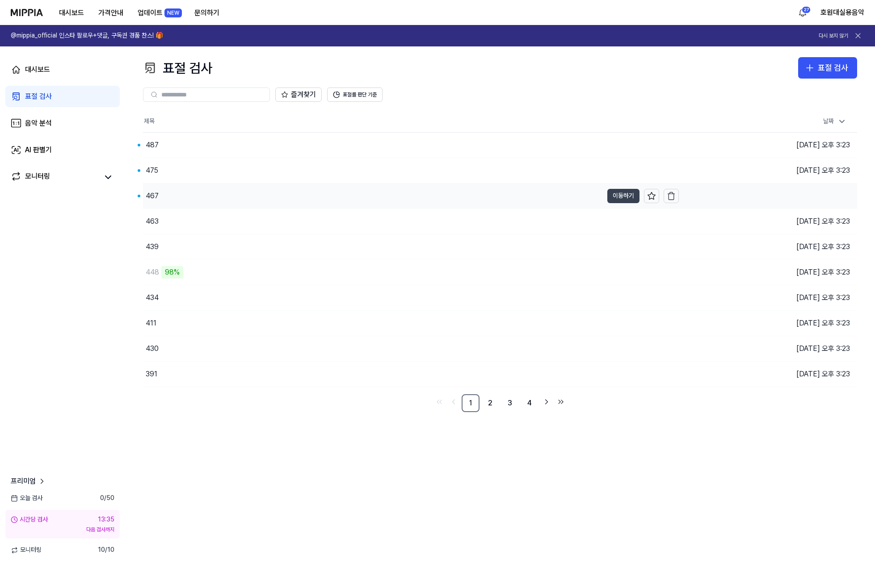
click at [605, 194] on button "이동하기" at bounding box center [623, 196] width 32 height 14
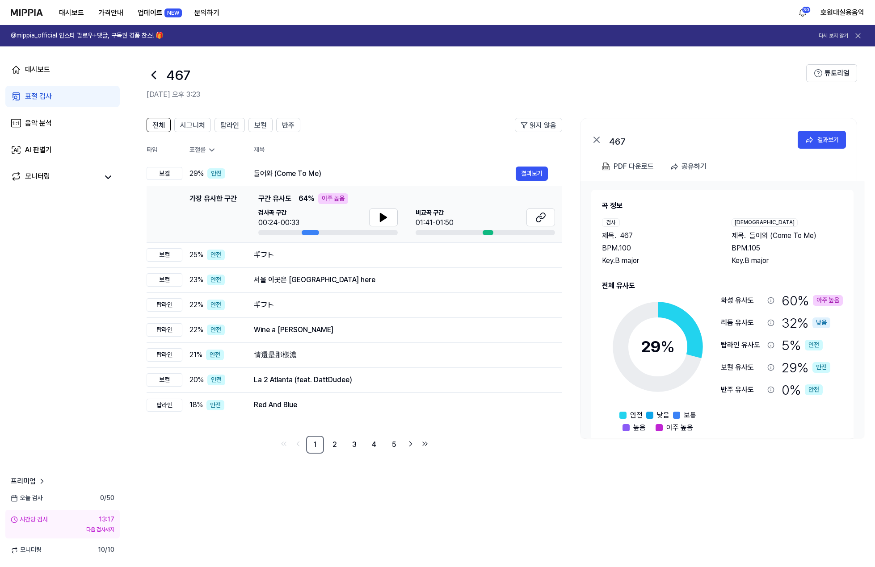
click at [155, 77] on icon at bounding box center [154, 75] width 14 height 14
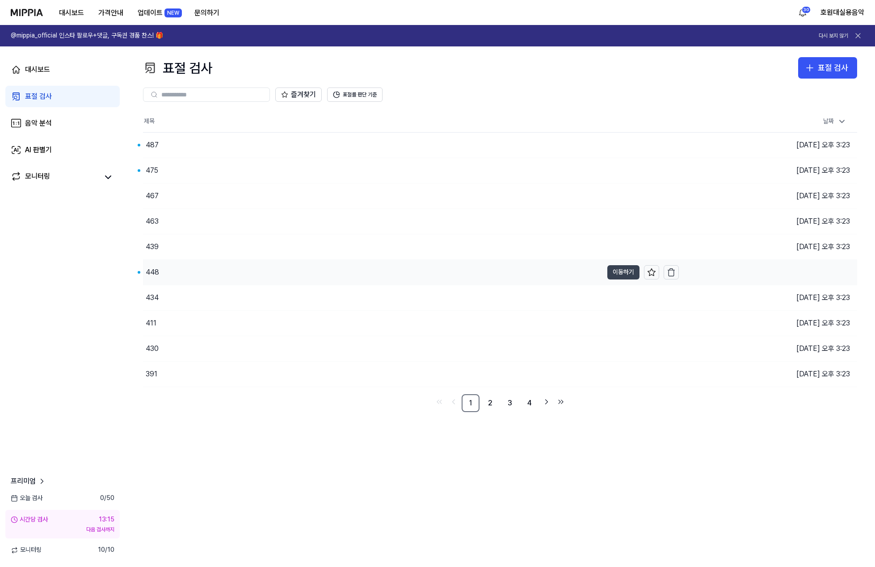
click at [605, 271] on button "이동하기" at bounding box center [623, 272] width 32 height 14
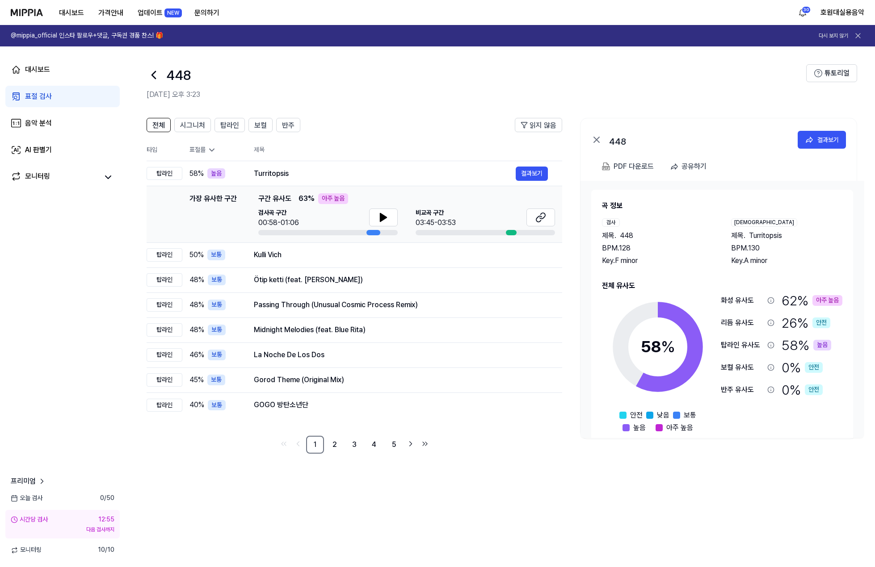
click at [155, 81] on icon at bounding box center [154, 75] width 14 height 14
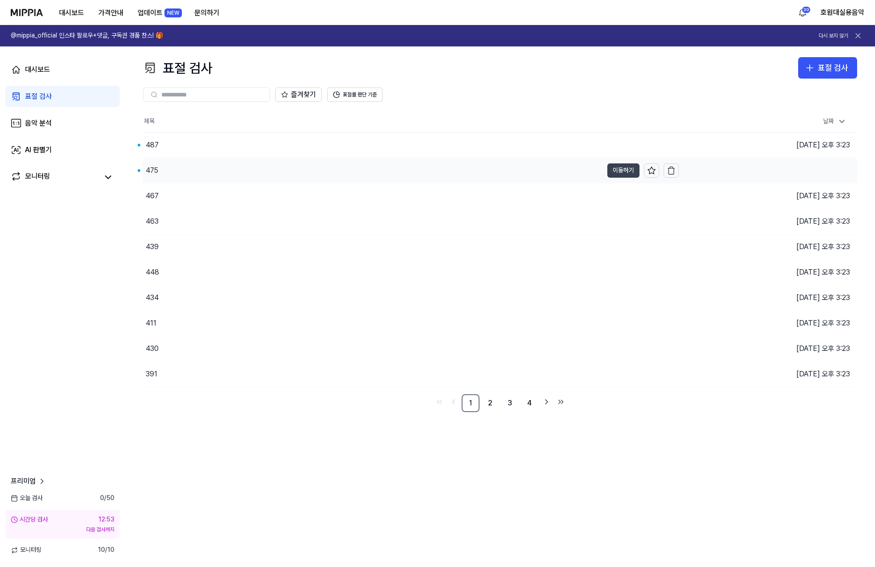
click at [605, 172] on button "이동하기" at bounding box center [623, 171] width 32 height 14
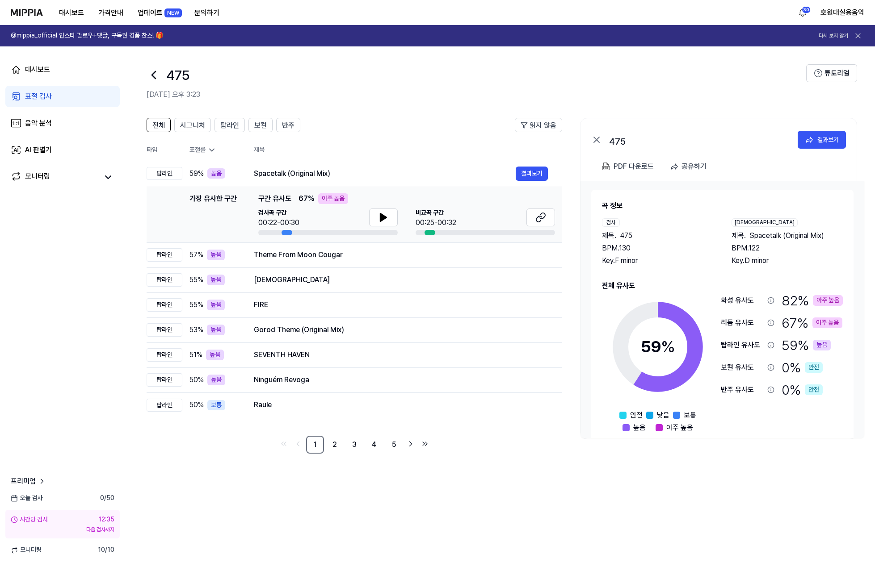
click at [159, 74] on icon at bounding box center [154, 75] width 14 height 14
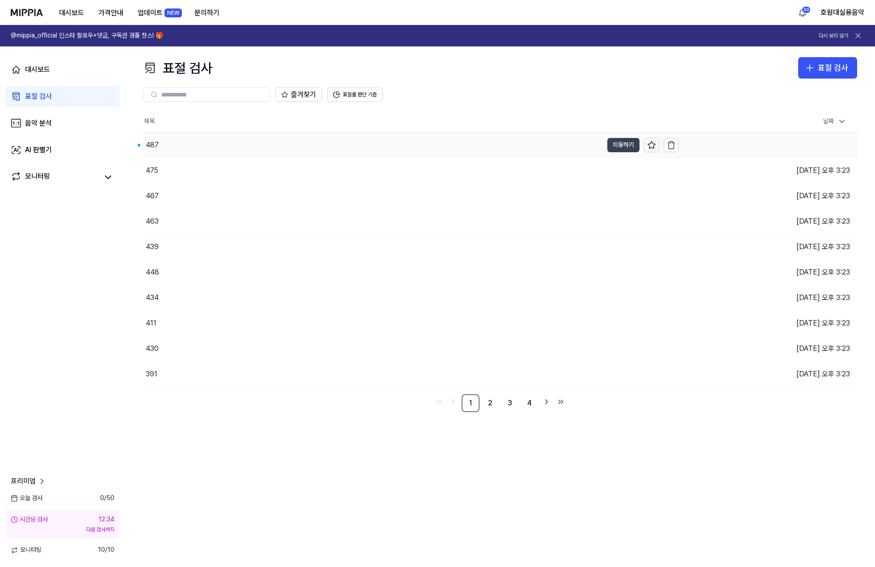
click at [605, 143] on button "이동하기" at bounding box center [623, 145] width 32 height 14
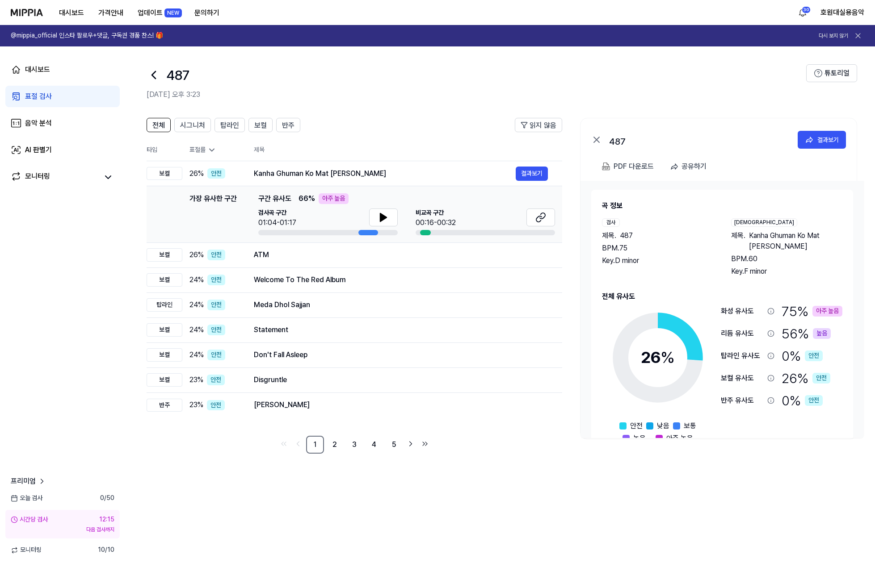
click at [148, 77] on icon at bounding box center [154, 75] width 14 height 14
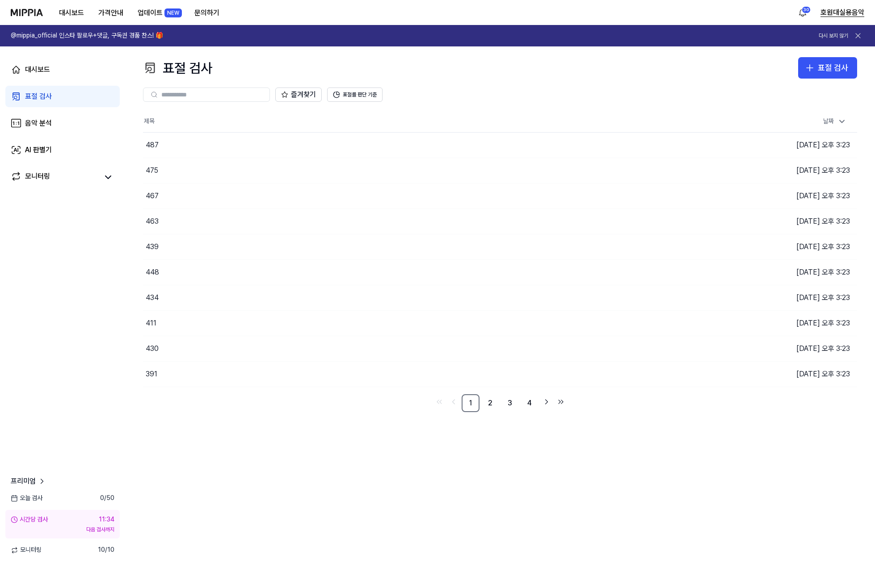
click at [605, 9] on button "호원대실용음악" at bounding box center [842, 12] width 44 height 11
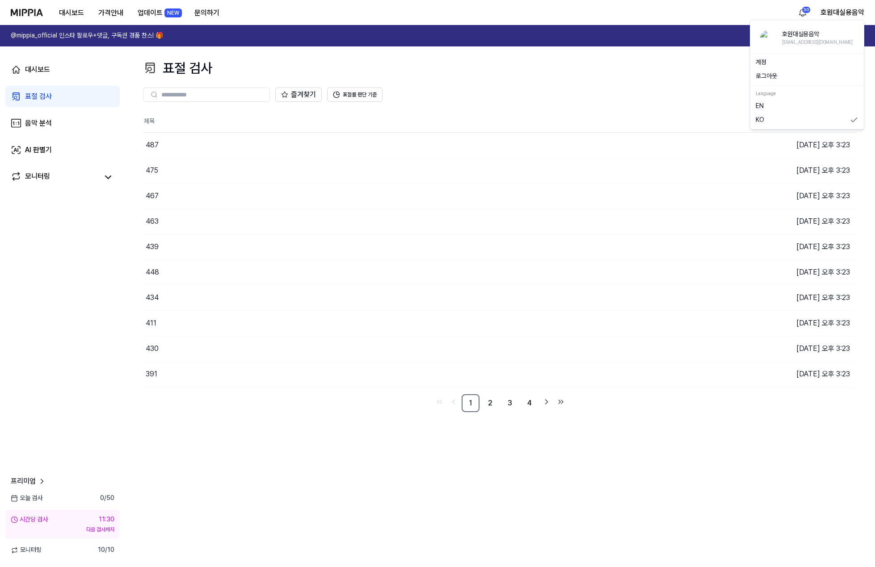
click at [605, 74] on button "로그아웃" at bounding box center [807, 76] width 103 height 9
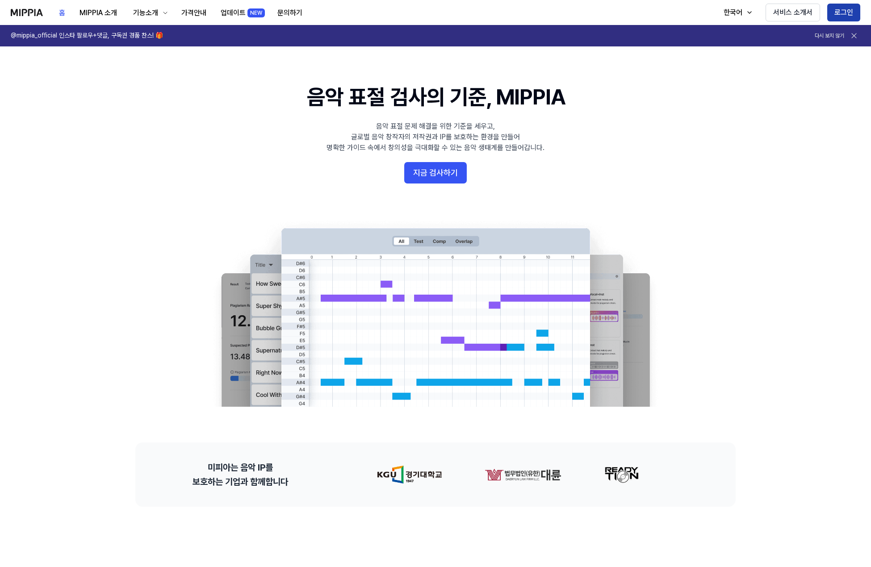
click at [842, 13] on button "로그인" at bounding box center [844, 13] width 33 height 18
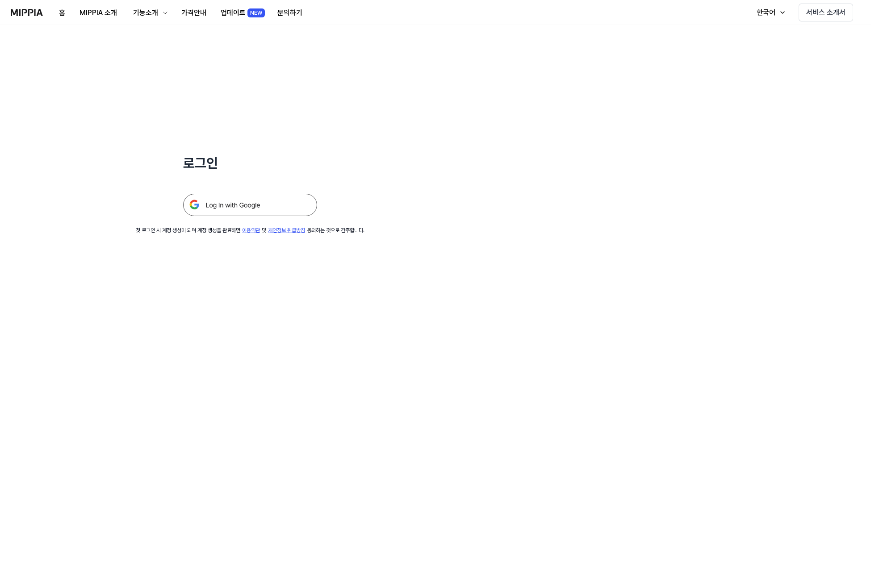
click at [281, 194] on img at bounding box center [250, 205] width 134 height 22
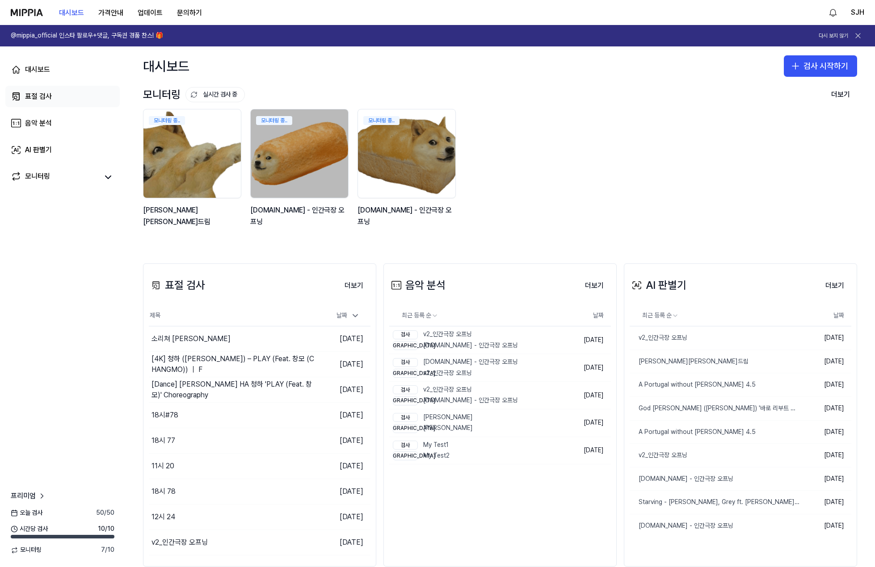
click at [58, 96] on link "표절 검사" at bounding box center [62, 96] width 114 height 21
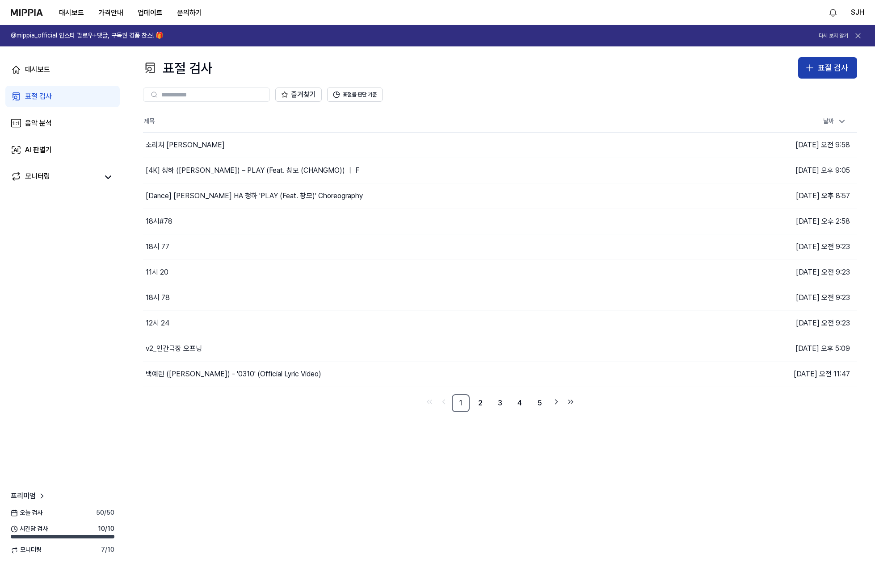
click at [844, 64] on div "표절 검사" at bounding box center [833, 68] width 30 height 13
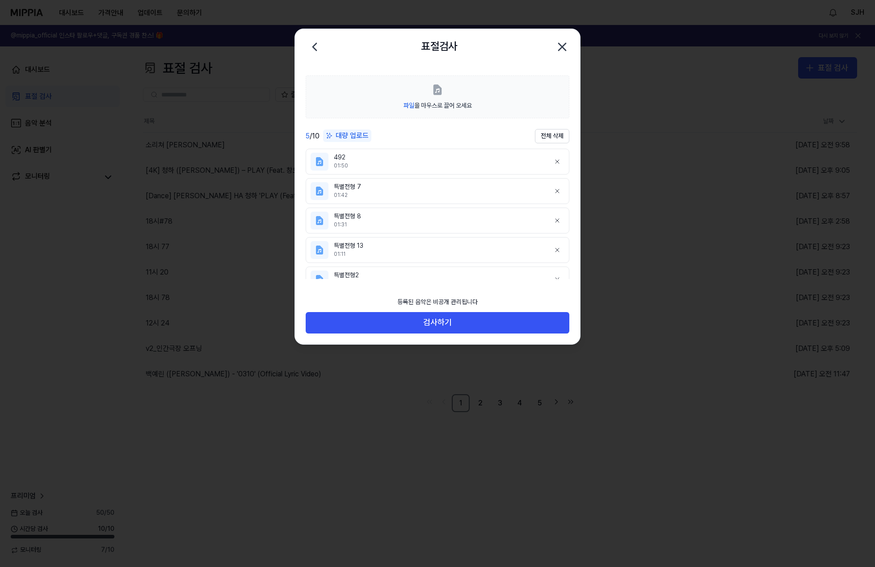
drag, startPoint x: 560, startPoint y: 48, endPoint x: 580, endPoint y: 53, distance: 20.8
click at [560, 48] on icon "button" at bounding box center [562, 46] width 7 height 7
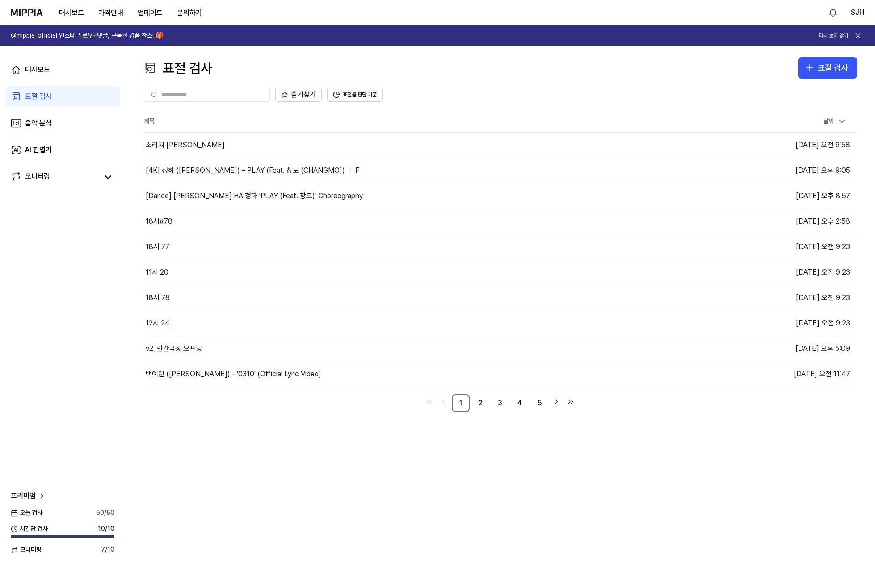
click at [459, 87] on div "즐겨찾기 표절률 판단 기준" at bounding box center [500, 95] width 714 height 32
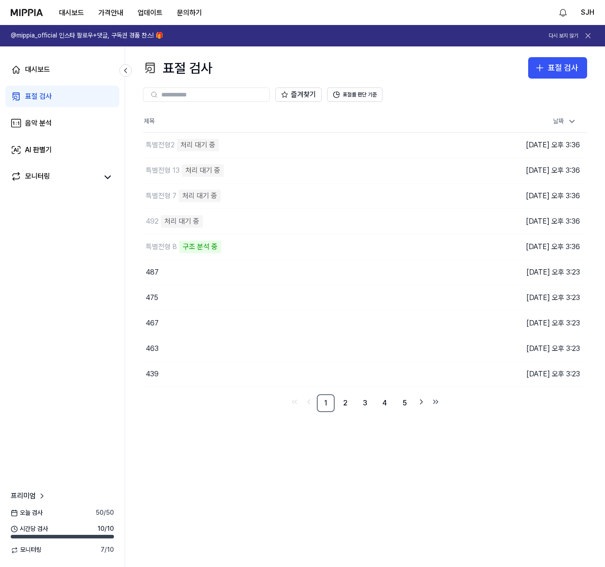
click at [446, 64] on div "표절 검사 표절 검사" at bounding box center [365, 67] width 444 height 21
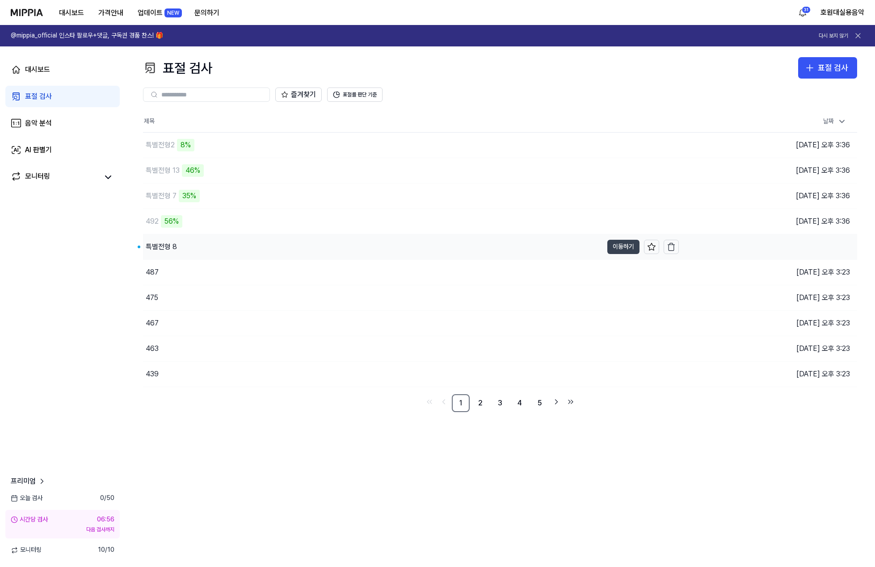
click at [605, 245] on button "이동하기" at bounding box center [623, 247] width 32 height 14
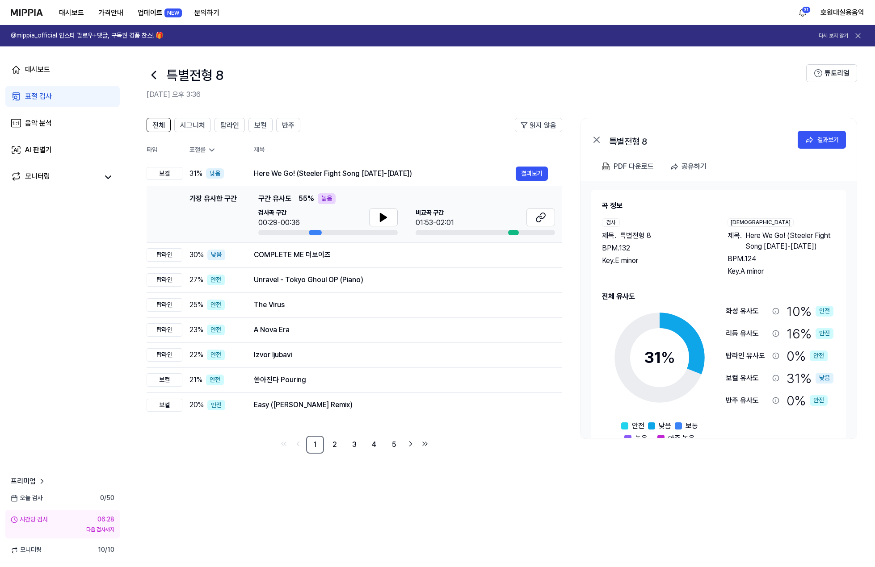
click at [159, 76] on icon at bounding box center [154, 75] width 14 height 14
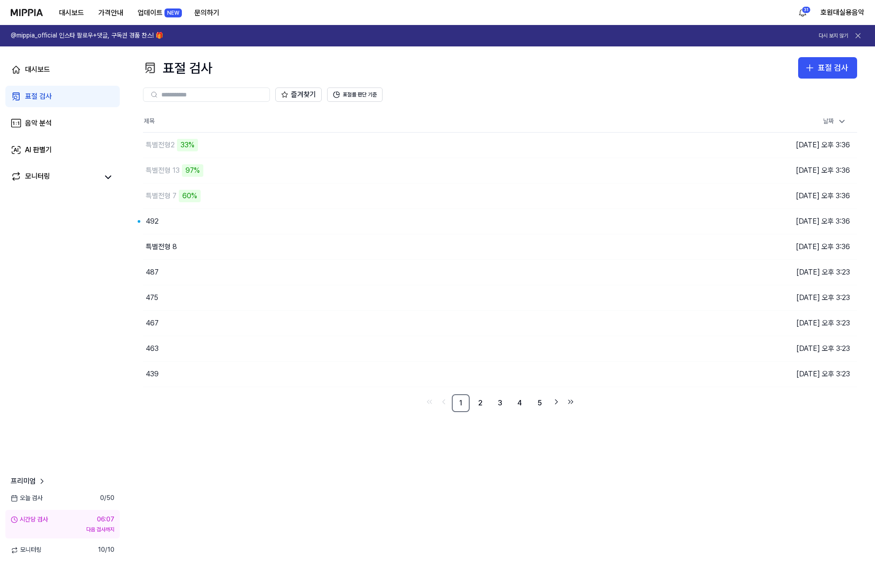
click at [350, 456] on div "표절 검사 표절 검사 표절 검사 음악 분석 AI 판별기 즐겨찾기 표절률 판단 기준 제목 날짜 특별전형2 33% 이동하기 2025.09.30 오…" at bounding box center [500, 306] width 750 height 521
click at [605, 217] on button "이동하기" at bounding box center [623, 221] width 32 height 14
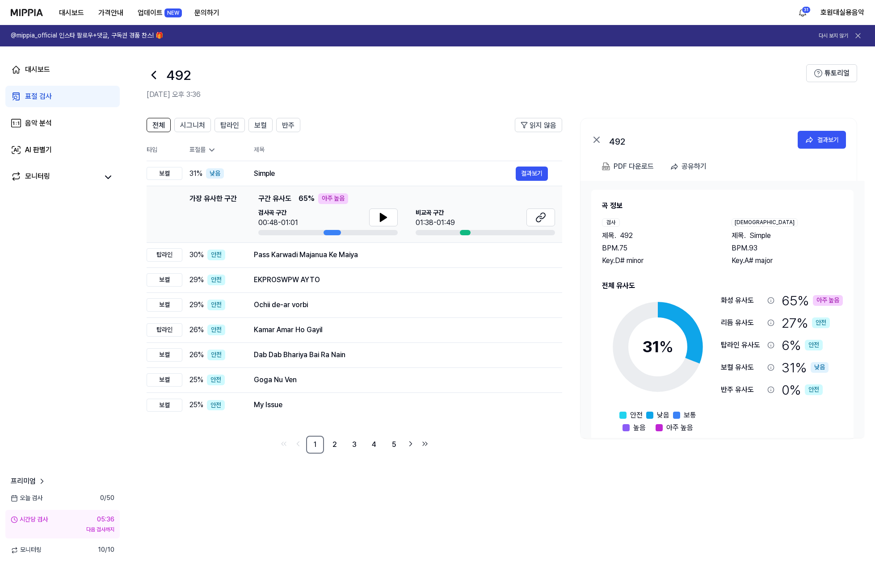
click at [151, 80] on icon at bounding box center [154, 75] width 14 height 14
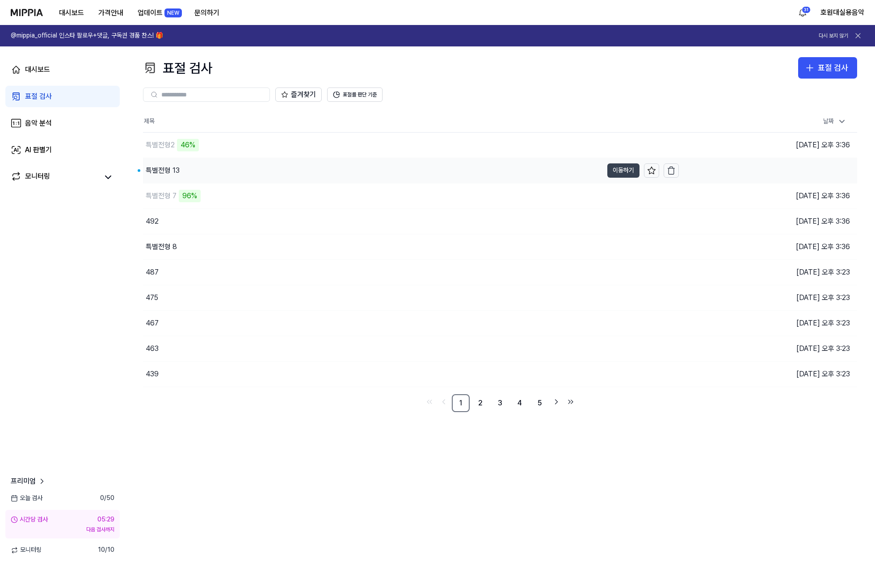
click at [605, 168] on button "이동하기" at bounding box center [623, 171] width 32 height 14
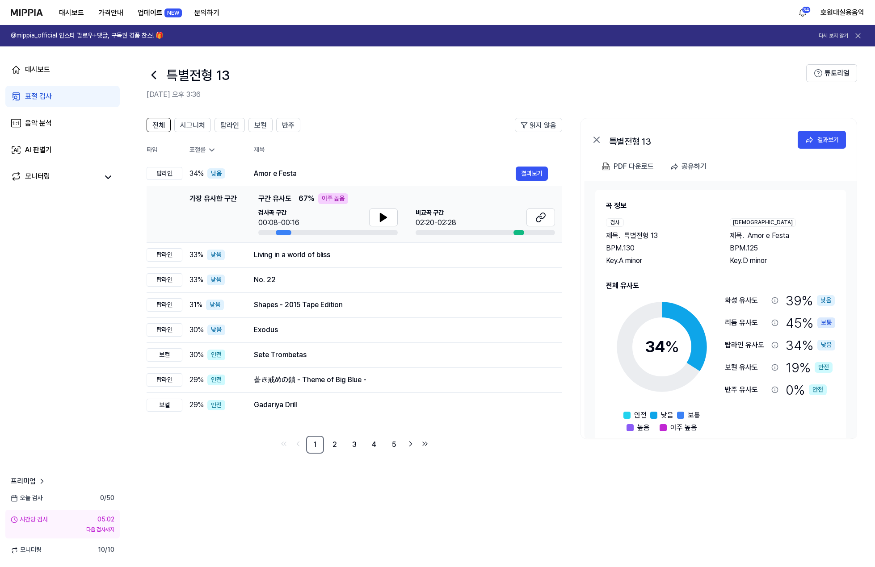
click at [157, 76] on icon at bounding box center [154, 75] width 14 height 14
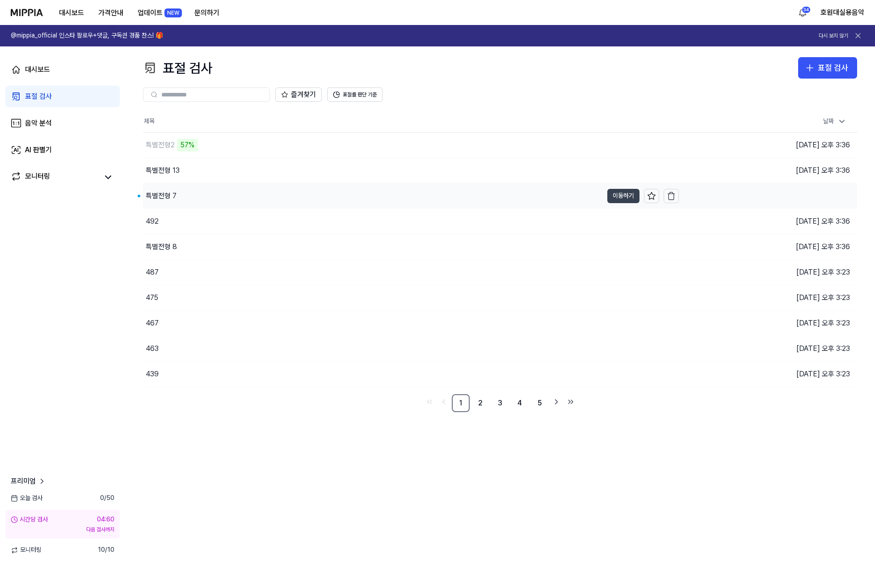
click at [605, 199] on button "이동하기" at bounding box center [623, 196] width 32 height 14
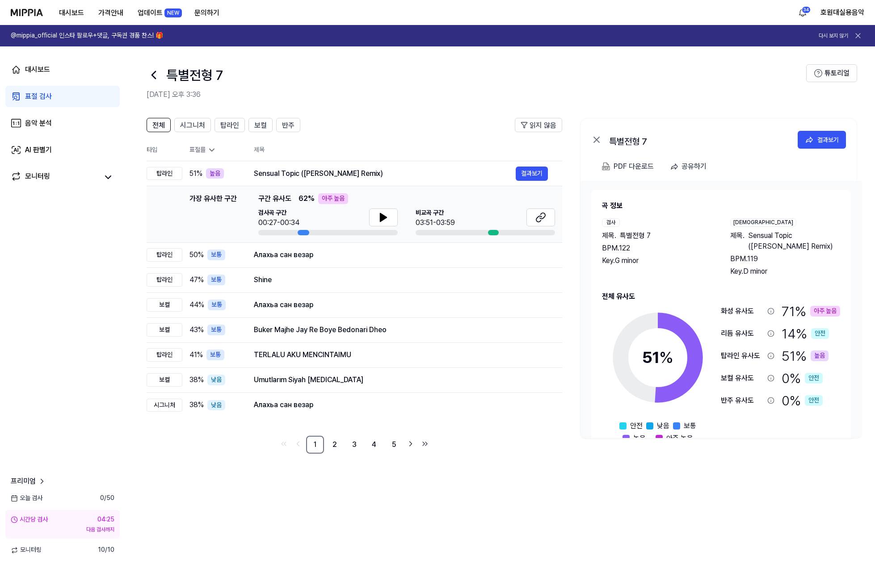
click at [63, 99] on link "표절 검사" at bounding box center [62, 96] width 114 height 21
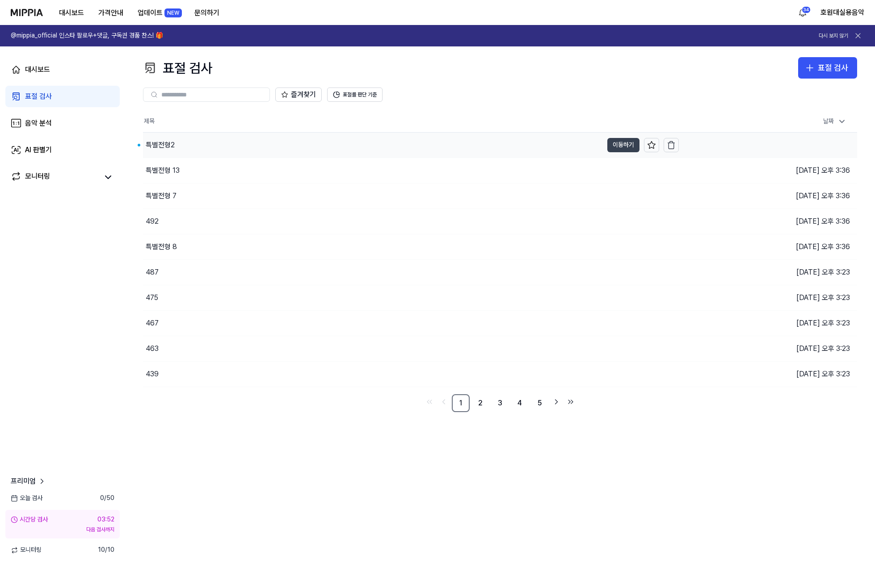
click at [605, 143] on button "이동하기" at bounding box center [623, 145] width 32 height 14
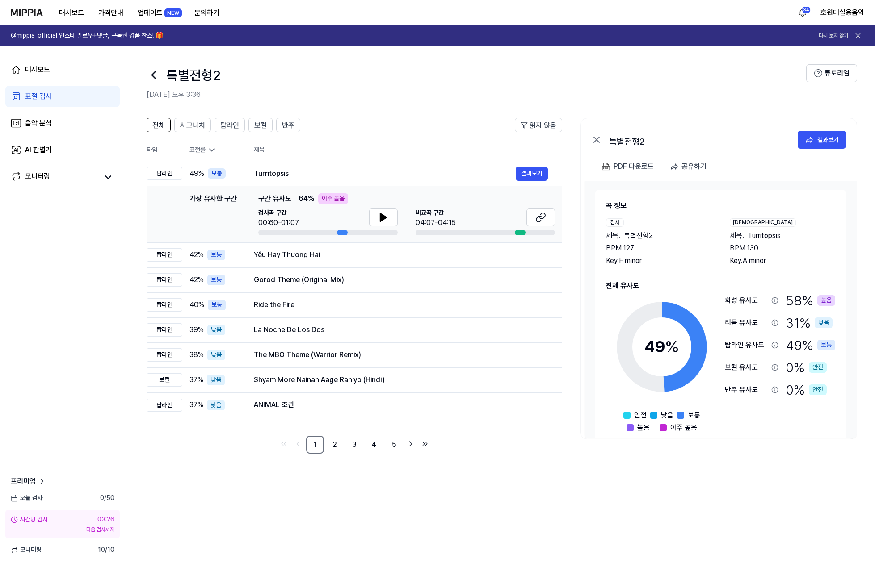
click at [154, 76] on icon at bounding box center [154, 74] width 4 height 7
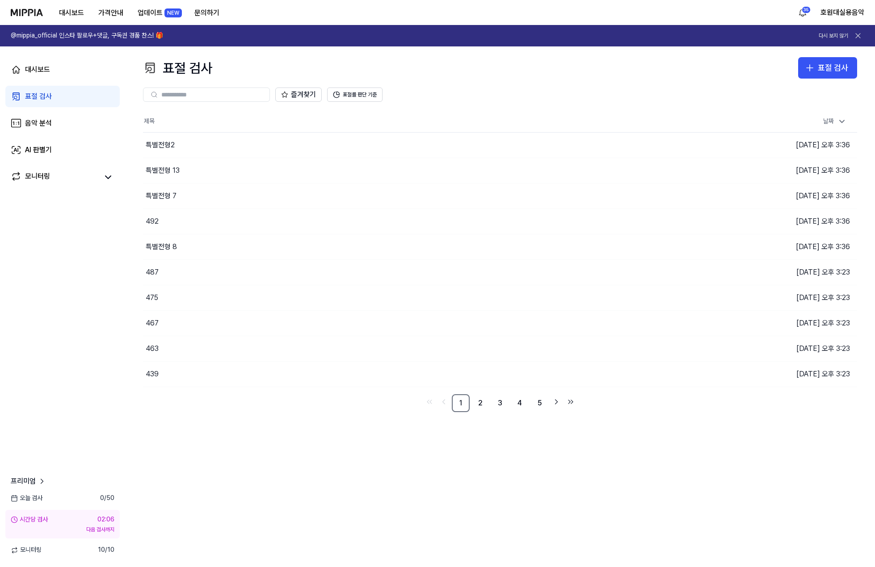
click at [343, 446] on div "표절 검사 표절 검사 표절 검사 음악 분석 AI 판별기 즐겨찾기 표절률 판단 기준 제목 날짜 특별전형2 이동하기 2025.09.30 오후 3:…" at bounding box center [500, 306] width 750 height 521
click at [482, 399] on link "2" at bounding box center [480, 404] width 18 height 18
click at [497, 402] on link "3" at bounding box center [500, 404] width 18 height 18
click at [523, 403] on link "4" at bounding box center [520, 404] width 18 height 18
click at [537, 404] on link "5" at bounding box center [539, 404] width 18 height 18
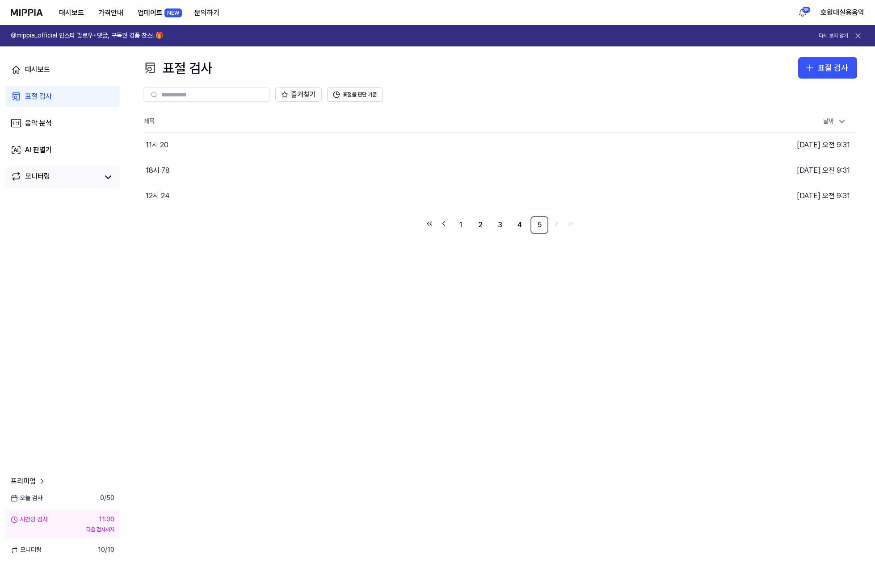
click at [55, 169] on div "모니터링" at bounding box center [62, 176] width 114 height 21
click at [40, 146] on div "AI 판별기" at bounding box center [38, 150] width 27 height 11
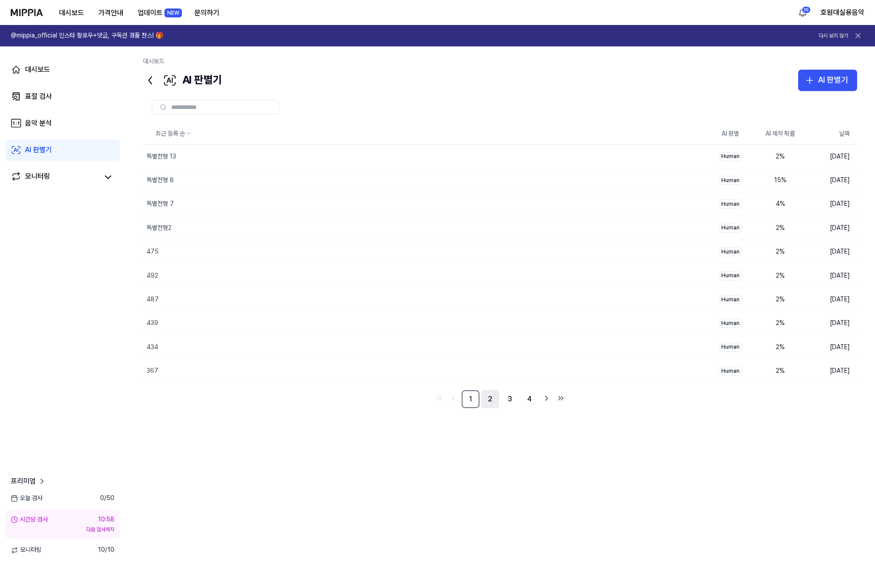
click at [487, 396] on link "2" at bounding box center [490, 400] width 18 height 18
click at [506, 400] on link "3" at bounding box center [510, 400] width 18 height 18
click at [529, 400] on link "4" at bounding box center [530, 400] width 18 height 18
click at [375, 387] on div "최근 등록 순 AI 판별 AI 제작 확률 날짜 139 삭제 Human 3 % [DATE] 149 삭제 Human 2 % [DATE] 136지…" at bounding box center [500, 307] width 714 height 369
click at [32, 10] on img at bounding box center [27, 12] width 32 height 7
